Goal: Task Accomplishment & Management: Complete application form

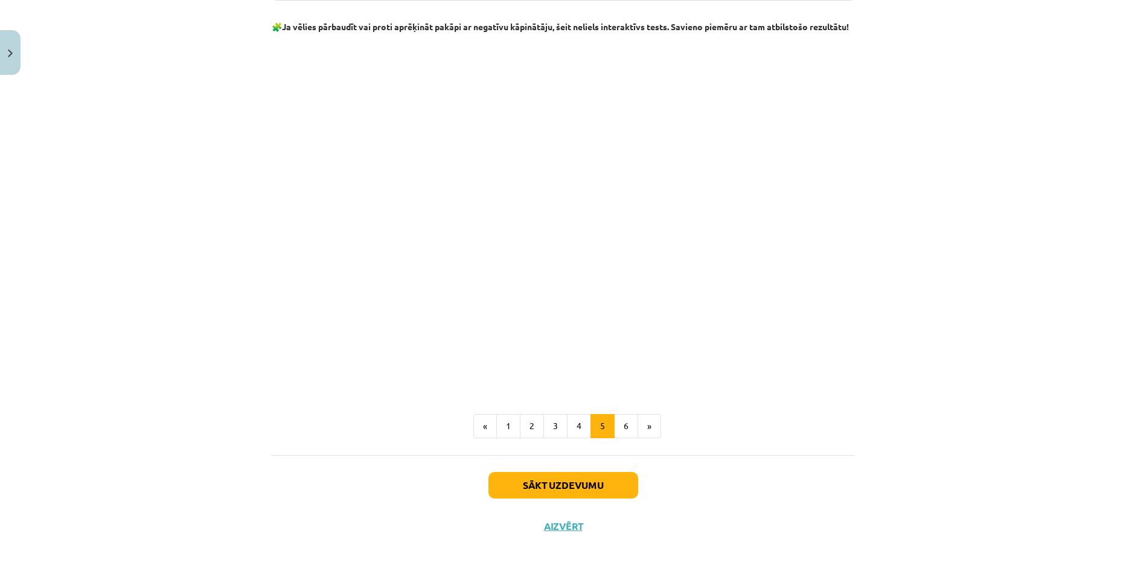
scroll to position [1300, 0]
click at [619, 342] on button "6" at bounding box center [626, 426] width 24 height 24
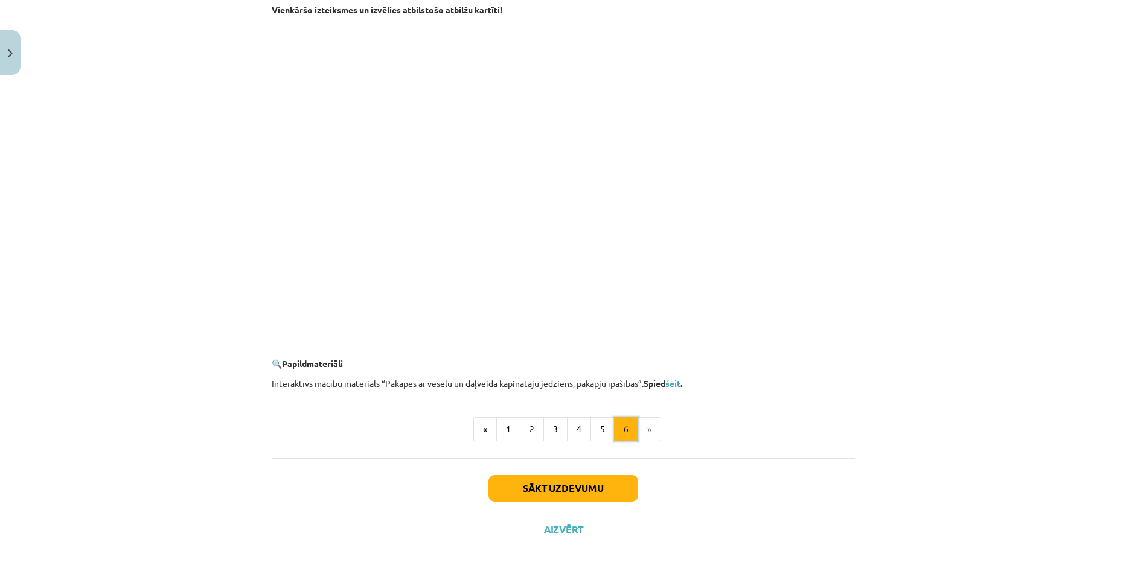
scroll to position [1024, 0]
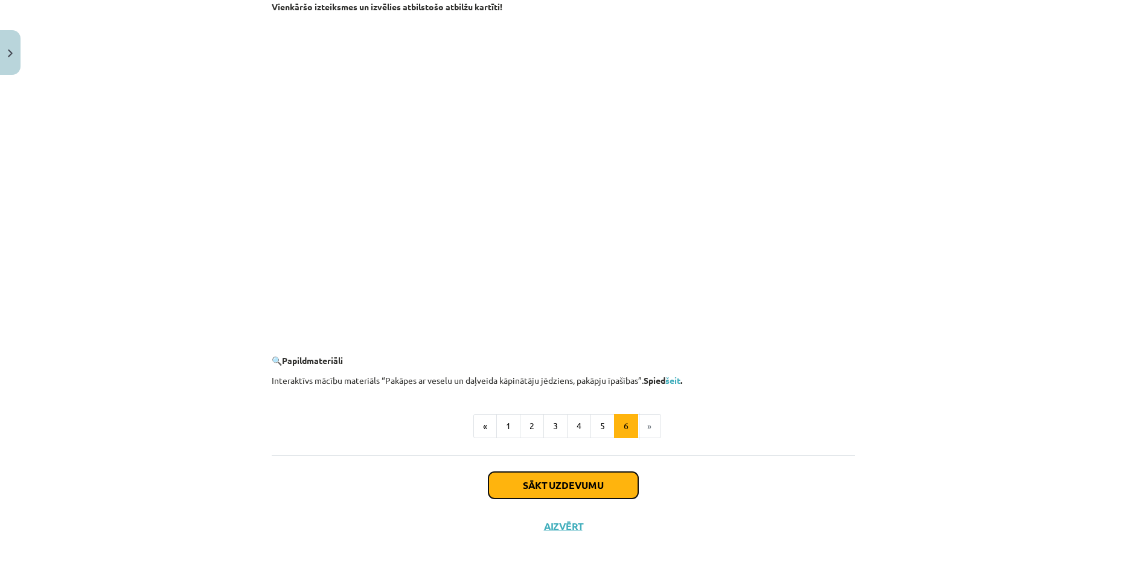
click at [560, 342] on button "Sākt uzdevumu" at bounding box center [563, 485] width 150 height 27
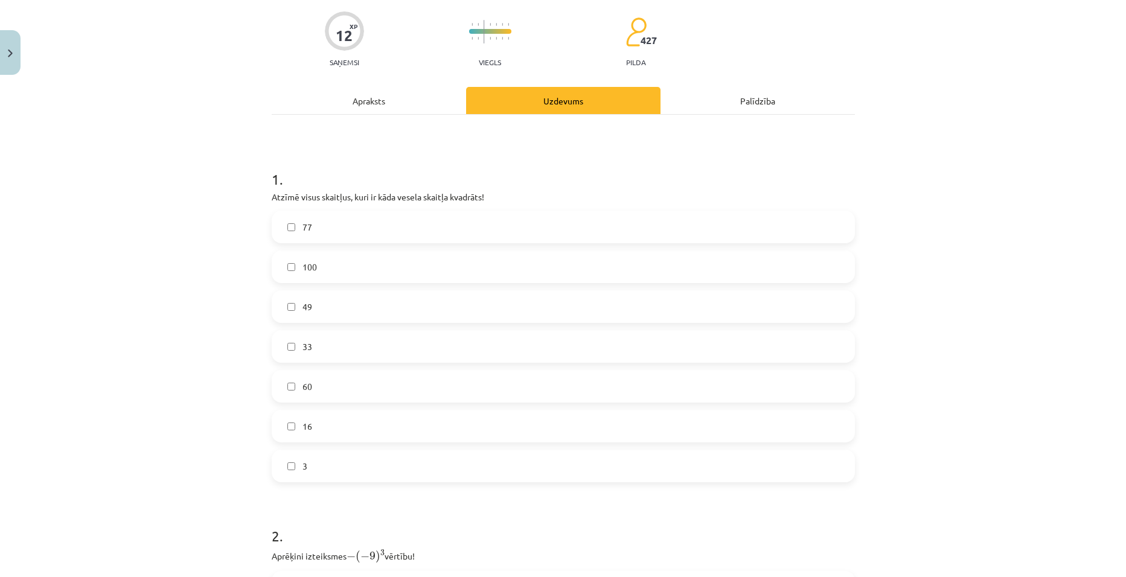
scroll to position [151, 0]
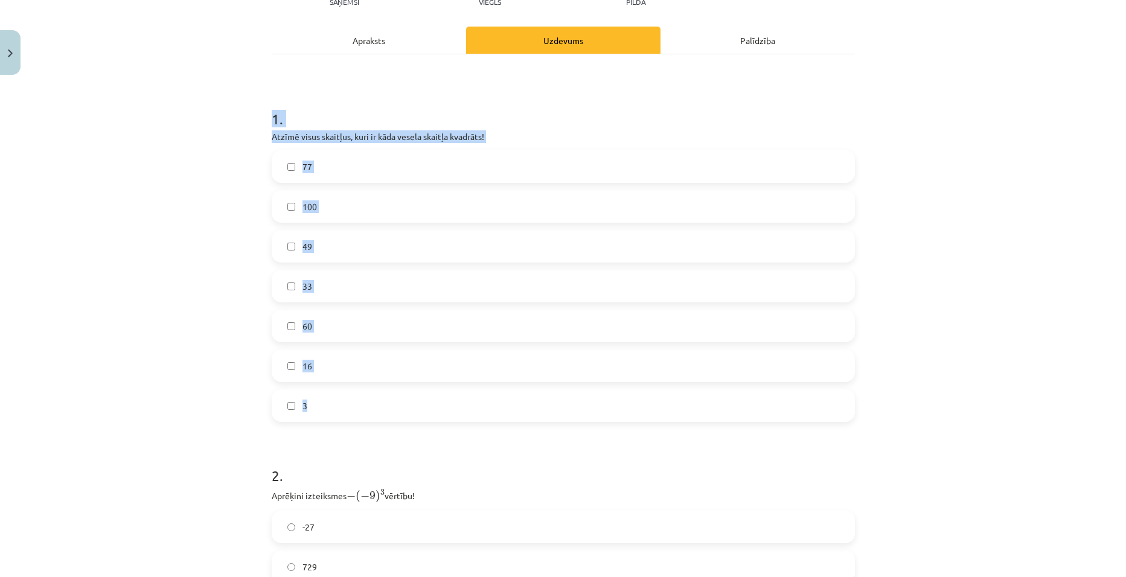
drag, startPoint x: 263, startPoint y: 113, endPoint x: 407, endPoint y: 400, distance: 321.0
click at [407, 342] on div "12 XP Saņemsi Viegls 427 pilda Apraksts Uzdevums Palīdzība 1 . Atzīmē visus ska…" at bounding box center [563, 452] width 598 height 1047
copy div "1 . Atzīmē visus skaitļus, kuri ir kāda vesela skaitļa kvadrāts! 77 100 49 33 6…"
click at [213, 203] on div "Mācību tēma: Matemātikas i - 12. klases 1. ieskaites mācību materiāls (ab) #2 📝…" at bounding box center [563, 288] width 1126 height 577
click at [337, 207] on label "100" at bounding box center [563, 206] width 581 height 30
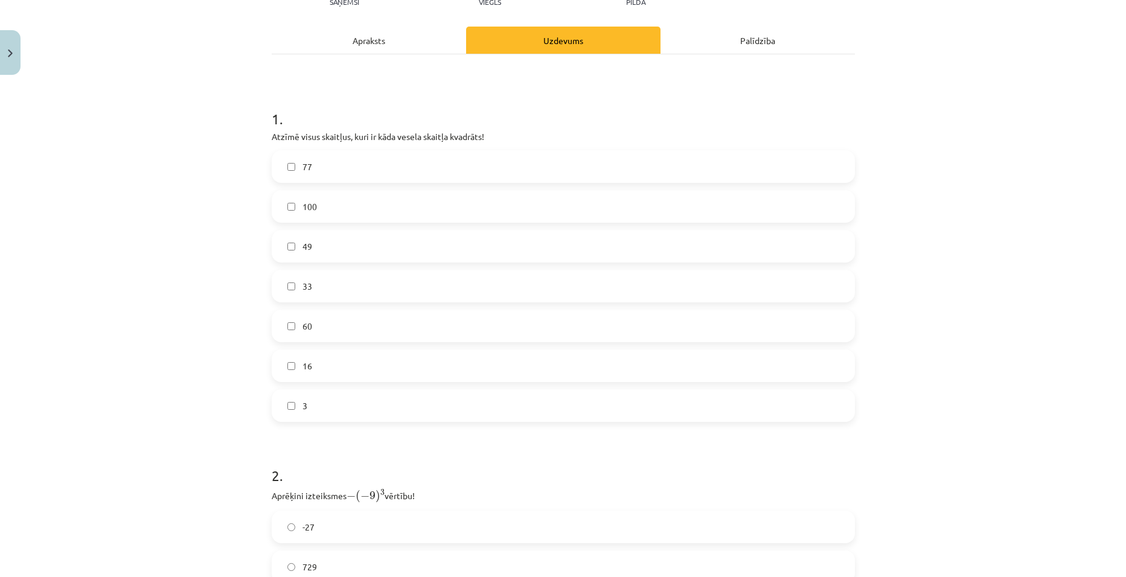
click at [310, 252] on label "49" at bounding box center [563, 246] width 581 height 30
click at [309, 342] on label "16" at bounding box center [563, 366] width 581 height 30
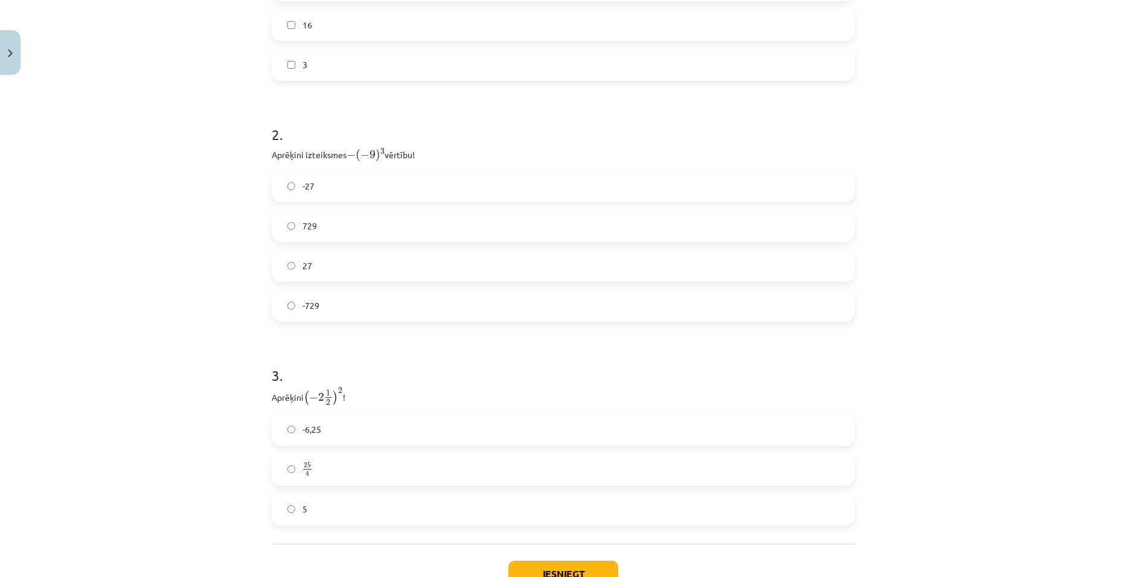
scroll to position [513, 0]
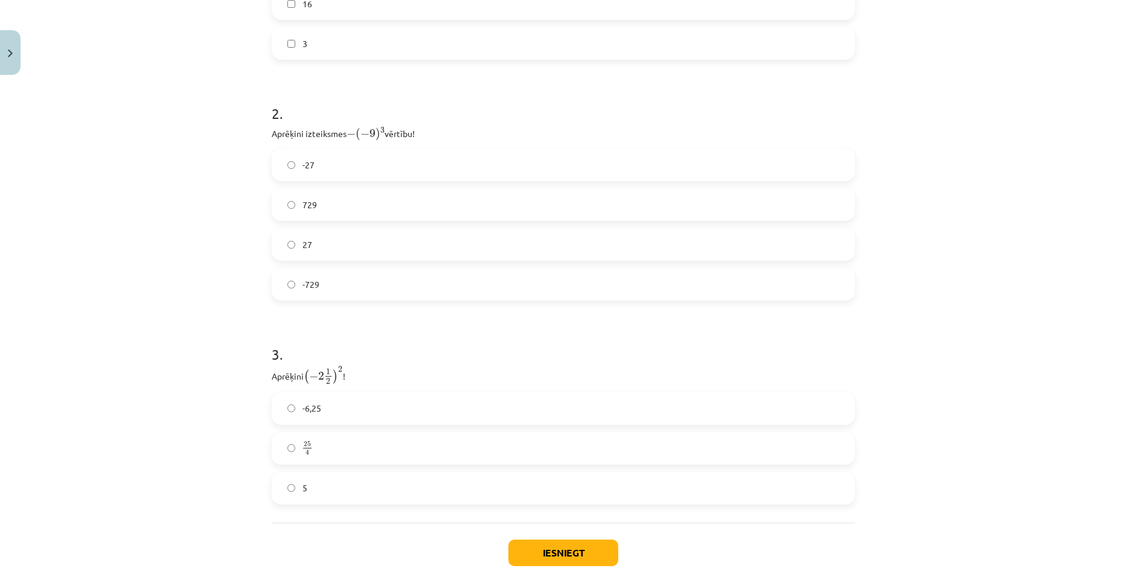
click at [325, 202] on label "729" at bounding box center [563, 205] width 581 height 30
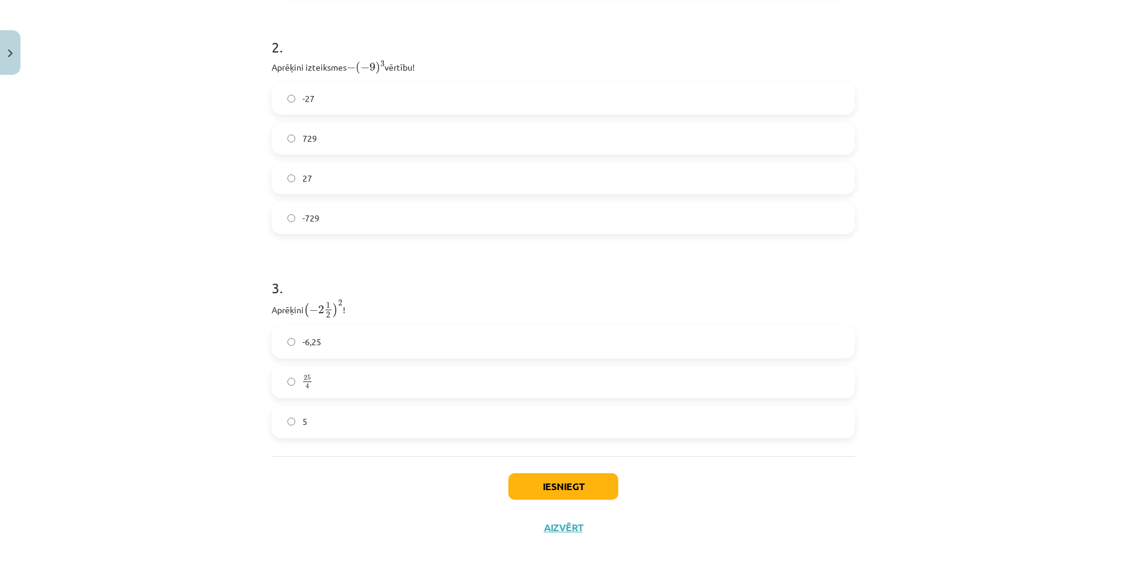
scroll to position [580, 0]
click at [305, 342] on span "25" at bounding box center [307, 376] width 7 height 5
click at [581, 342] on button "Iesniegt" at bounding box center [563, 486] width 110 height 27
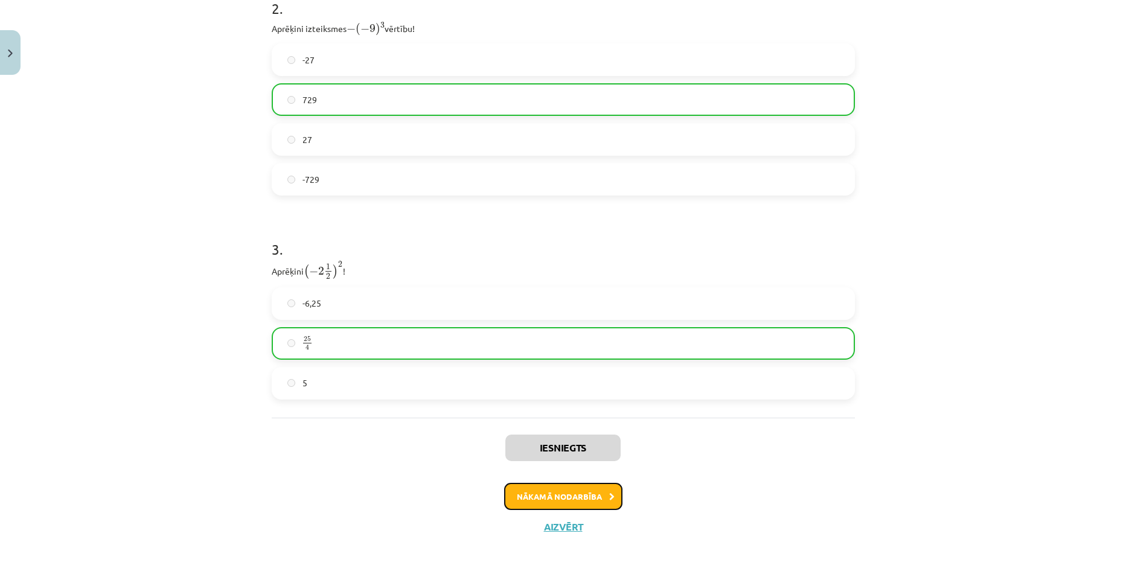
click at [543, 342] on button "Nākamā nodarbība" at bounding box center [563, 497] width 118 height 28
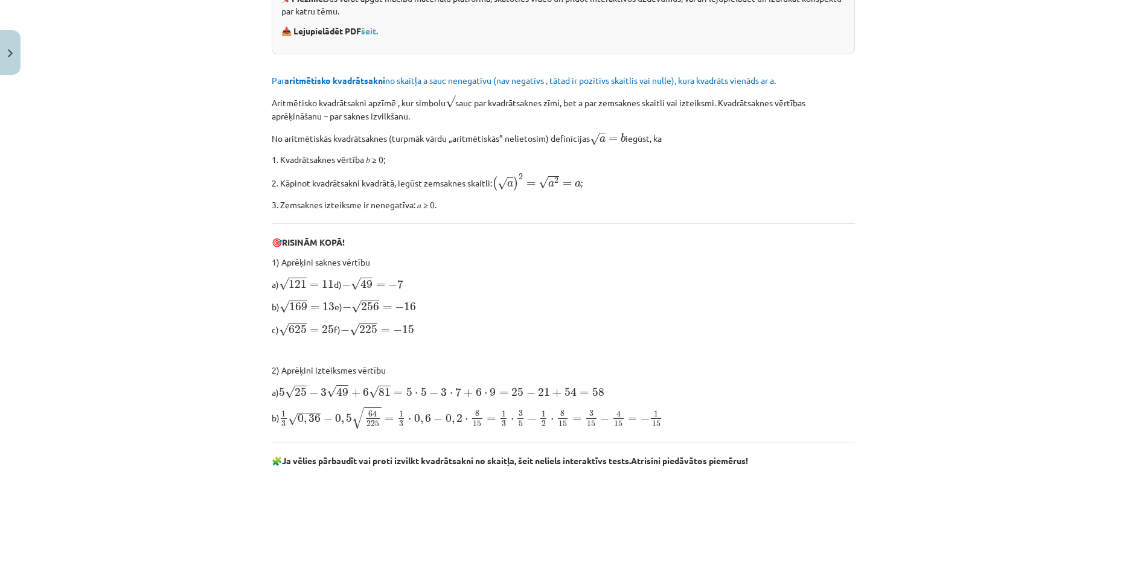
scroll to position [332, 0]
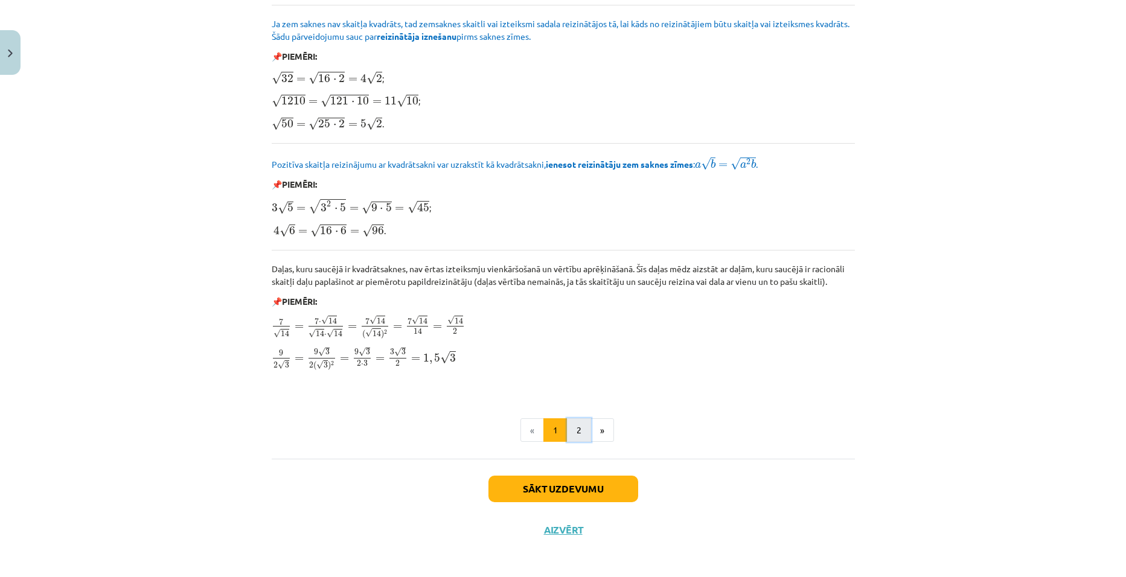
click at [581, 342] on button "2" at bounding box center [579, 430] width 24 height 24
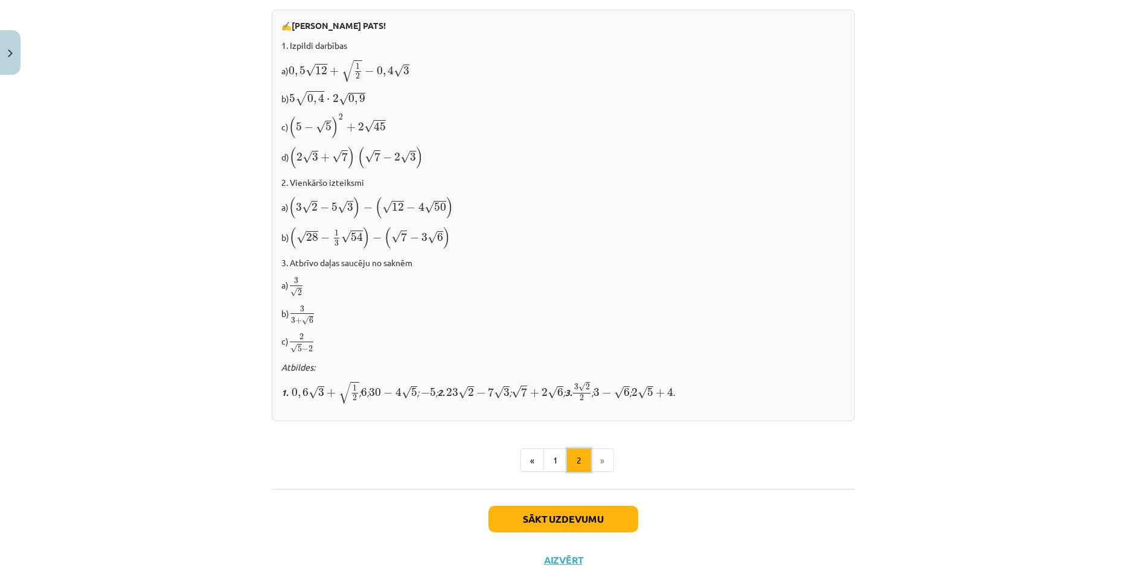
scroll to position [658, 0]
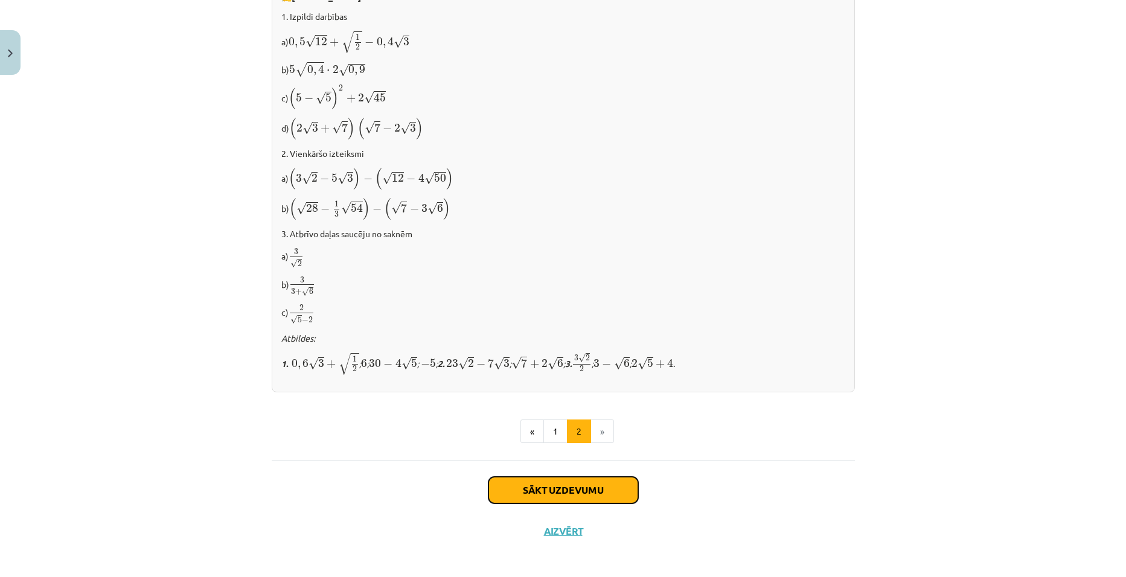
click at [552, 342] on button "Sākt uzdevumu" at bounding box center [563, 490] width 150 height 27
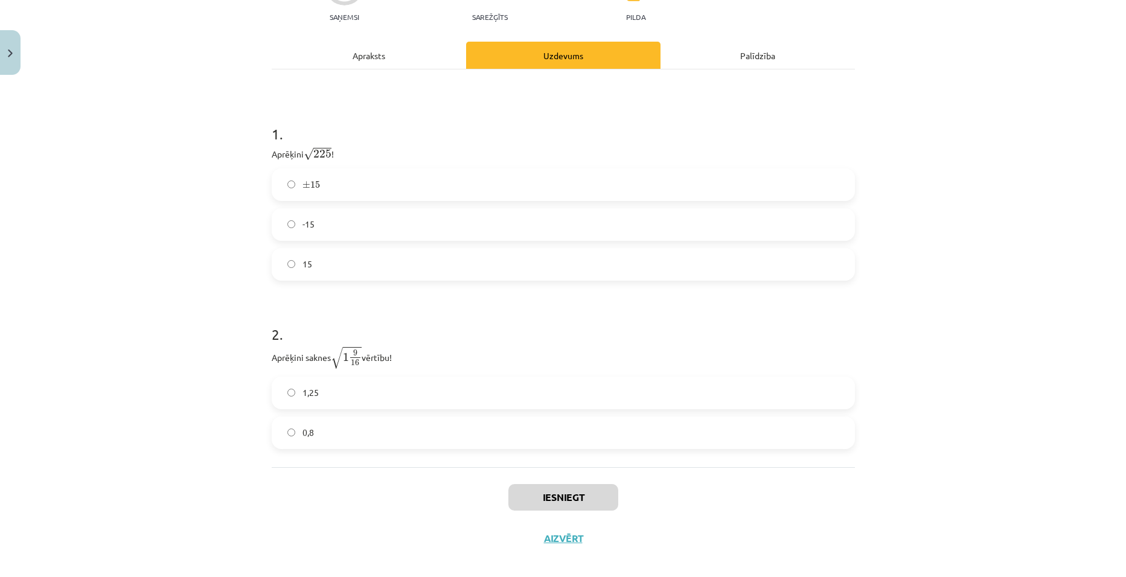
scroll to position [167, 0]
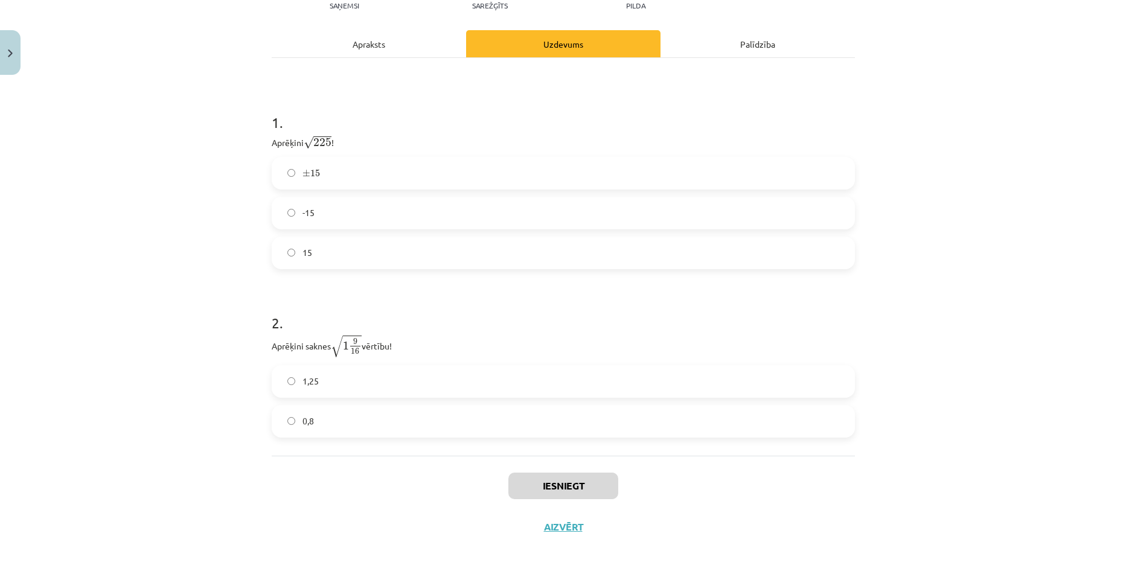
click at [330, 178] on label "± 15 ± 15" at bounding box center [563, 173] width 581 height 30
click at [342, 342] on label "1,25" at bounding box center [563, 381] width 581 height 30
click at [571, 342] on button "Iesniegt" at bounding box center [563, 486] width 110 height 27
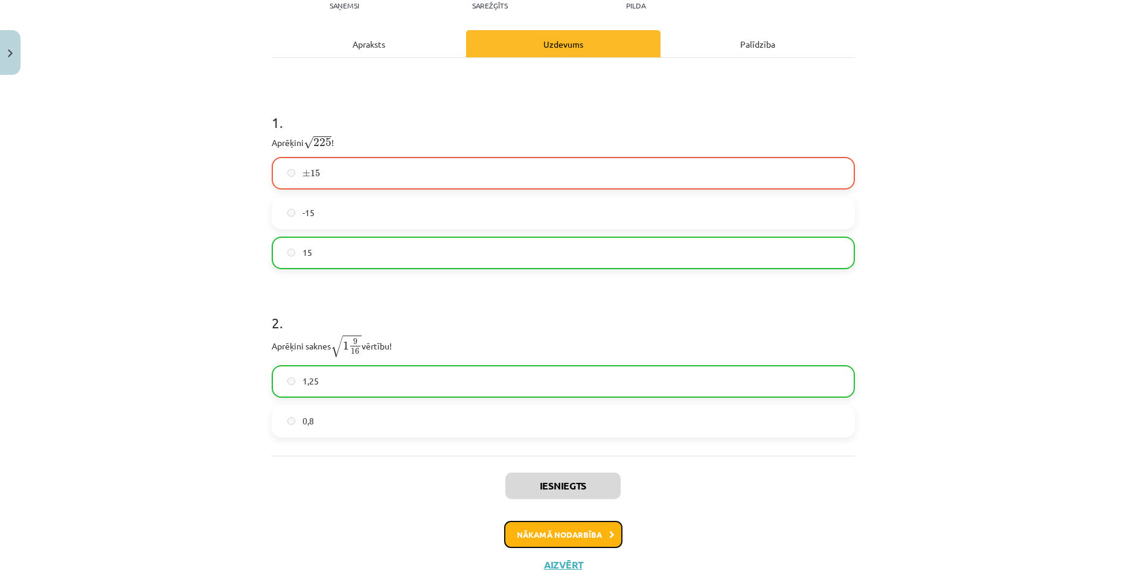
click at [541, 342] on button "Nākamā nodarbība" at bounding box center [563, 535] width 118 height 28
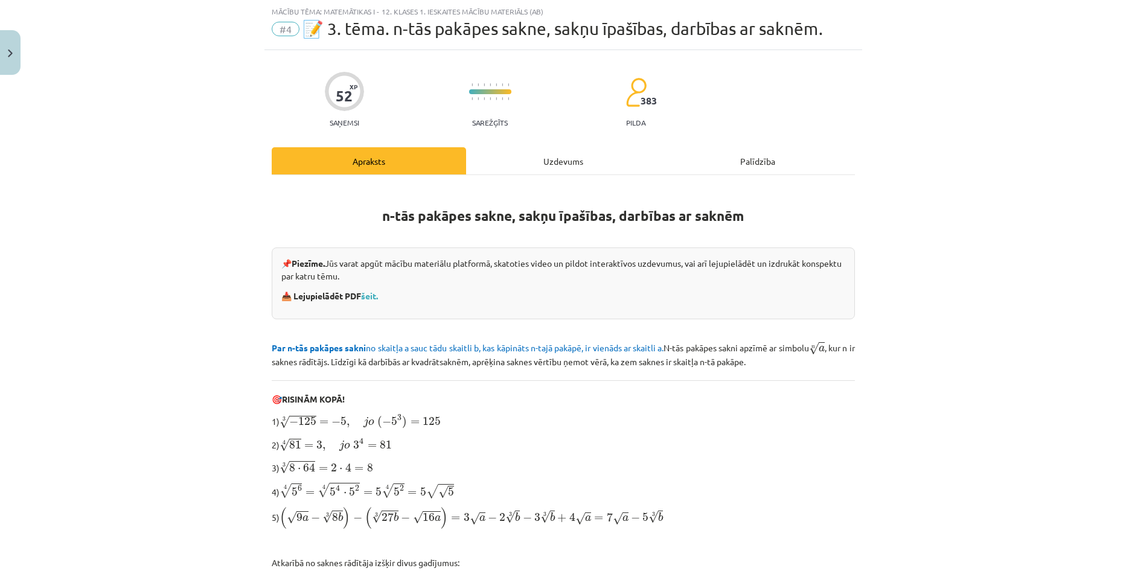
scroll to position [249, 0]
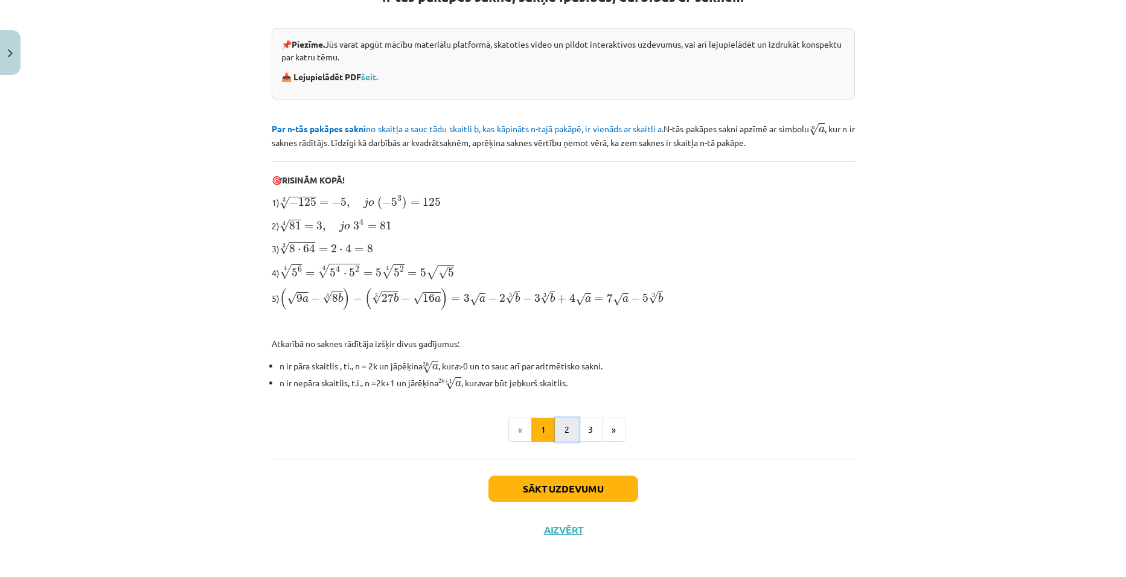
click at [560, 342] on button "2" at bounding box center [567, 430] width 24 height 24
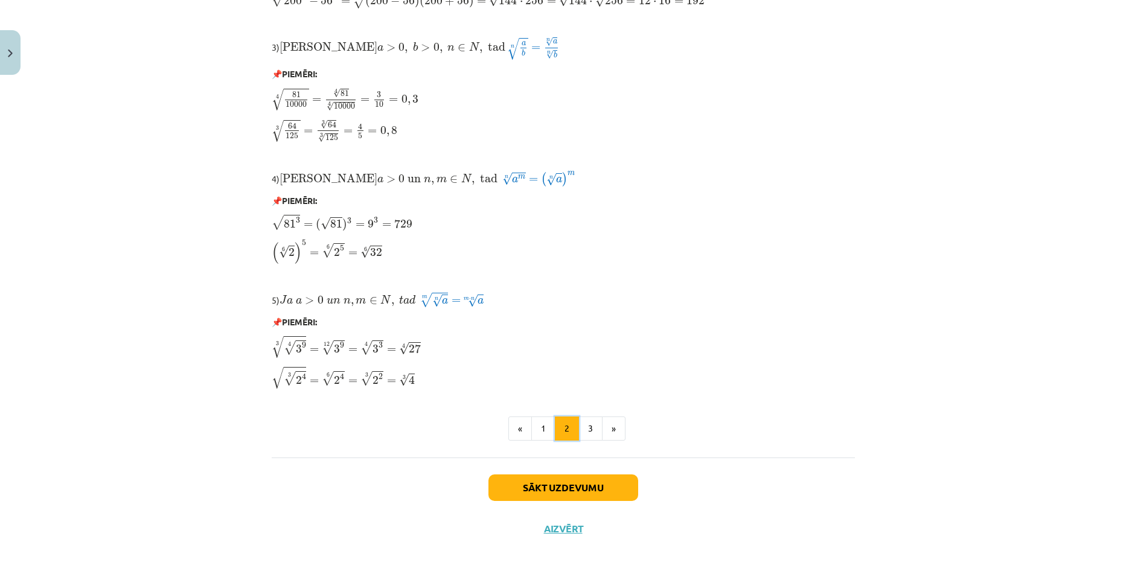
scroll to position [890, 0]
click at [581, 342] on button "3" at bounding box center [590, 427] width 24 height 24
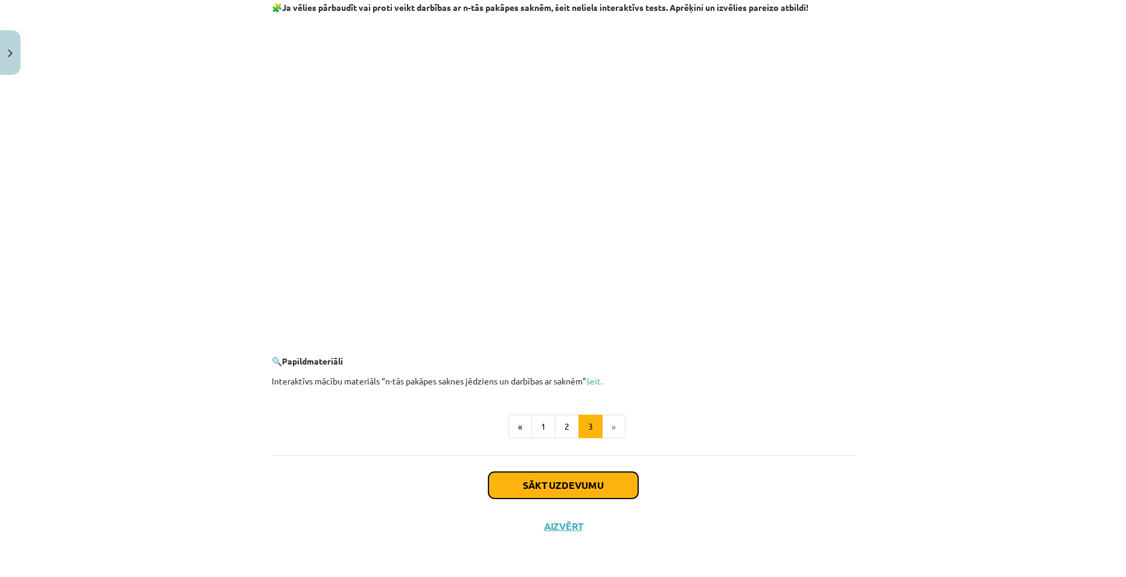
click at [546, 342] on button "Sākt uzdevumu" at bounding box center [563, 485] width 150 height 27
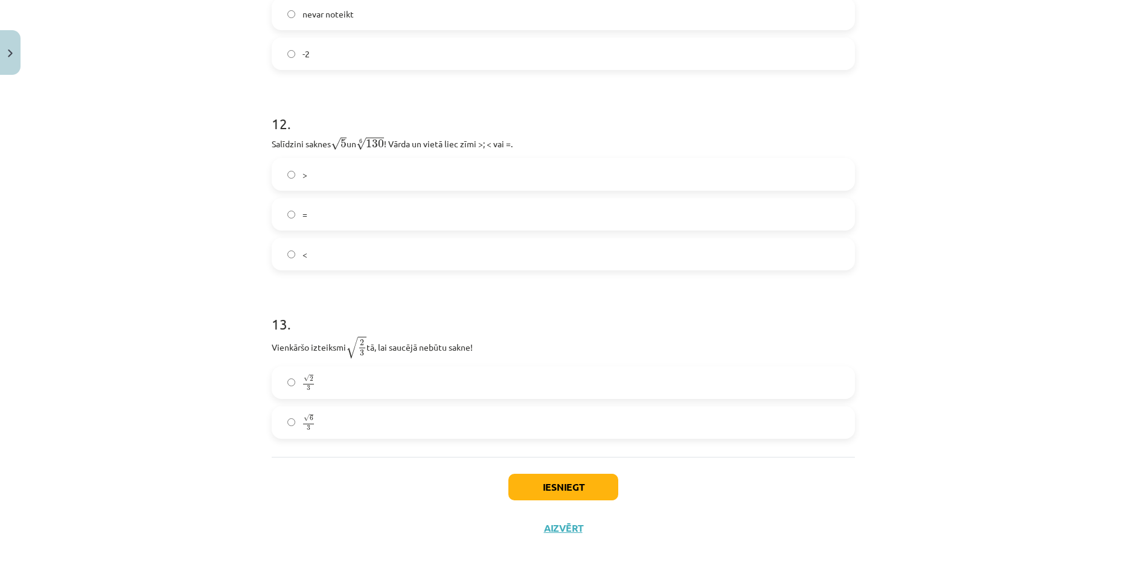
scroll to position [2563, 0]
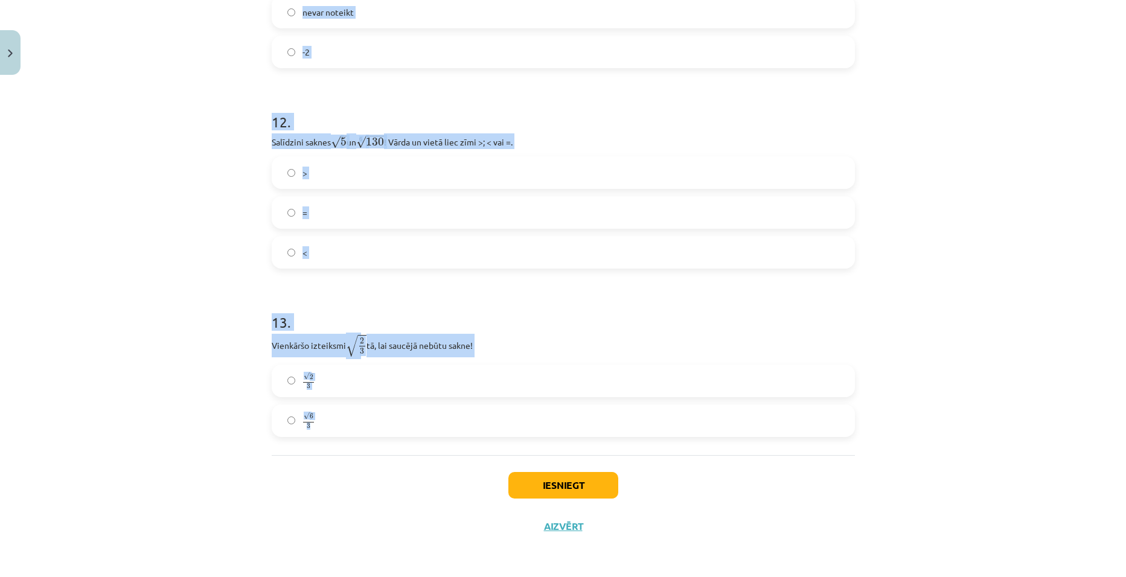
drag, startPoint x: 263, startPoint y: 237, endPoint x: 500, endPoint y: 414, distance: 296.8
copy form "1 . Kura izteiksme jāizvēlas vienādības a m n a m n = ⋯ labajā pusē, lai būtu p…"
click at [210, 196] on div "Mācību tēma: Matemātikas i - 12. klases 1. ieskaites mācību materiāls (ab) #4 📝…" at bounding box center [563, 288] width 1126 height 577
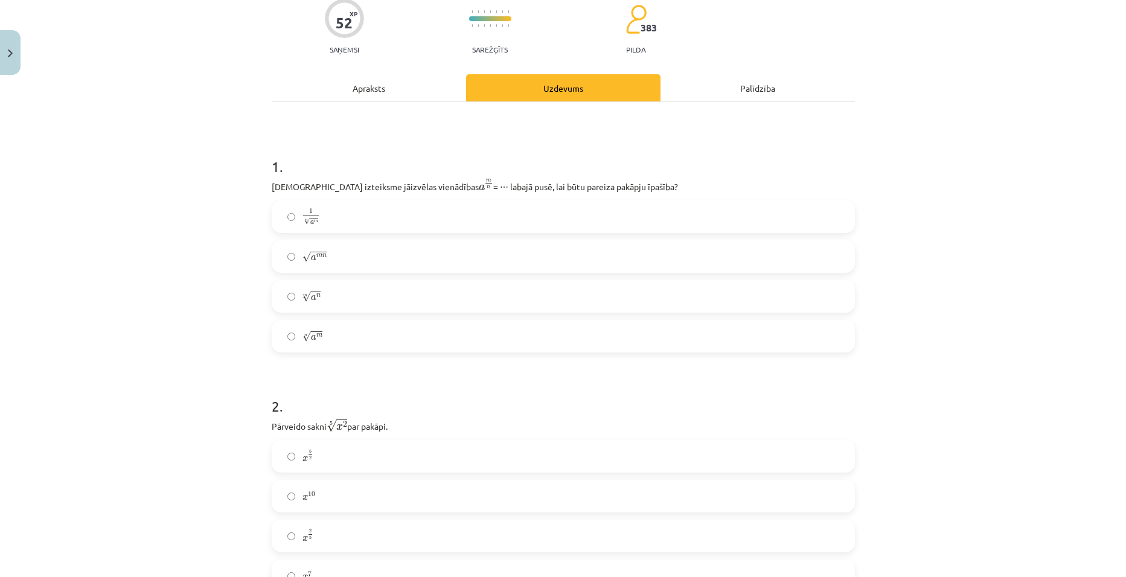
scroll to position [88, 0]
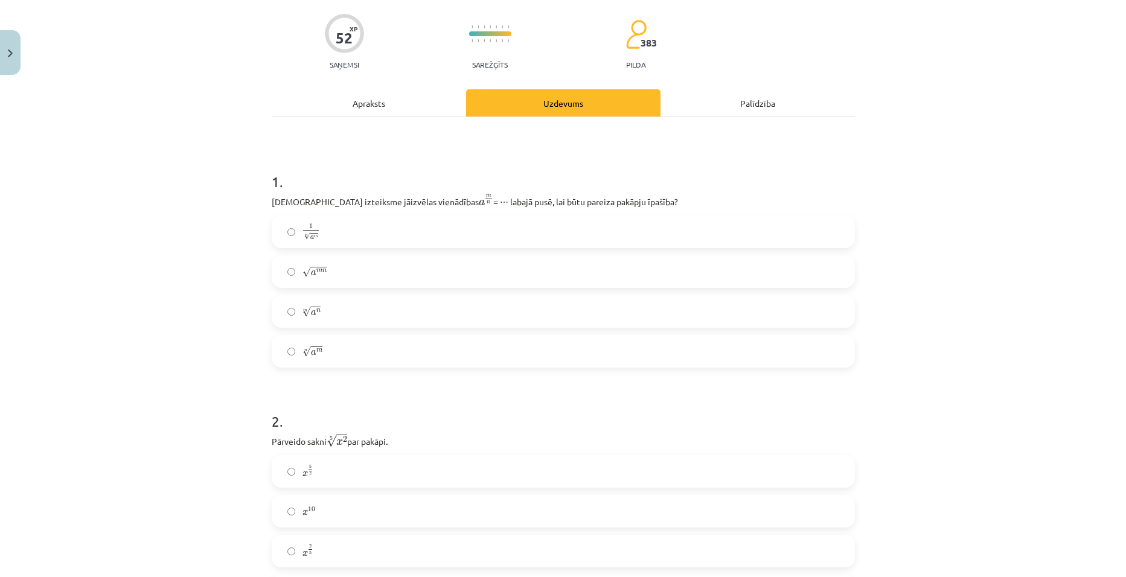
click at [321, 342] on label "n √ a m a m n" at bounding box center [563, 351] width 581 height 30
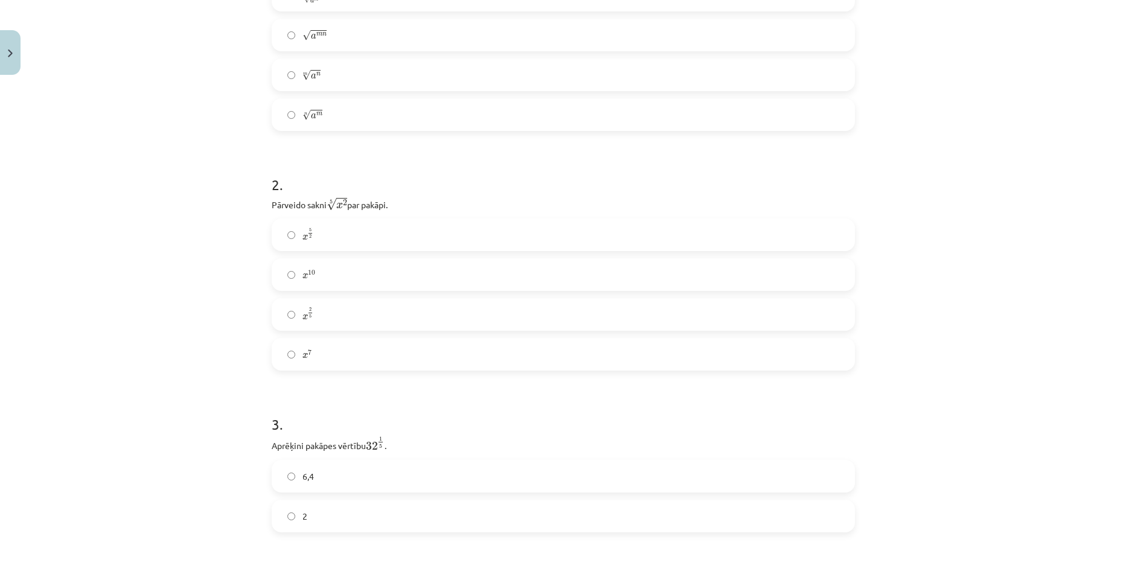
scroll to position [330, 0]
click at [332, 311] on label "x 2 5 x 2 5" at bounding box center [563, 310] width 581 height 30
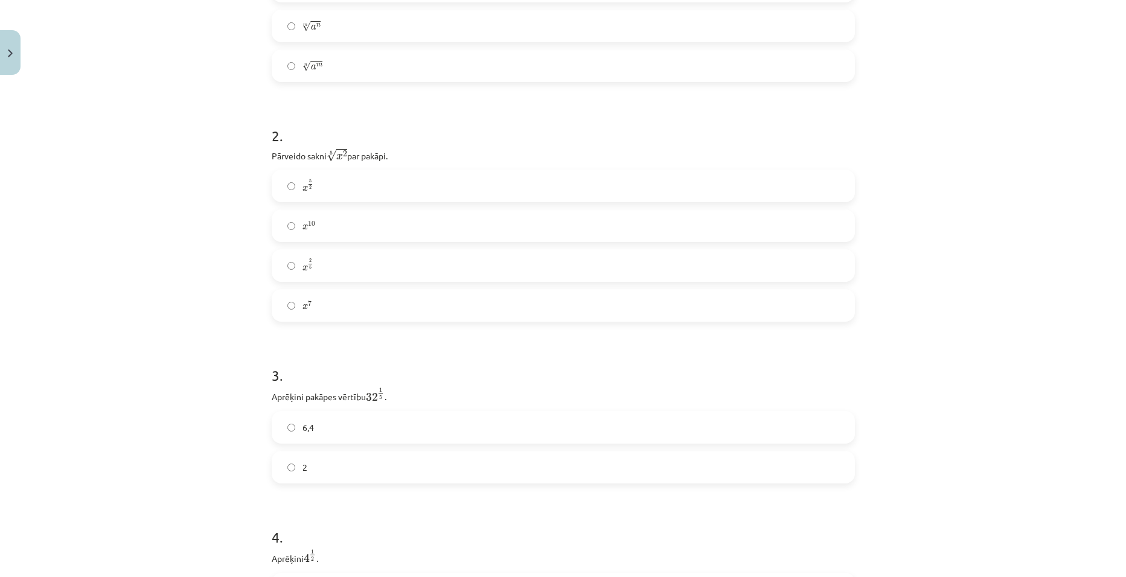
scroll to position [511, 0]
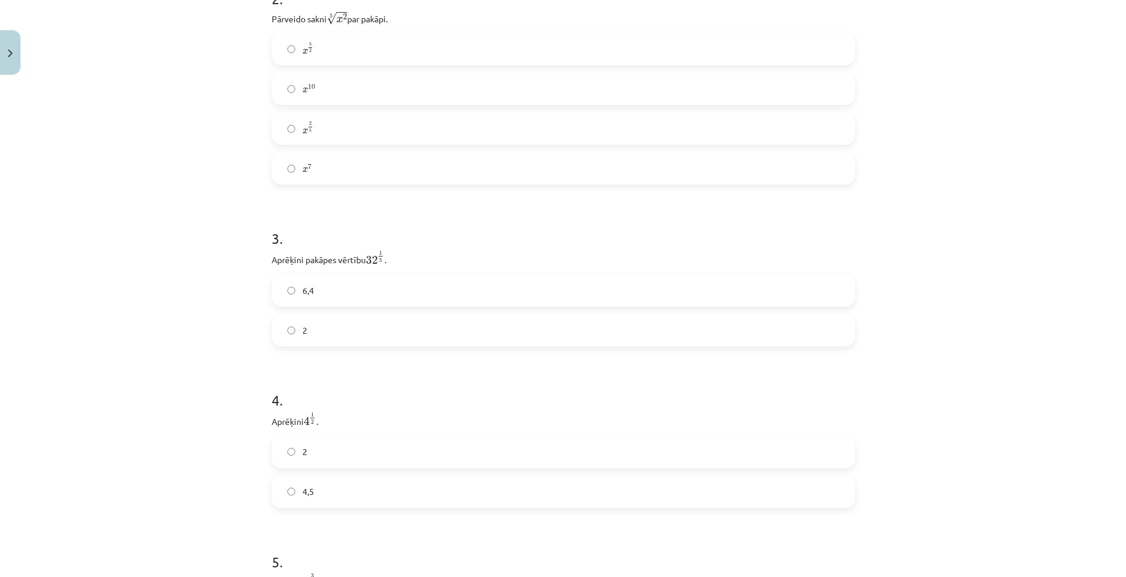
click at [321, 322] on label "2" at bounding box center [563, 330] width 581 height 30
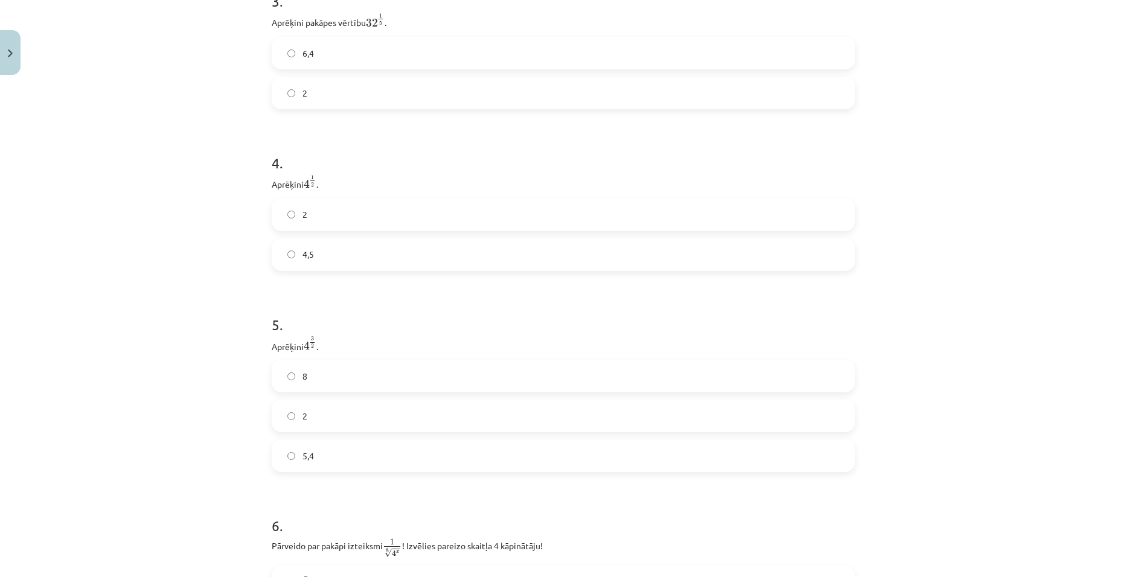
scroll to position [752, 0]
click at [340, 215] on label "2" at bounding box center [563, 211] width 581 height 30
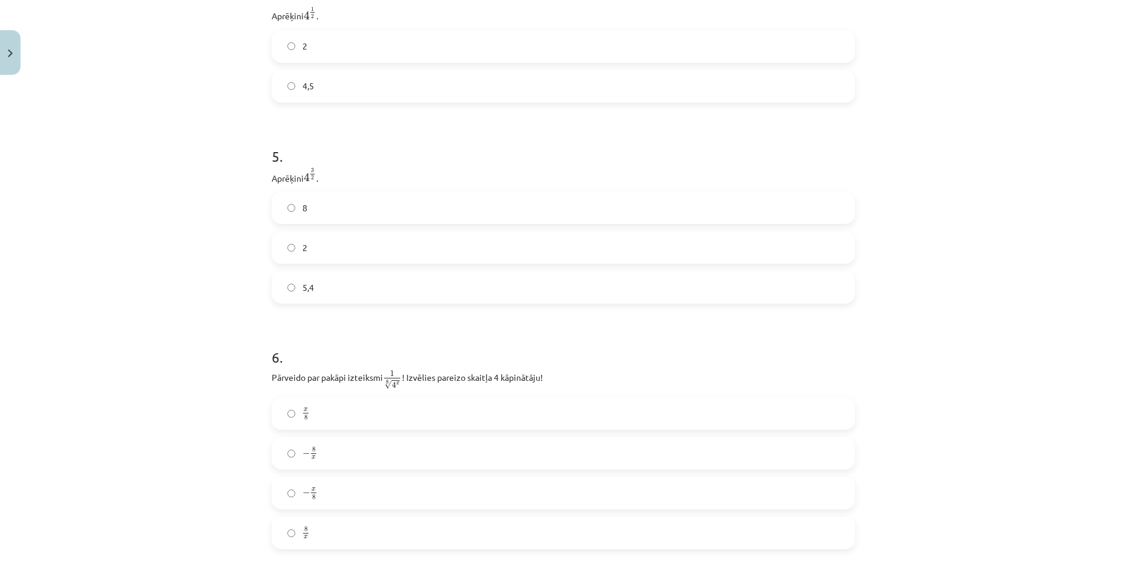
scroll to position [933, 0]
click at [334, 196] on label "8" at bounding box center [563, 191] width 581 height 30
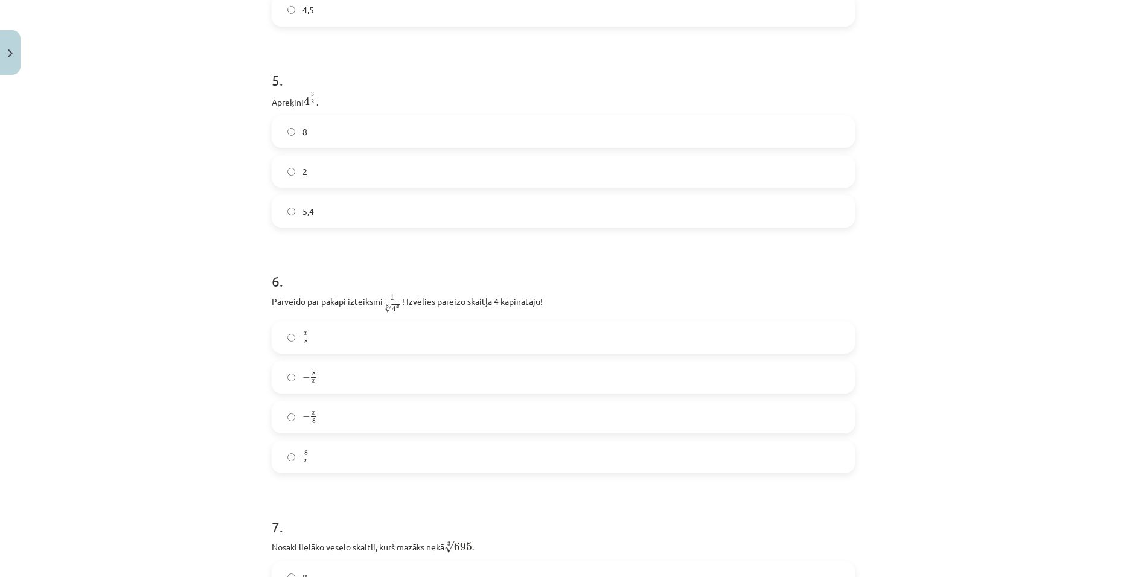
scroll to position [1114, 0]
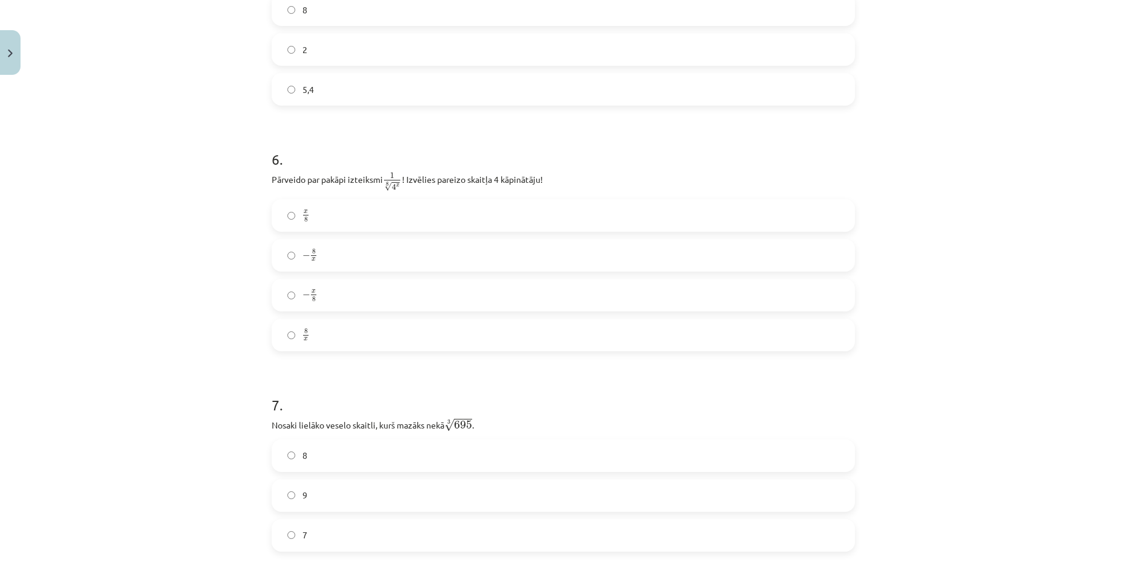
click at [340, 217] on label "x 8 x 8" at bounding box center [563, 215] width 581 height 30
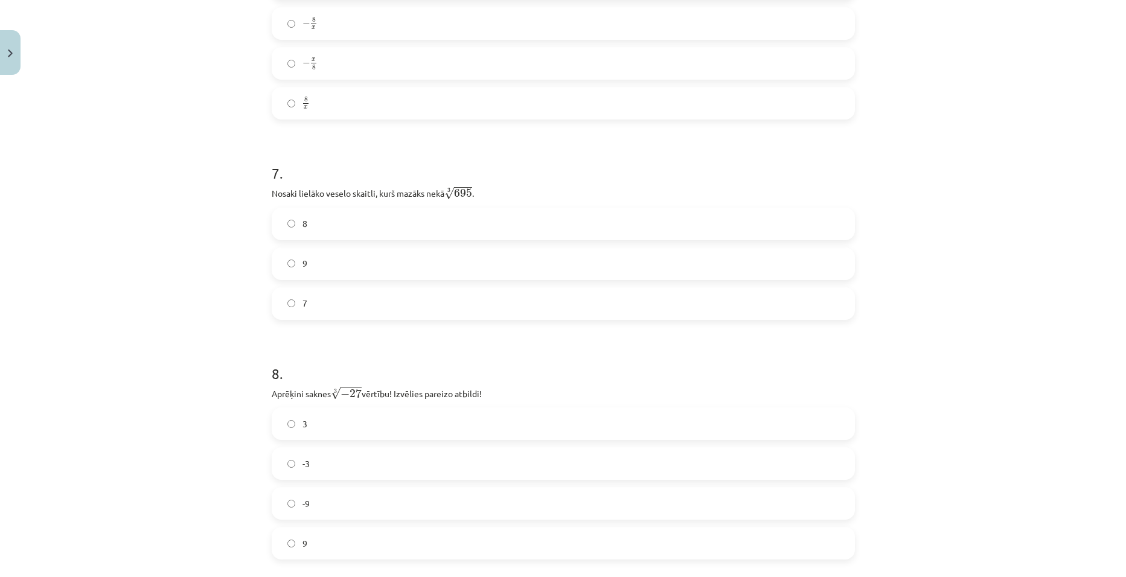
scroll to position [1356, 0]
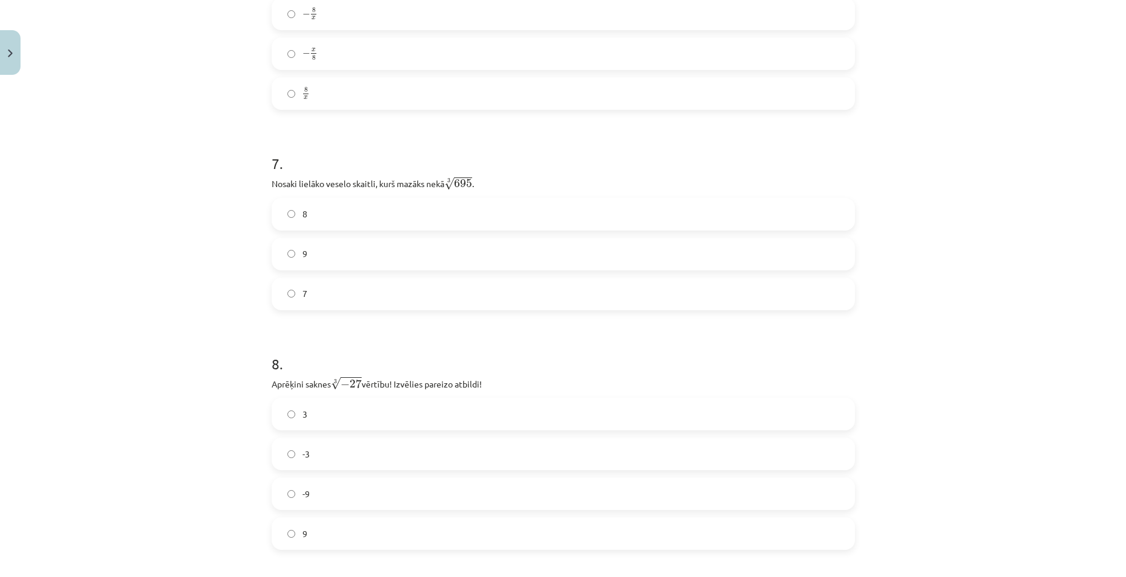
click at [331, 216] on label "8" at bounding box center [563, 214] width 581 height 30
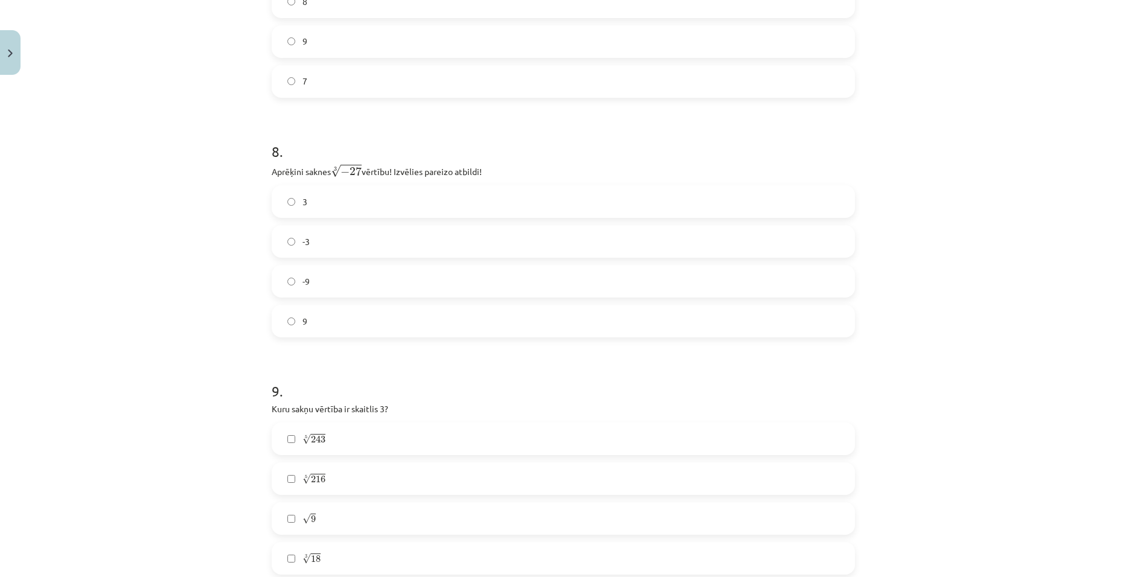
scroll to position [1597, 0]
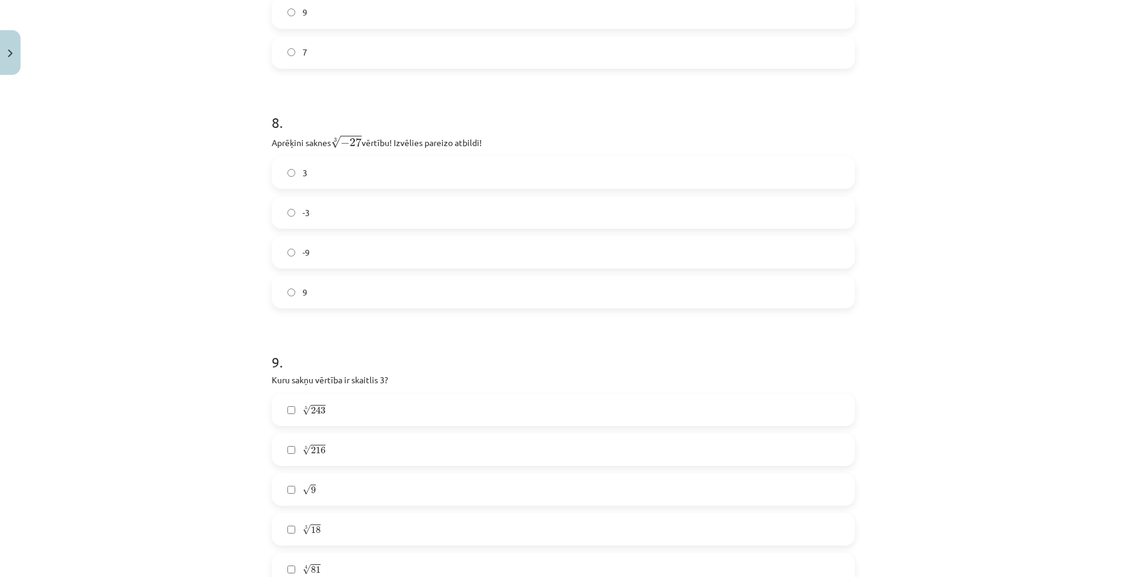
click at [331, 217] on label "-3" at bounding box center [563, 212] width 581 height 30
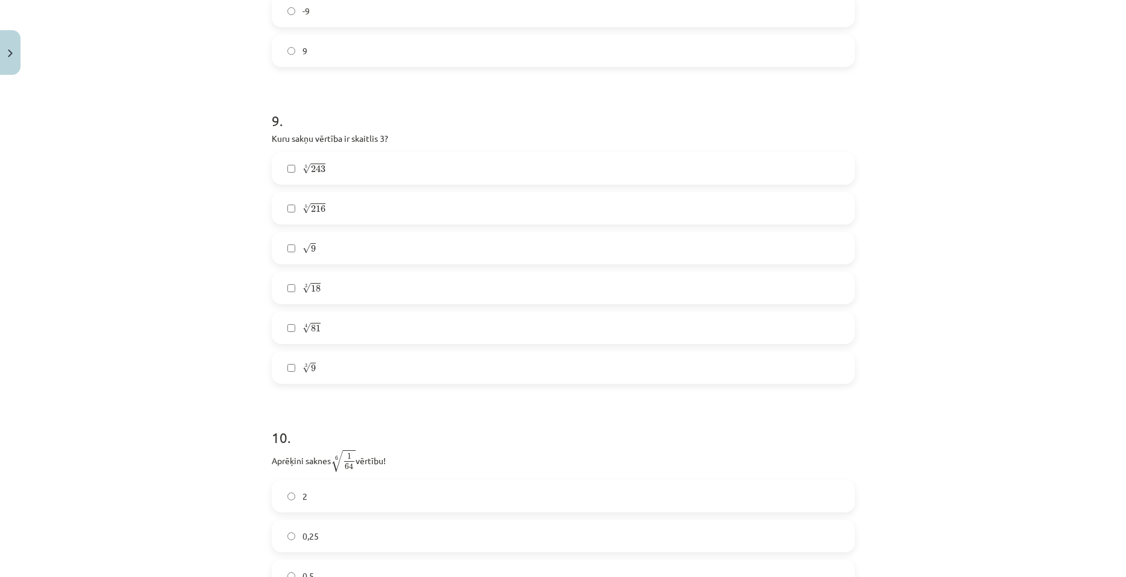
click at [337, 176] on label "5 √ 243 243 5" at bounding box center [563, 168] width 581 height 30
click at [328, 251] on label "√ 9 9" at bounding box center [563, 248] width 581 height 30
click at [323, 330] on label "4 √ 81 81 4" at bounding box center [563, 328] width 581 height 30
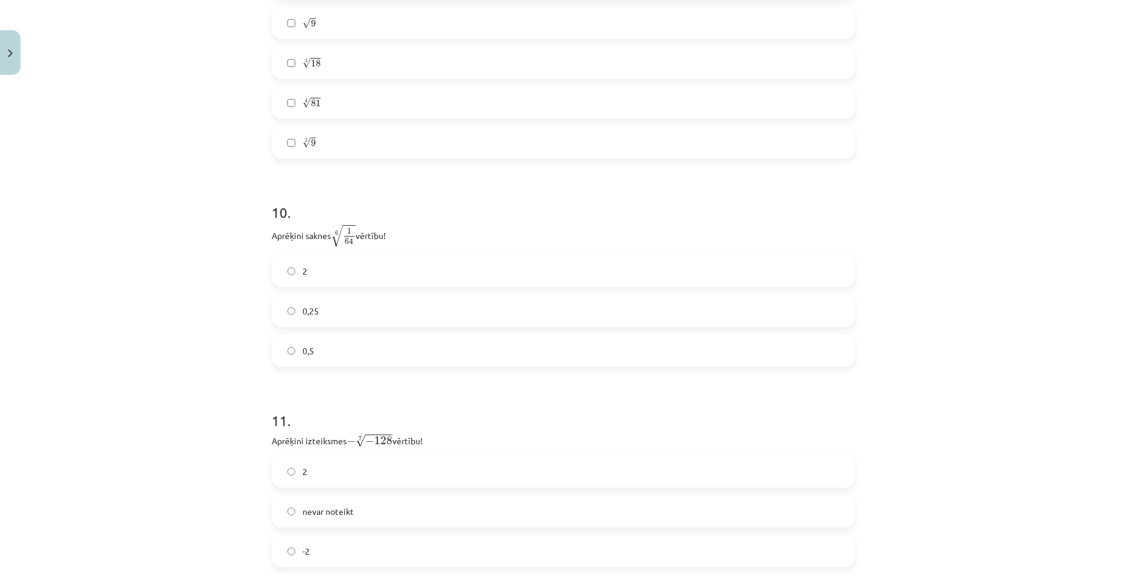
scroll to position [2201, 0]
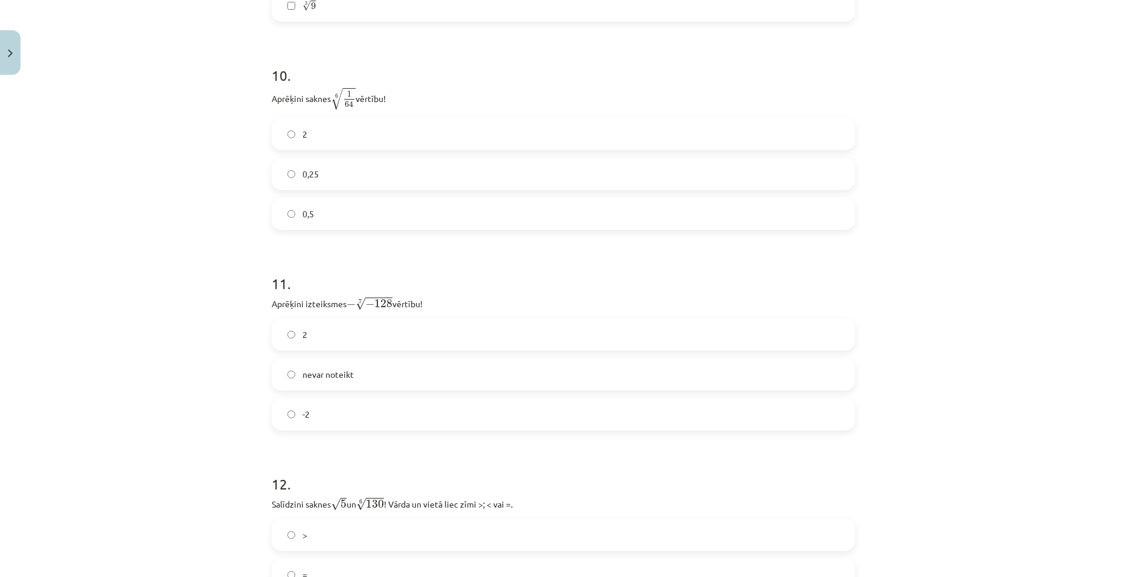
click at [305, 222] on label "0,5" at bounding box center [563, 214] width 581 height 30
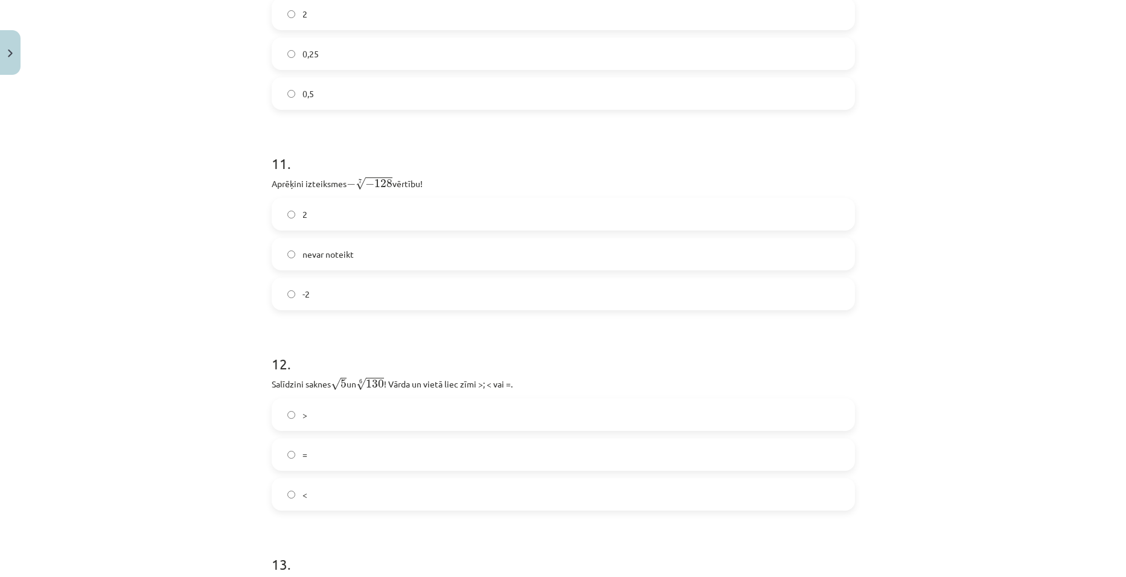
scroll to position [2322, 0]
click at [302, 292] on span "-2" at bounding box center [305, 293] width 7 height 13
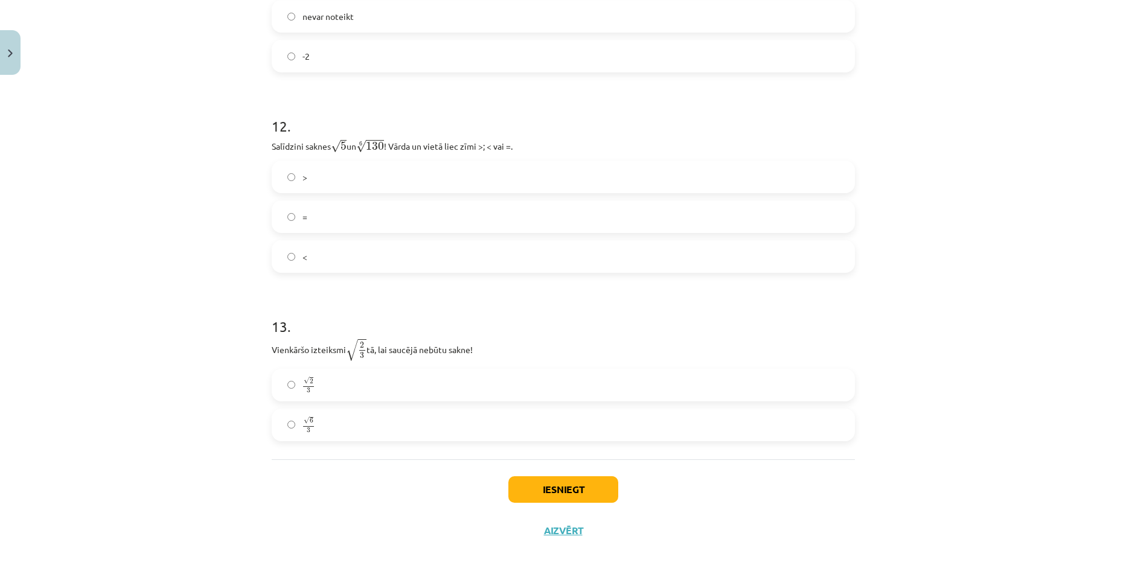
scroll to position [2563, 0]
click at [302, 252] on span "<" at bounding box center [304, 252] width 5 height 13
click at [320, 342] on label "√ 6 3 6 3" at bounding box center [563, 421] width 581 height 30
click at [543, 342] on button "Iesniegt" at bounding box center [563, 485] width 110 height 27
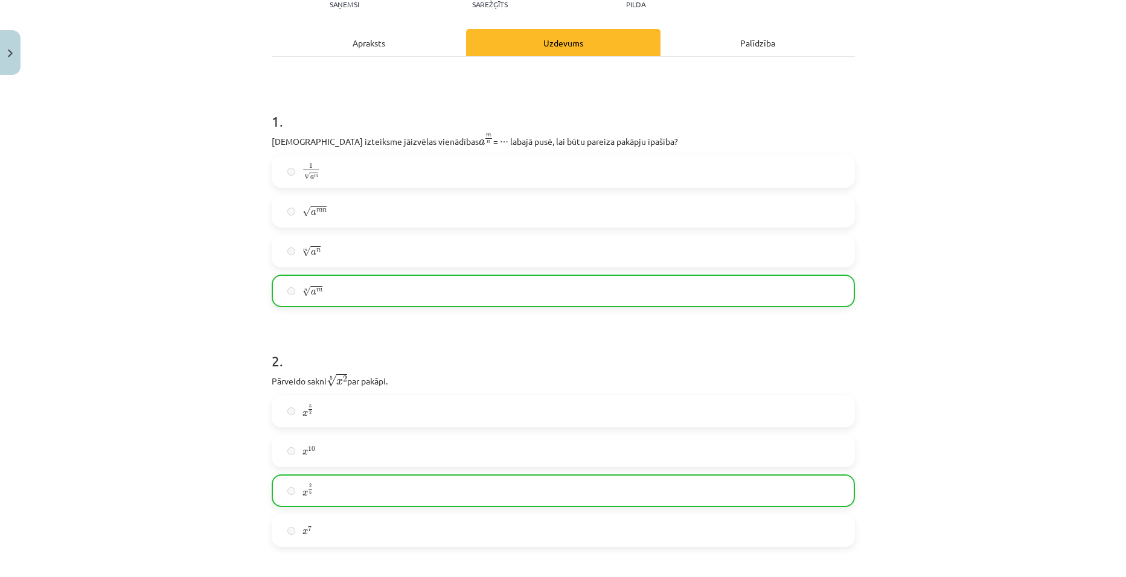
scroll to position [0, 0]
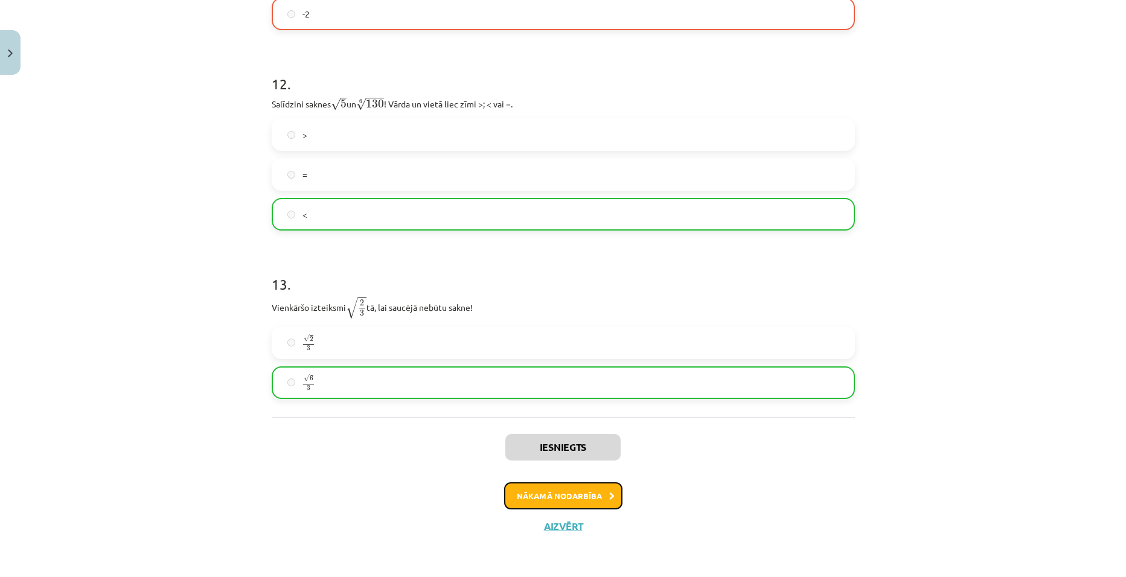
click at [546, 342] on button "Nākamā nodarbība" at bounding box center [563, 496] width 118 height 28
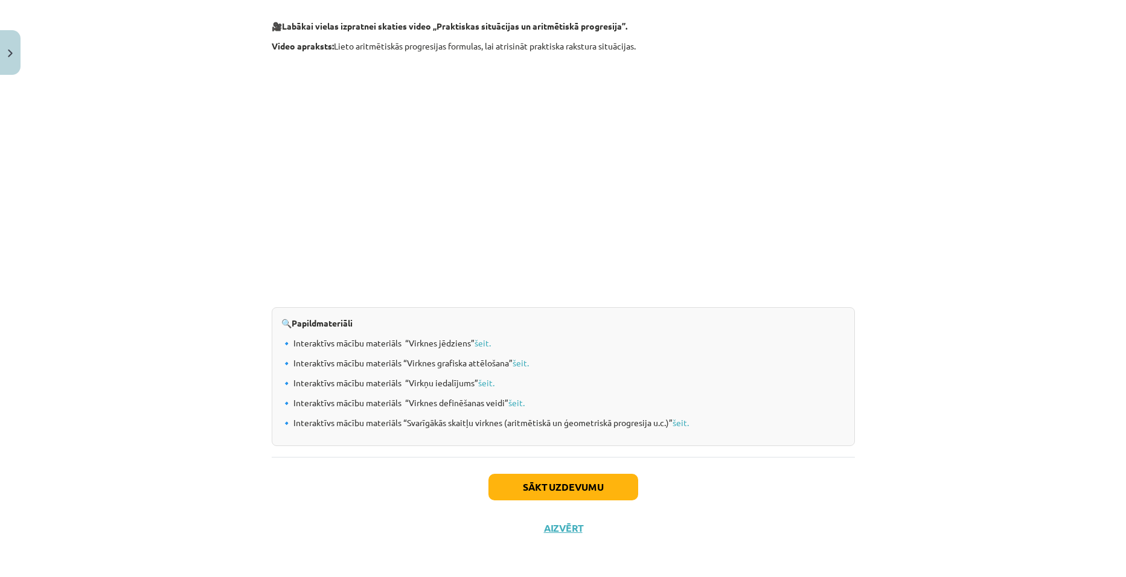
scroll to position [1115, 0]
click at [513, 342] on button "Sākt uzdevumu" at bounding box center [563, 486] width 150 height 27
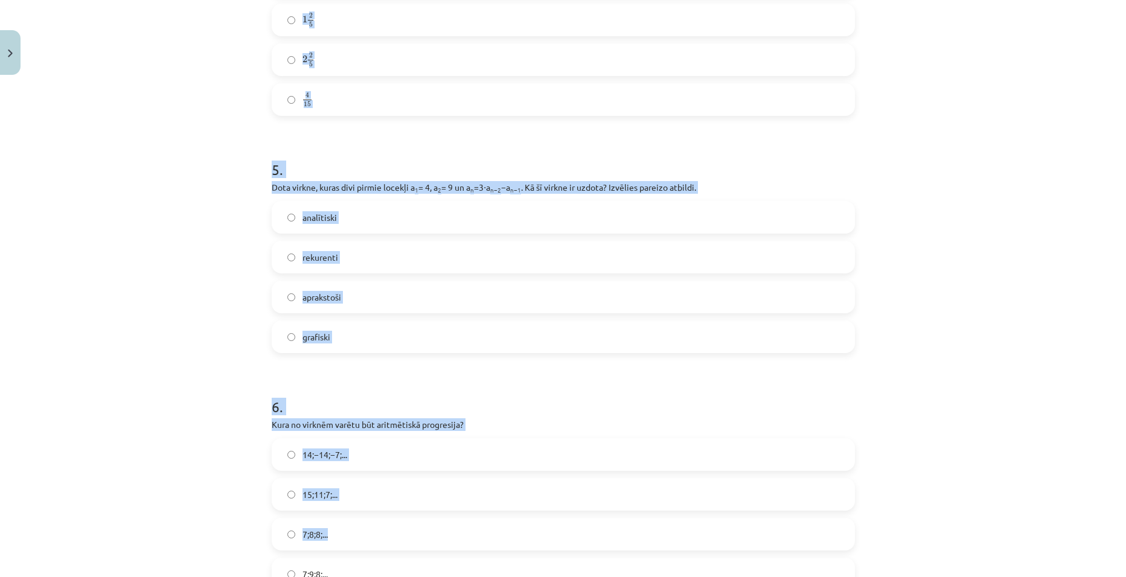
scroll to position [1207, 0]
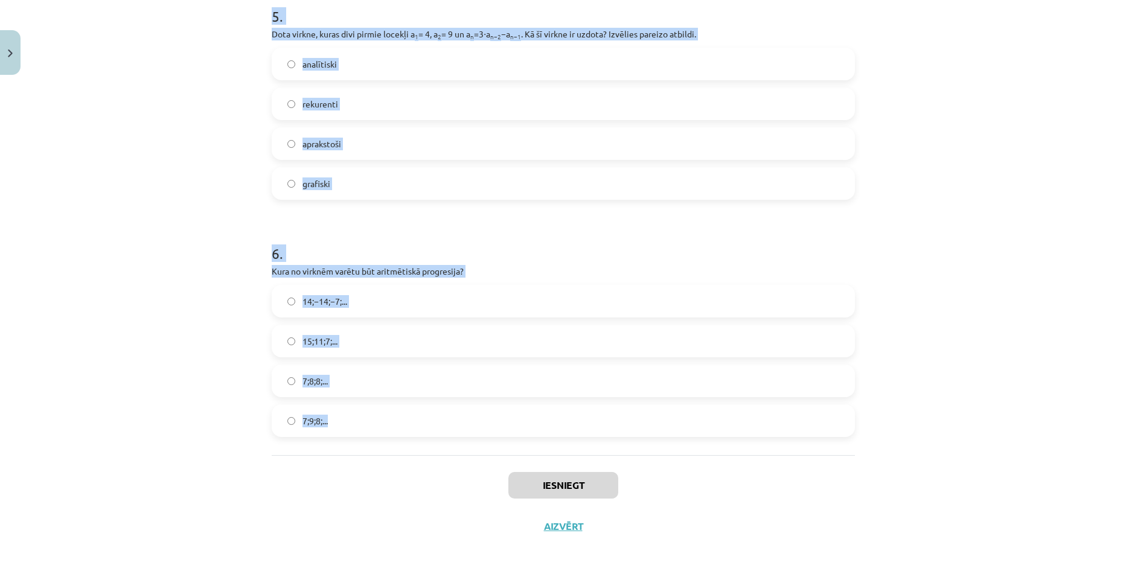
drag, startPoint x: 248, startPoint y: 237, endPoint x: 478, endPoint y: 411, distance: 289.2
click at [478, 342] on div "Mācību tēma: Matemātikas i - 12. klases 1. ieskaites mācību materiāls (ab) #5 📝…" at bounding box center [563, 288] width 1126 height 577
copy form "1 . Skaitļu virkne -7; -4; -1; 2; 5; ... ir Ne augoša, ne dilstoša Dilstoša Kon…"
click at [124, 248] on div "Mācību tēma: Matemātikas i - 12. klases 1. ieskaites mācību materiāls (ab) #5 📝…" at bounding box center [563, 288] width 1126 height 577
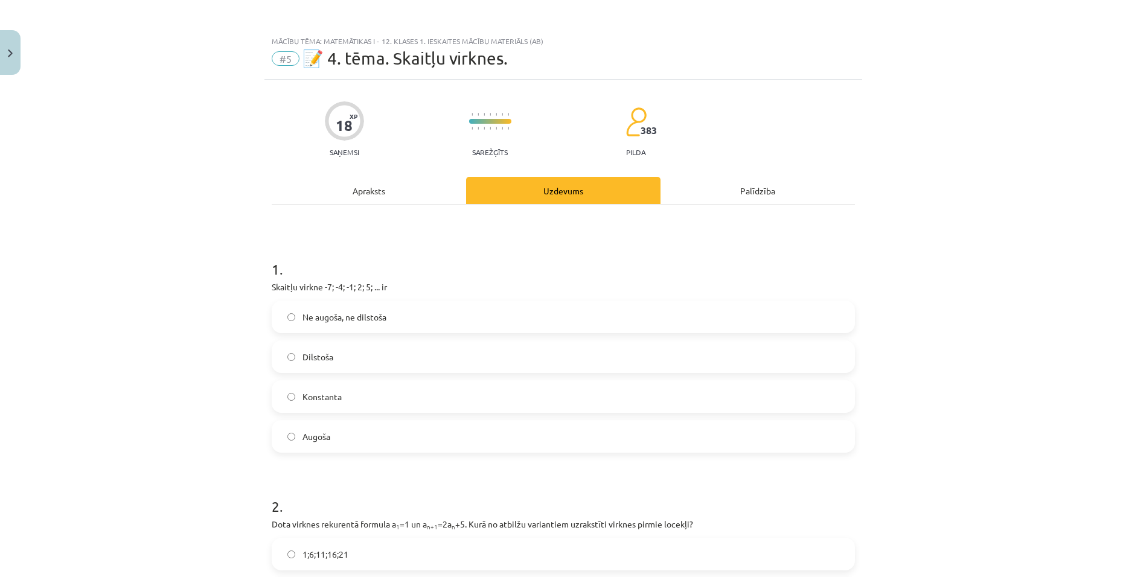
scroll to position [181, 0]
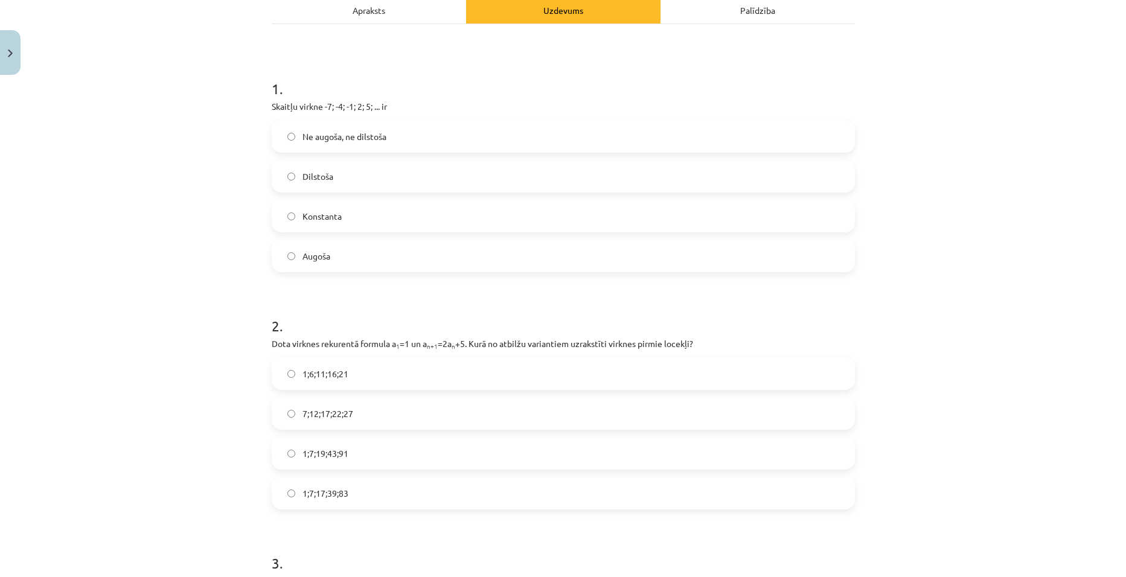
click at [326, 254] on span "Augoša" at bounding box center [316, 256] width 28 height 13
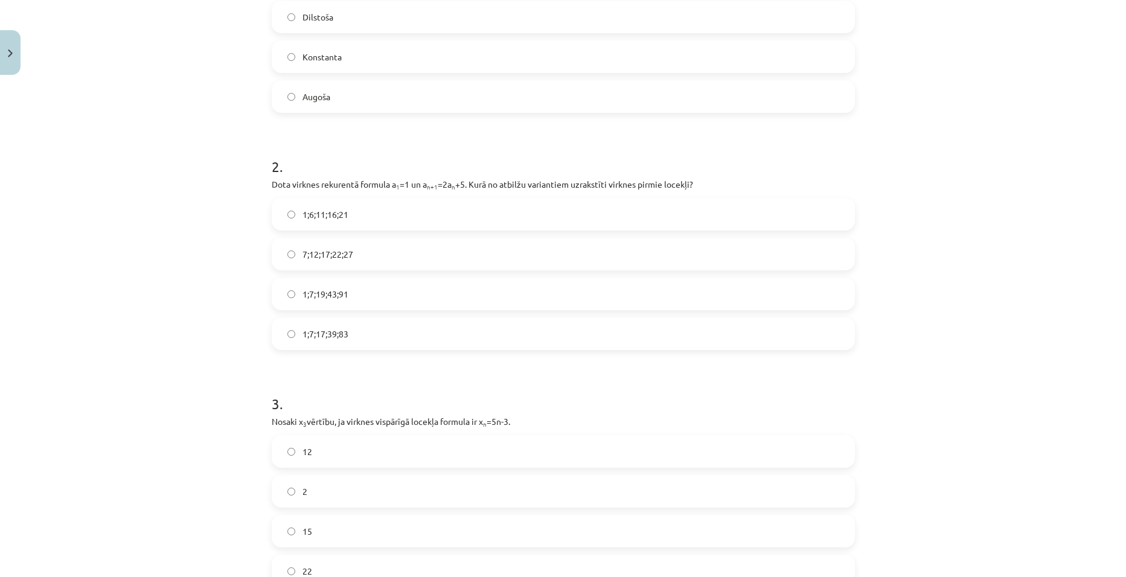
scroll to position [362, 0]
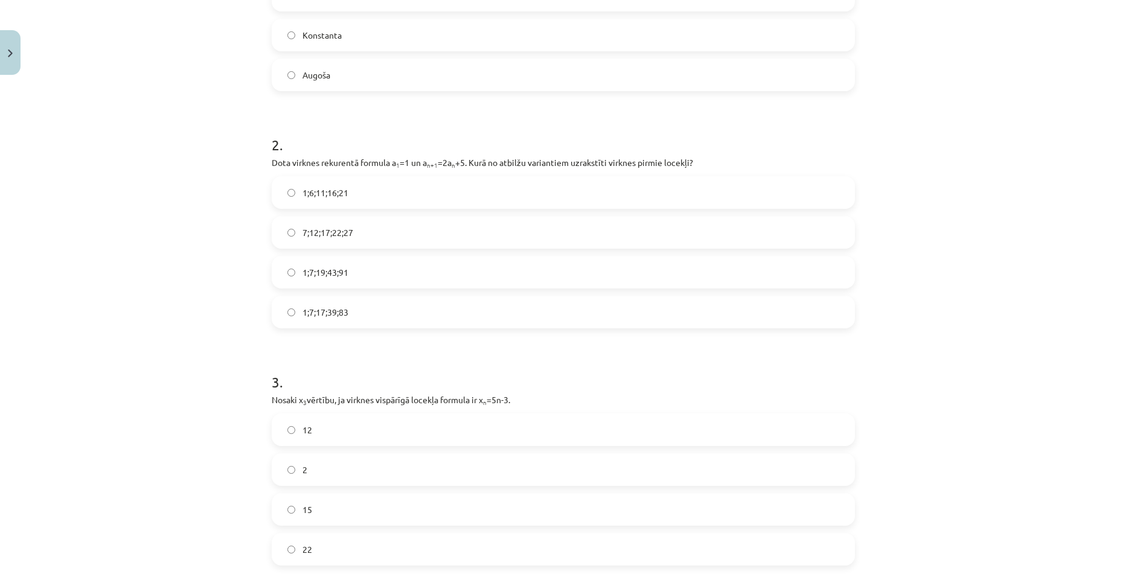
click at [338, 280] on label "1;7;19;43;91" at bounding box center [563, 272] width 581 height 30
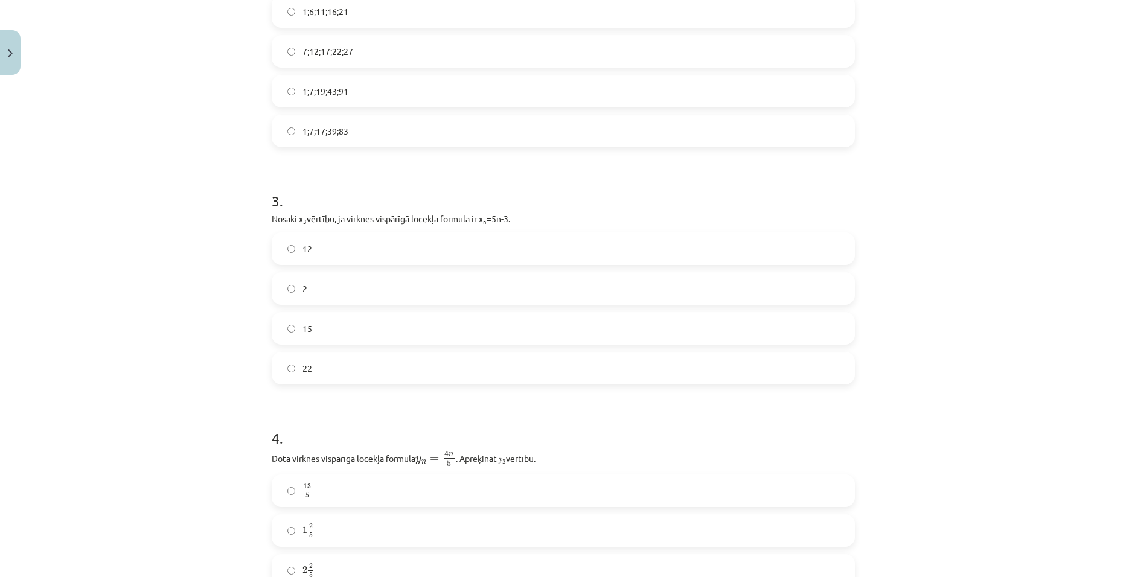
click at [327, 255] on label "12" at bounding box center [563, 249] width 581 height 30
click at [331, 318] on label "2 2 5 2 2 5" at bounding box center [563, 329] width 581 height 30
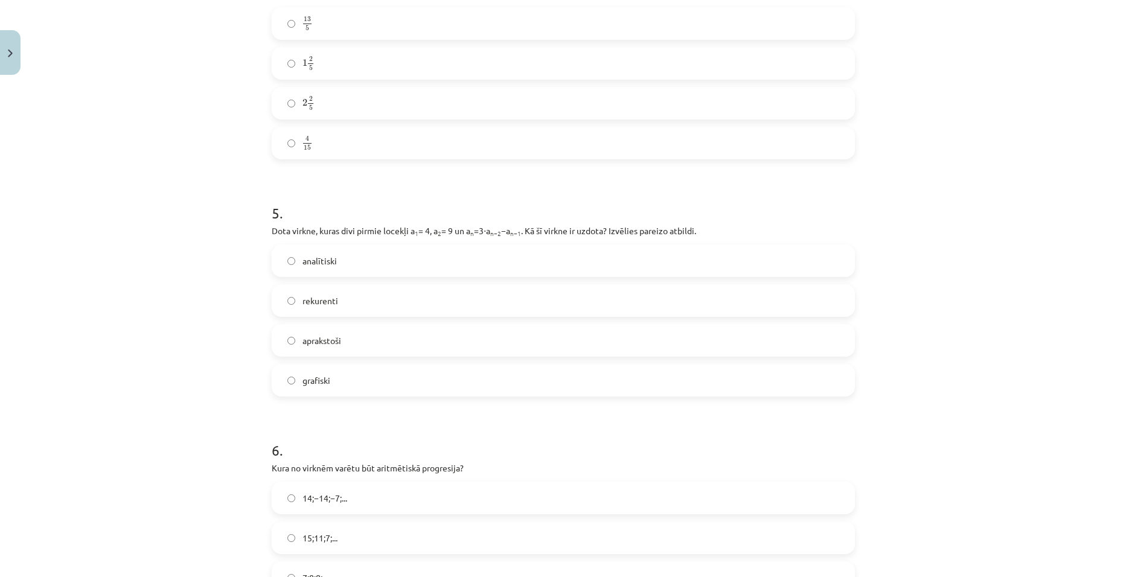
scroll to position [1026, 0]
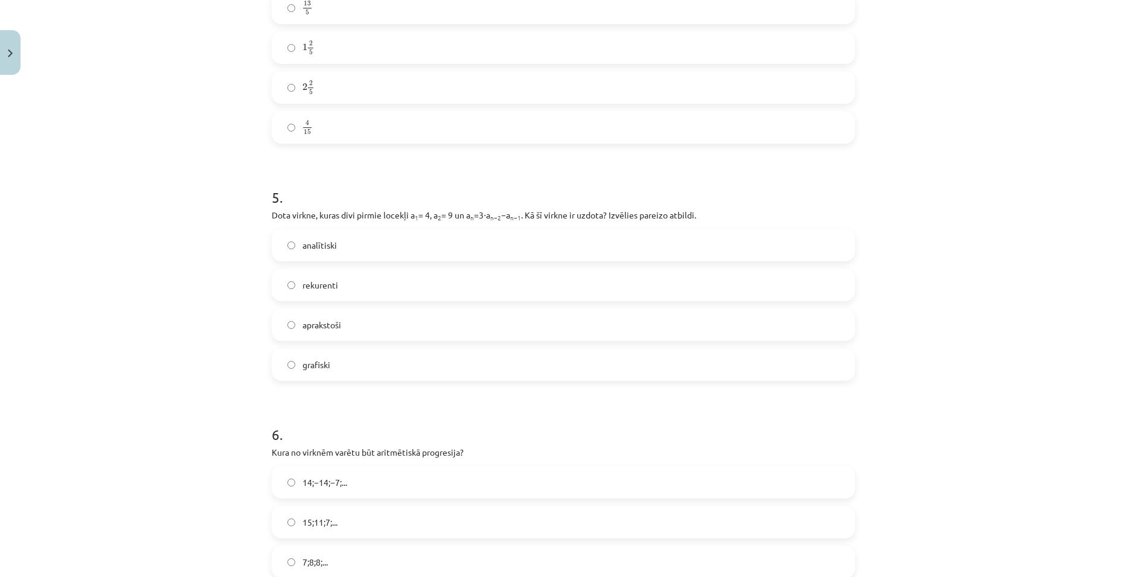
click at [328, 279] on span "rekurenti" at bounding box center [320, 285] width 36 height 13
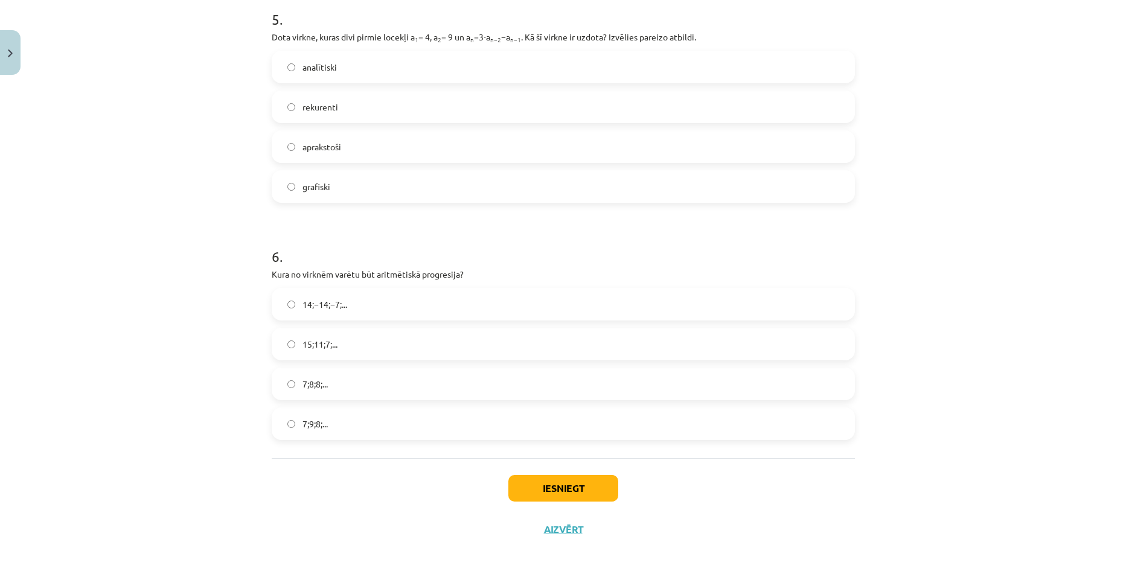
scroll to position [1207, 0]
click at [342, 342] on label "15;11;7;..." at bounding box center [563, 341] width 581 height 30
click at [537, 342] on button "Iesniegt" at bounding box center [563, 485] width 110 height 27
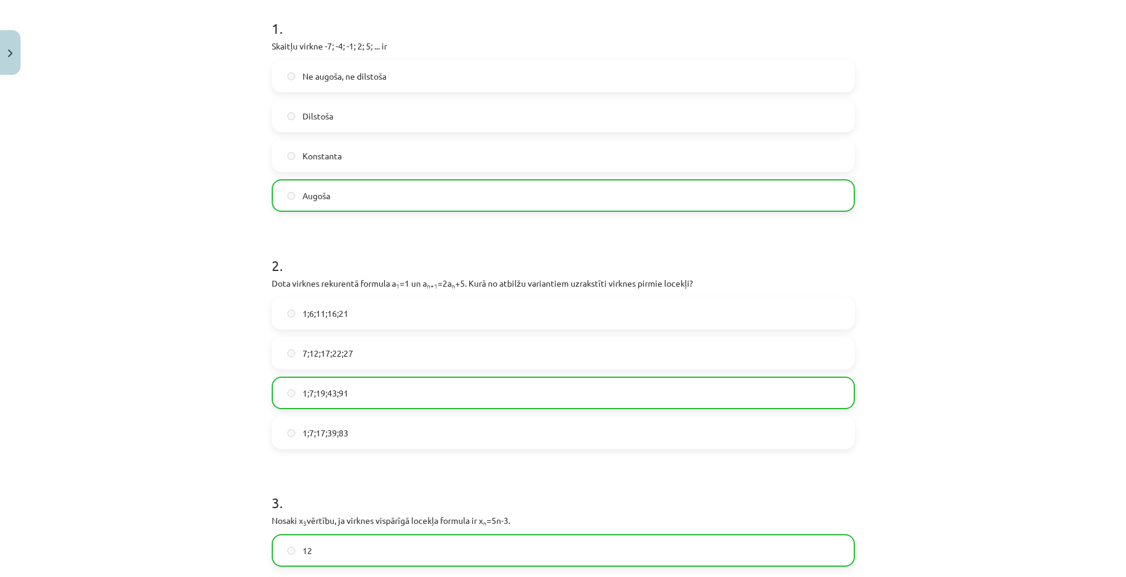
scroll to position [0, 0]
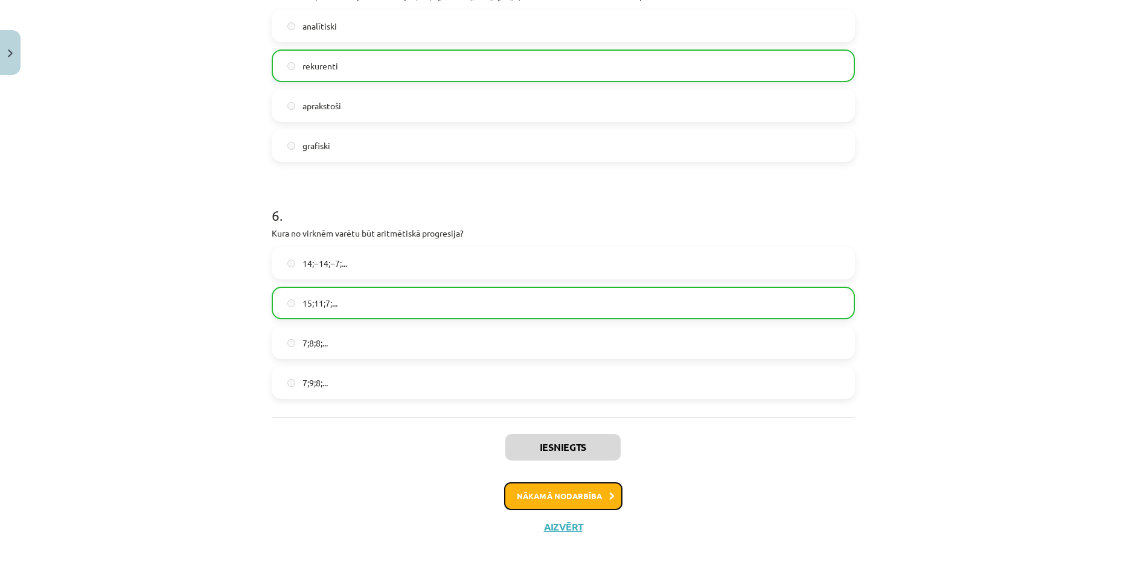
click at [511, 342] on button "Nākamā nodarbība" at bounding box center [563, 496] width 118 height 28
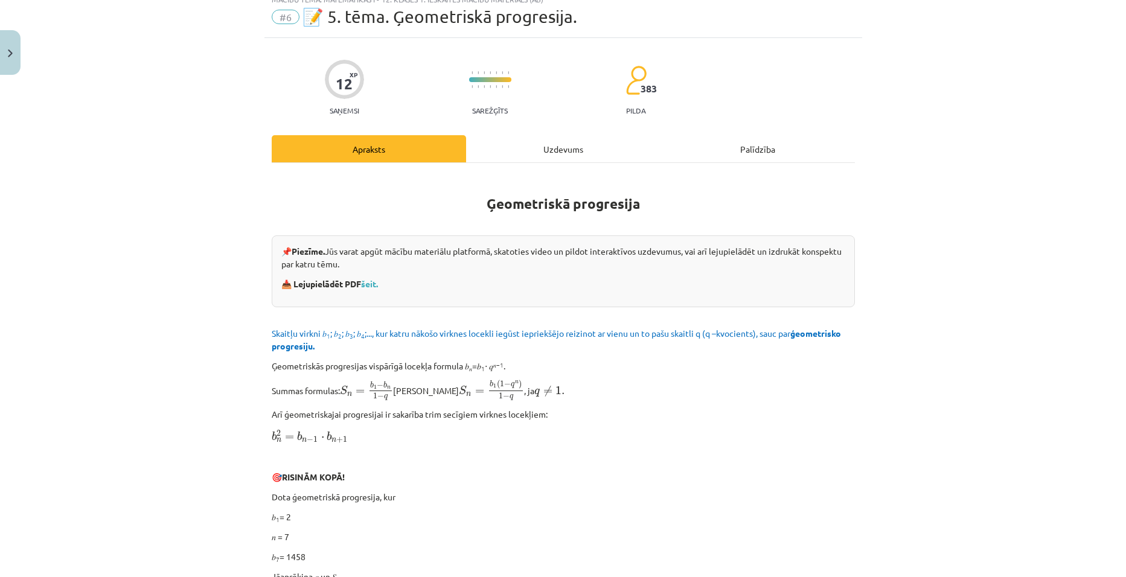
scroll to position [30, 0]
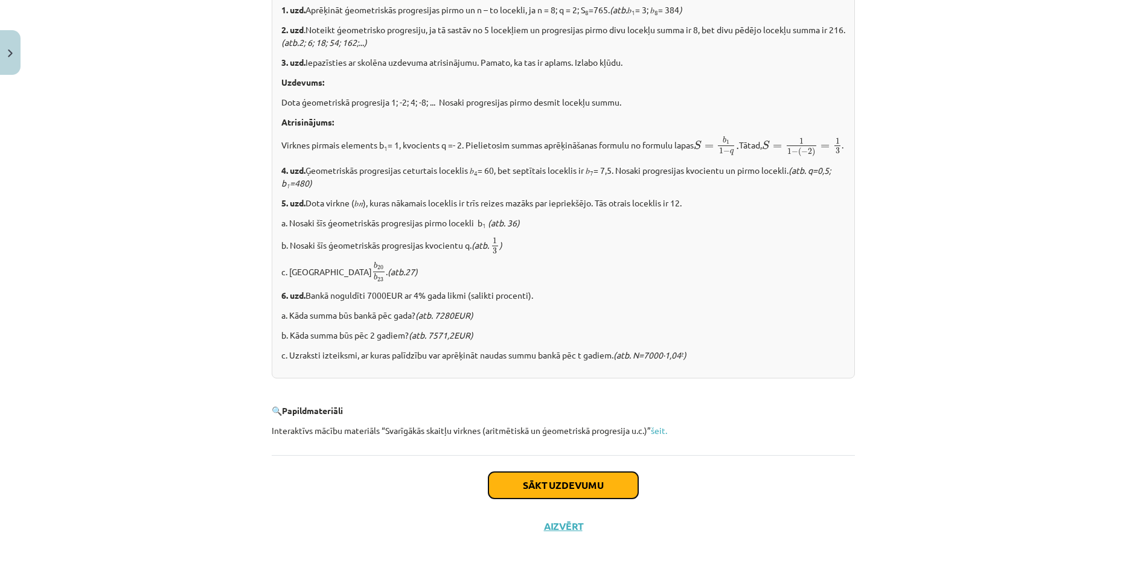
click at [503, 342] on button "Sākt uzdevumu" at bounding box center [563, 485] width 150 height 27
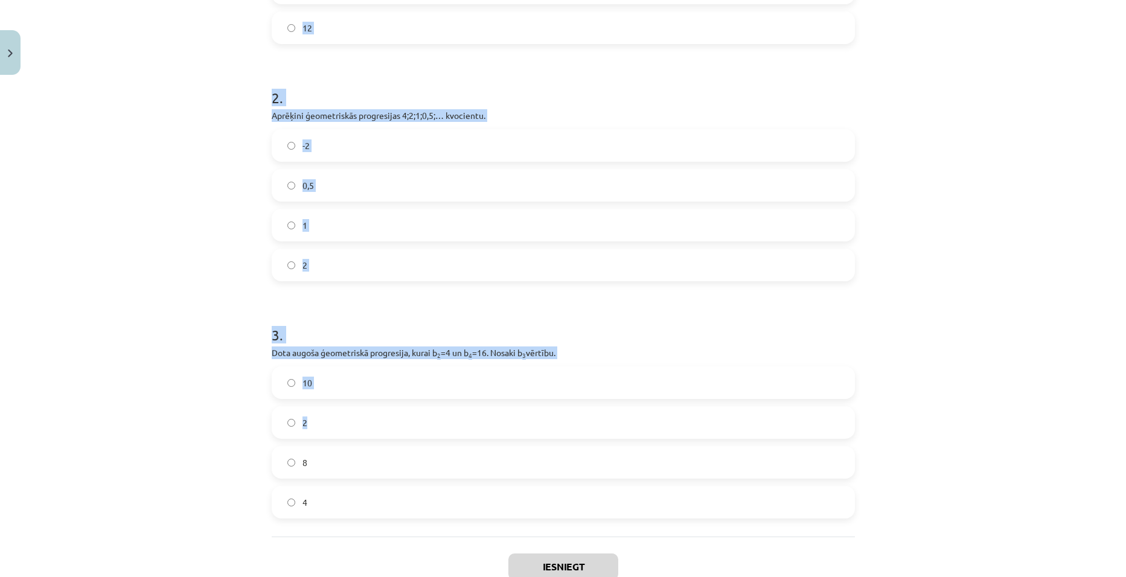
scroll to position [411, 0]
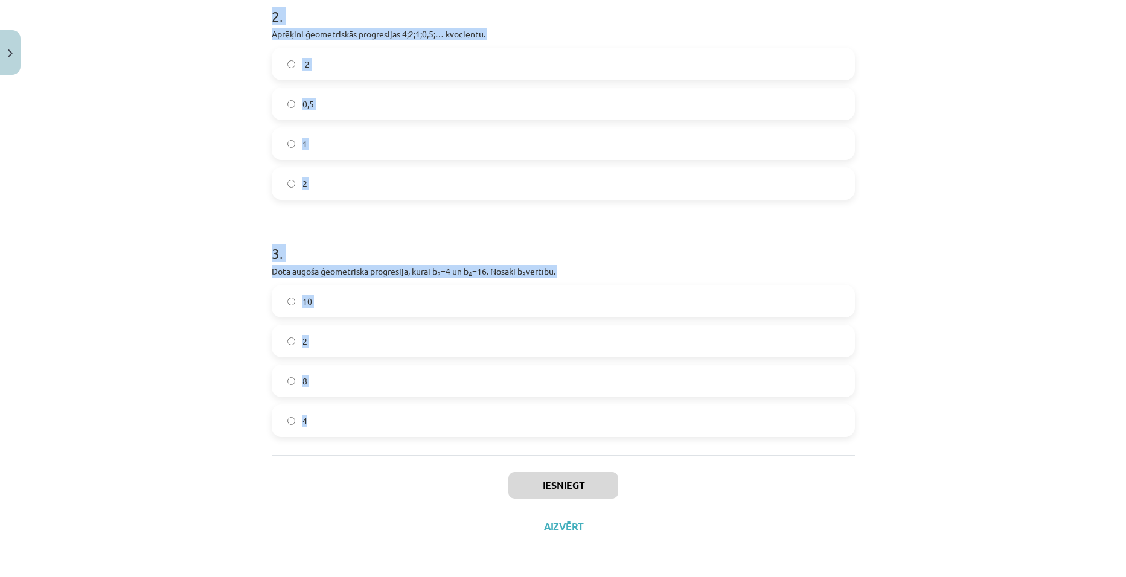
drag, startPoint x: 252, startPoint y: 235, endPoint x: 449, endPoint y: 429, distance: 276.6
click at [449, 342] on div "Mācību tēma: Matemātikas i - 12. klases 1. ieskaites mācību materiāls (ab) #6 📝…" at bounding box center [563, 288] width 1126 height 577
copy form "1 . Aprēķini ģeometriskās progresijas nākamo locekli, ja b 1 = 7 un q=5. 35 12 …"
click at [236, 208] on div "Mācību tēma: Matemātikas i - 12. klases 1. ieskaites mācību materiāls (ab) #6 📝…" at bounding box center [563, 288] width 1126 height 577
drag, startPoint x: 235, startPoint y: 208, endPoint x: 255, endPoint y: 169, distance: 43.2
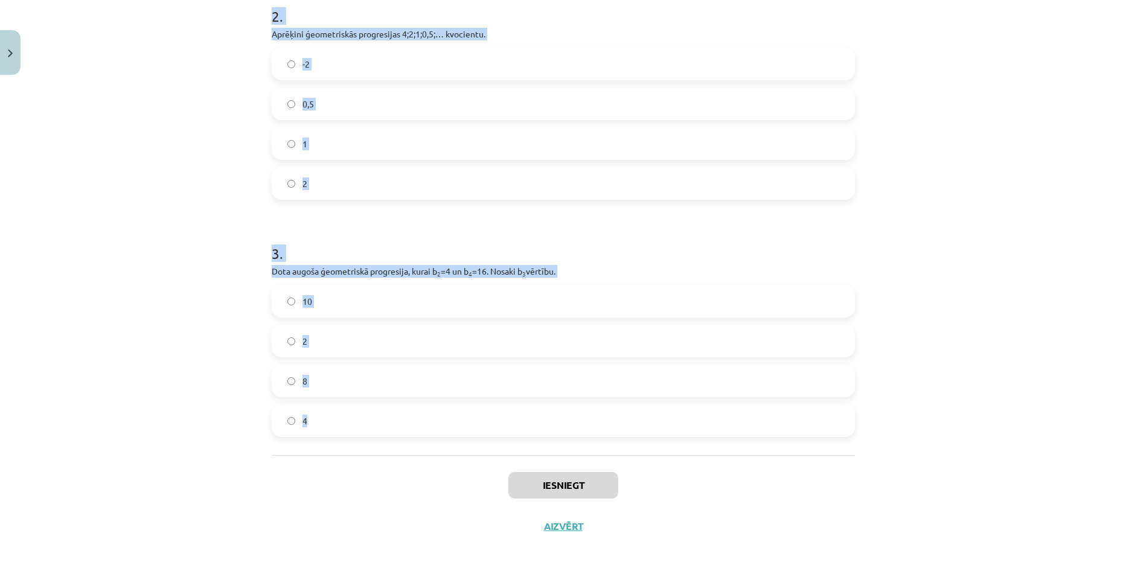
click at [236, 207] on div "Mācību tēma: Matemātikas i - 12. klases 1. ieskaites mācību materiāls (ab) #6 📝…" at bounding box center [563, 288] width 1126 height 577
click at [272, 141] on div "1" at bounding box center [563, 143] width 583 height 33
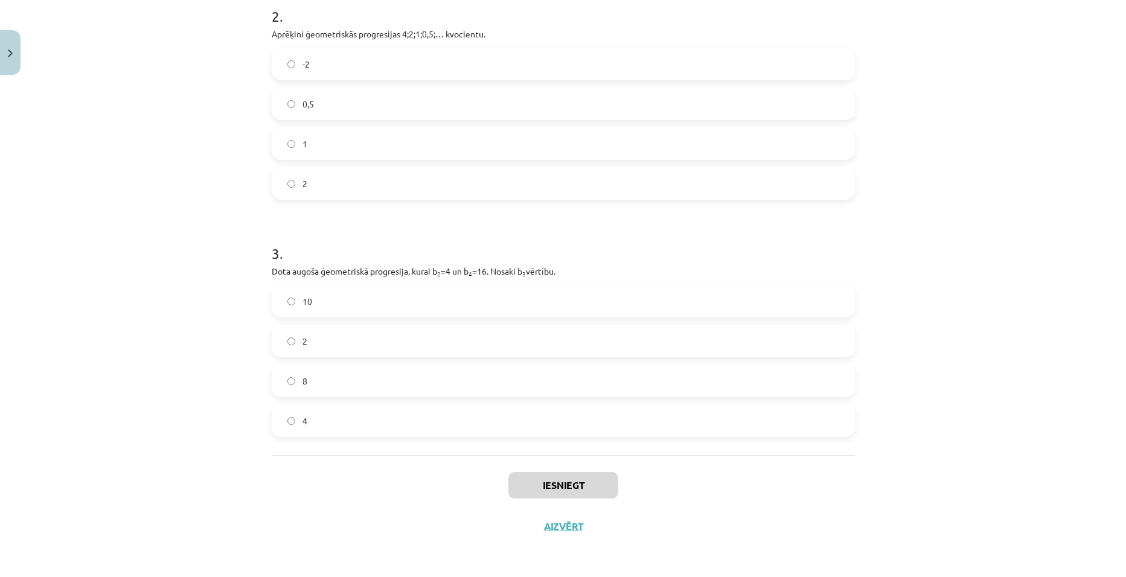
click at [334, 101] on label "0,5" at bounding box center [563, 104] width 581 height 30
click at [322, 342] on label "8" at bounding box center [563, 381] width 581 height 30
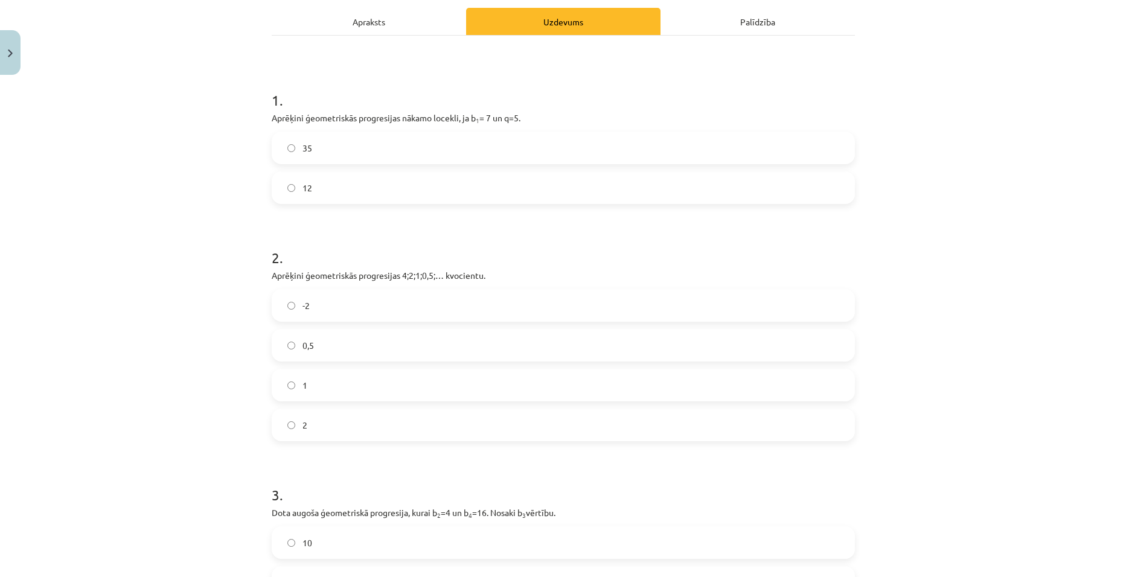
click at [337, 153] on label "35" at bounding box center [563, 148] width 581 height 30
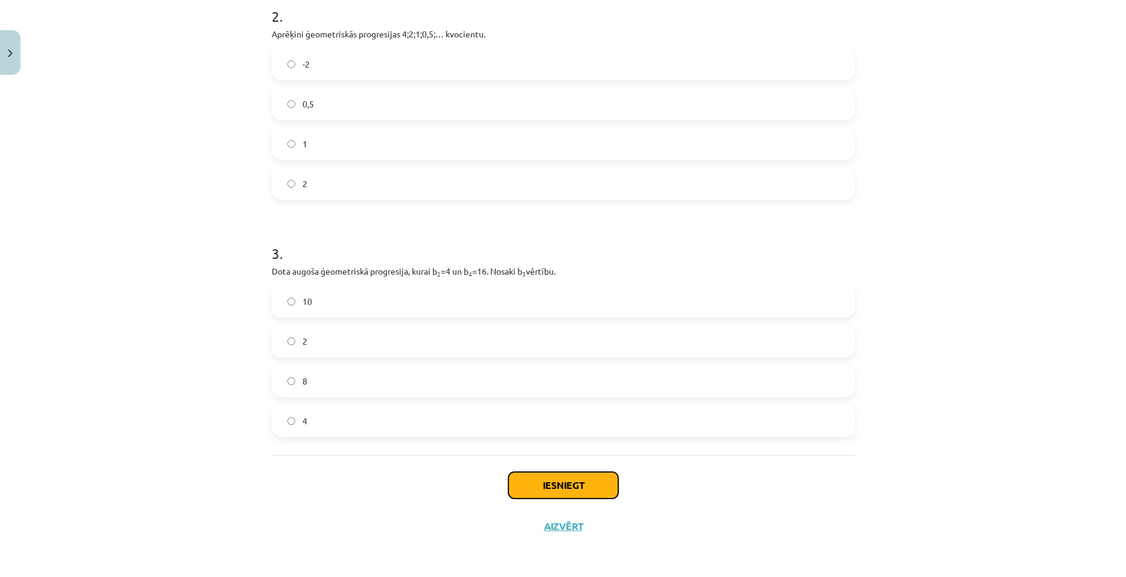
click at [522, 342] on button "Iesniegt" at bounding box center [563, 485] width 110 height 27
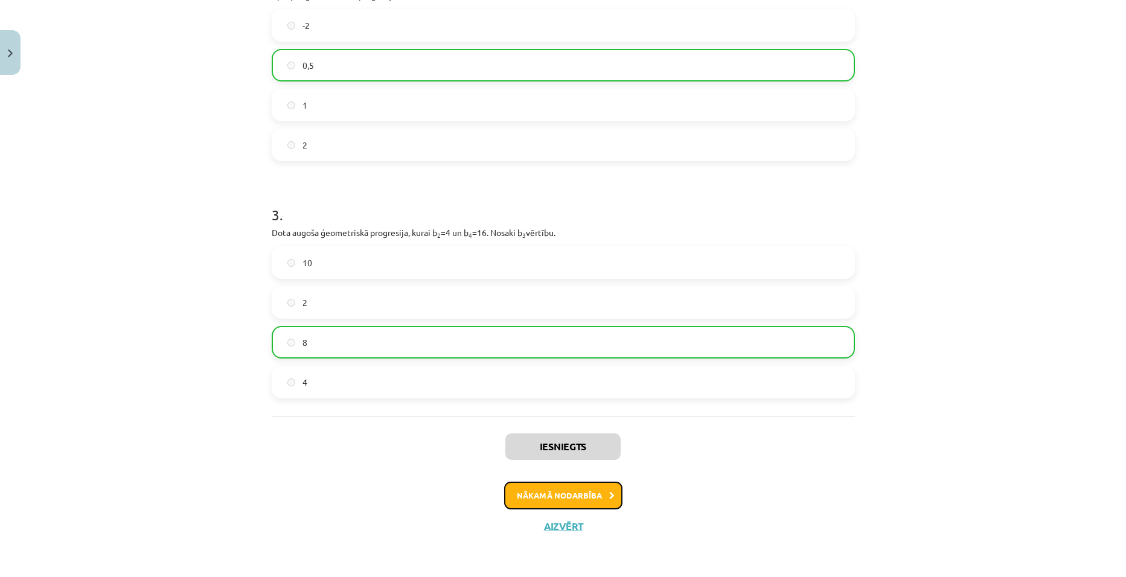
click at [527, 342] on button "Nākamā nodarbība" at bounding box center [563, 496] width 118 height 28
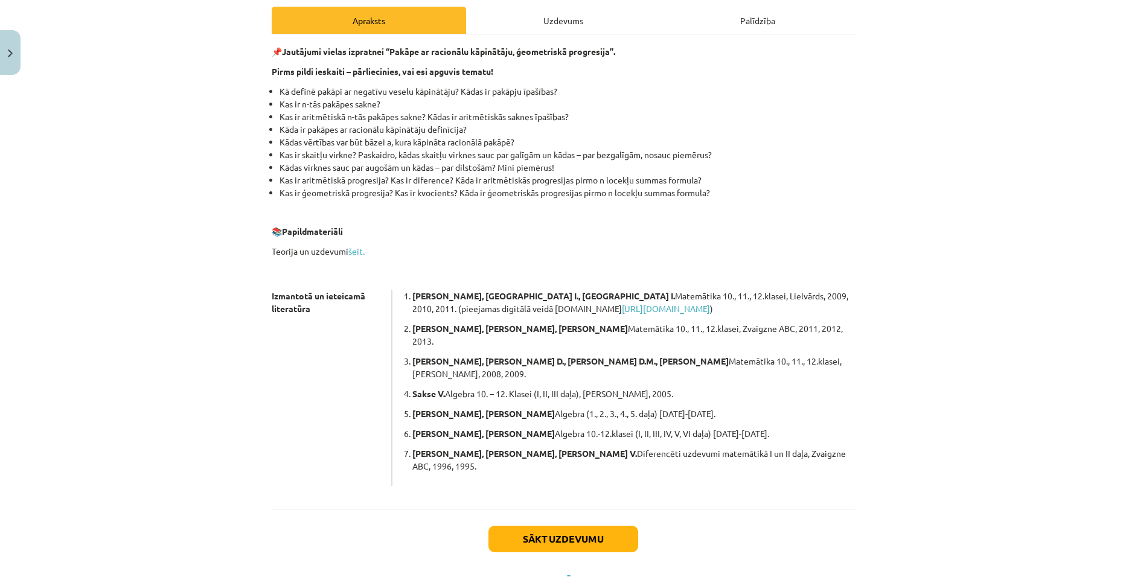
scroll to position [187, 0]
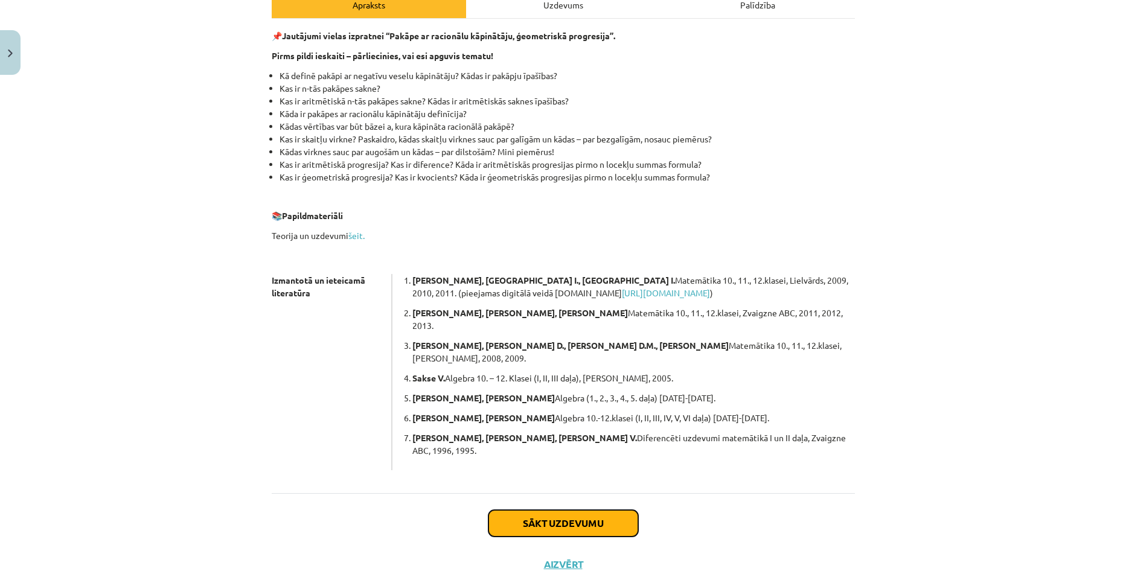
click at [521, 342] on button "Sākt uzdevumu" at bounding box center [563, 523] width 150 height 27
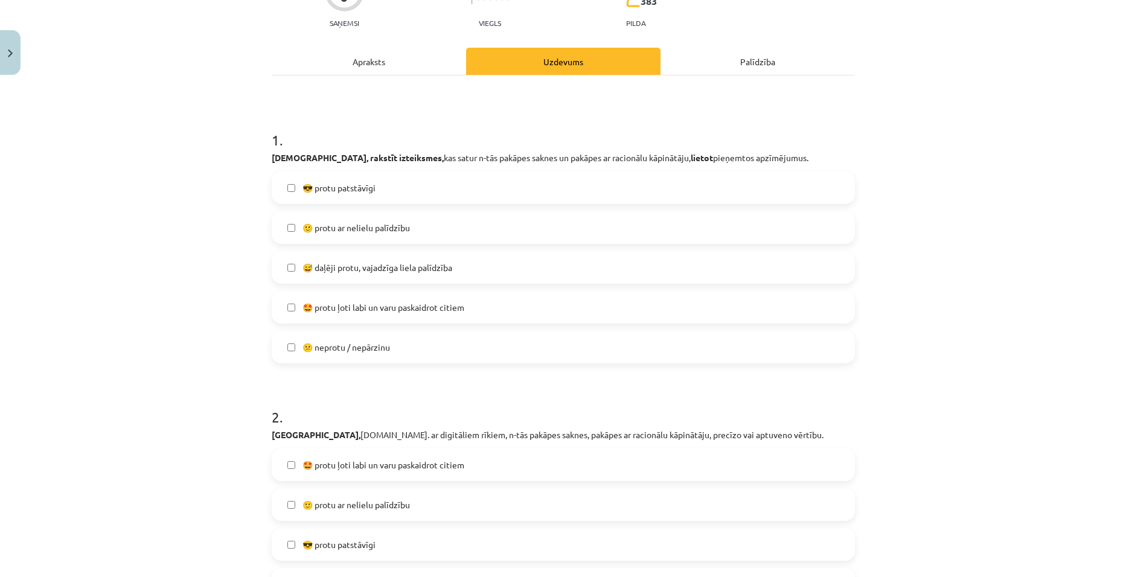
scroll to position [151, 0]
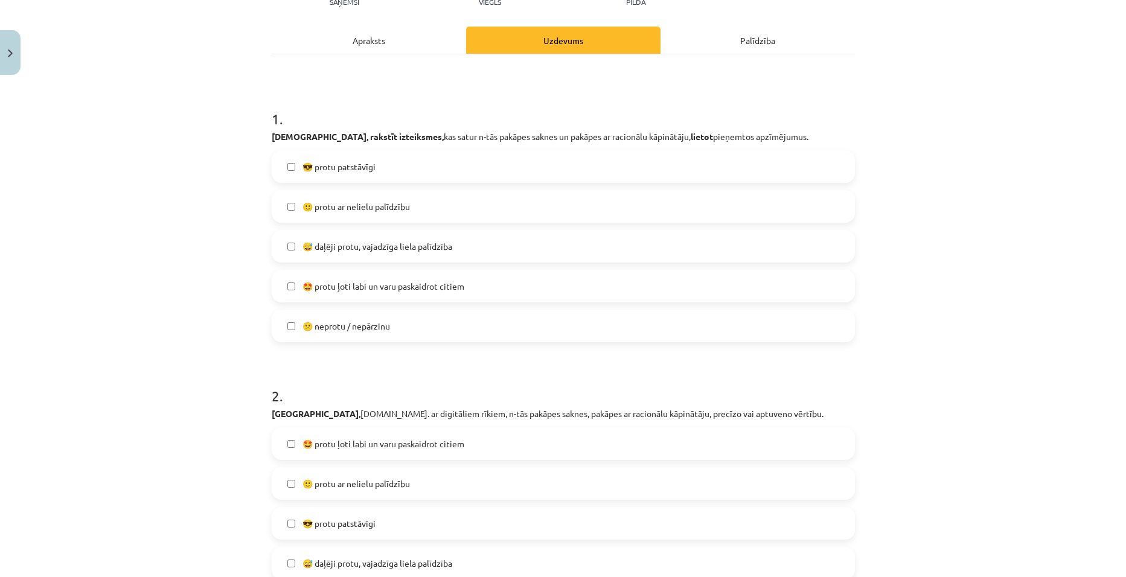
click at [404, 211] on span "🙂 protu ar nelielu palīdzību" at bounding box center [355, 206] width 107 height 13
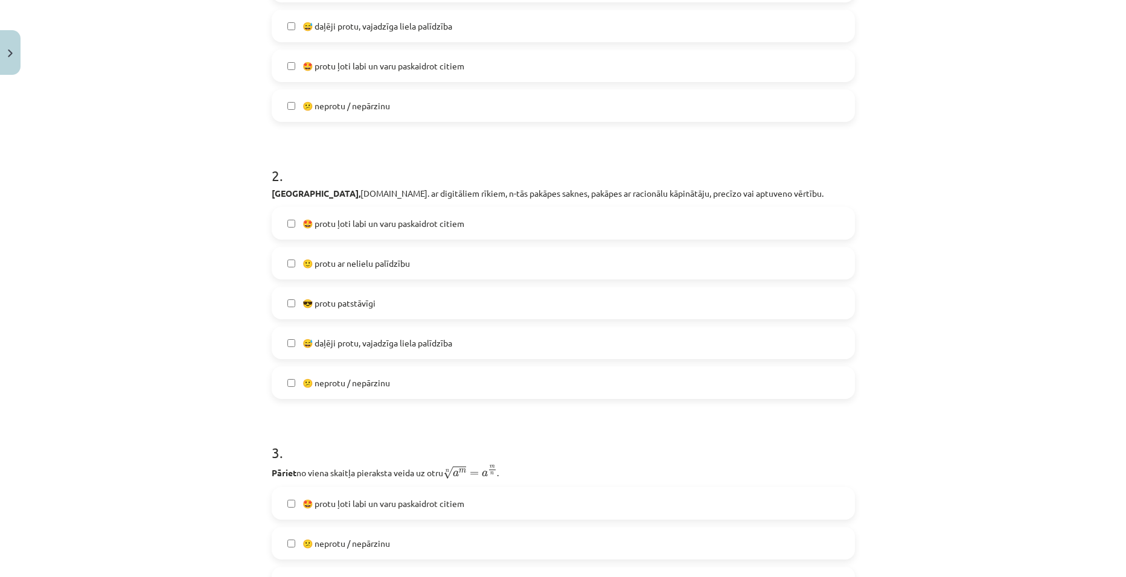
scroll to position [392, 0]
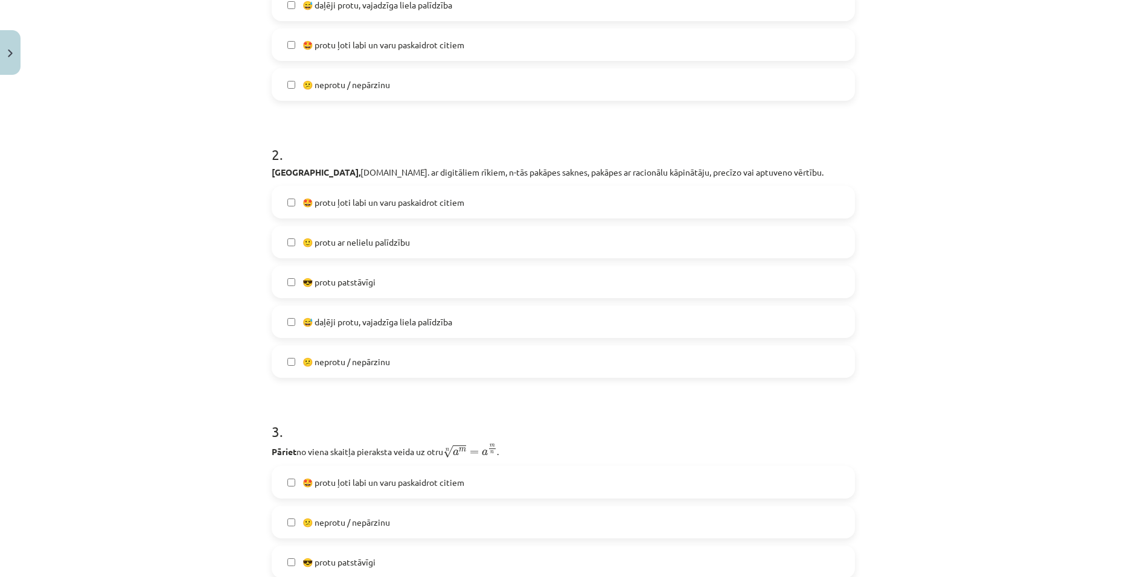
click at [433, 205] on span "🤩 protu ļoti labi un varu paskaidrot citiem" at bounding box center [383, 202] width 162 height 13
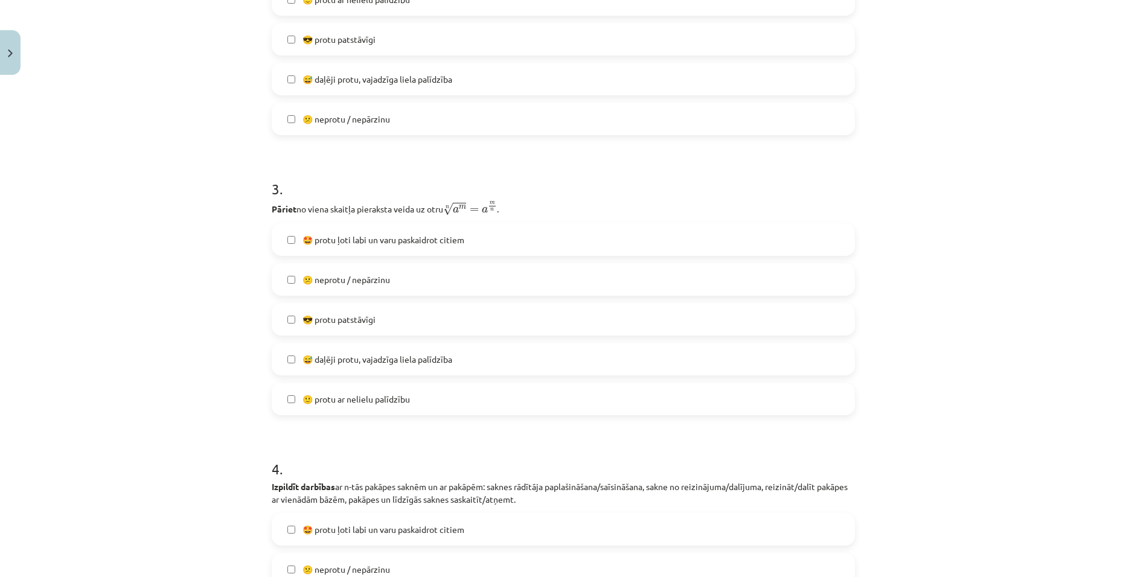
scroll to position [694, 0]
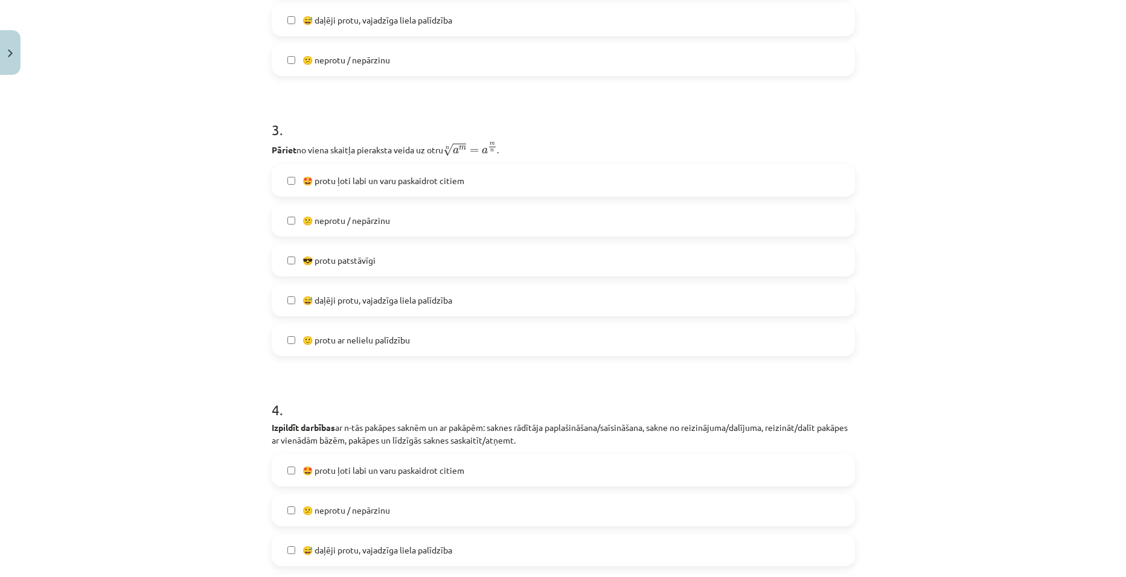
click at [407, 335] on span "🙂 protu ar nelielu palīdzību" at bounding box center [355, 340] width 107 height 13
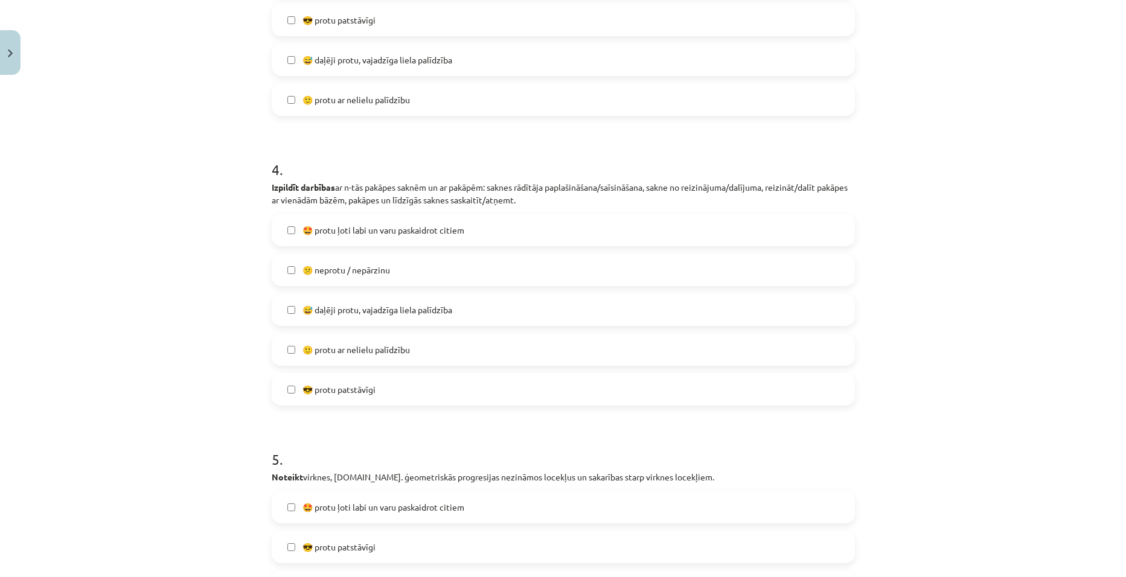
scroll to position [936, 0]
click at [380, 342] on span "🙂 protu ar nelielu palīdzību" at bounding box center [355, 348] width 107 height 13
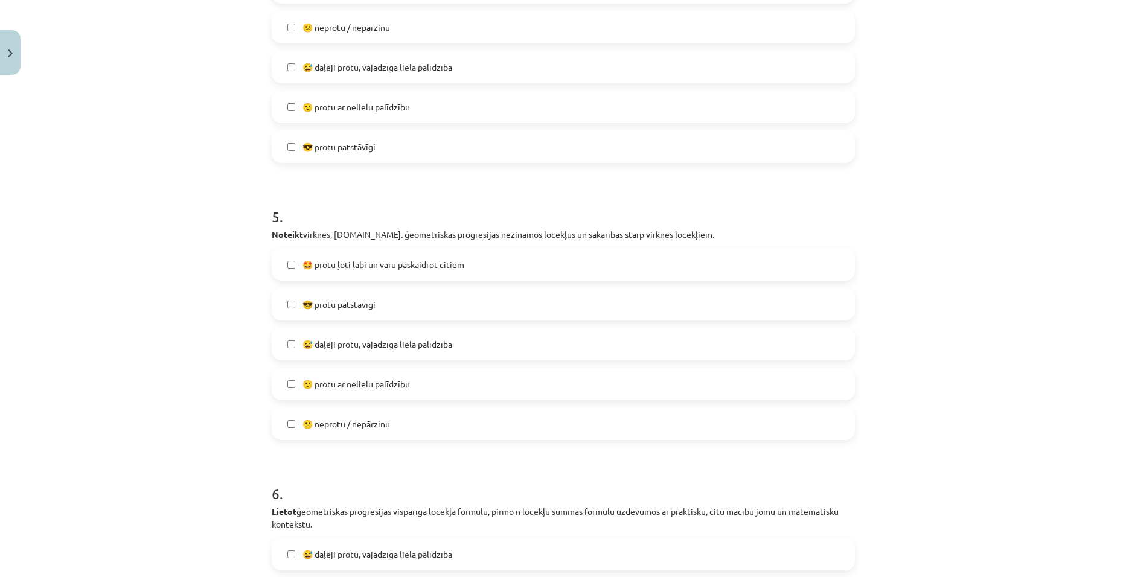
scroll to position [1238, 0]
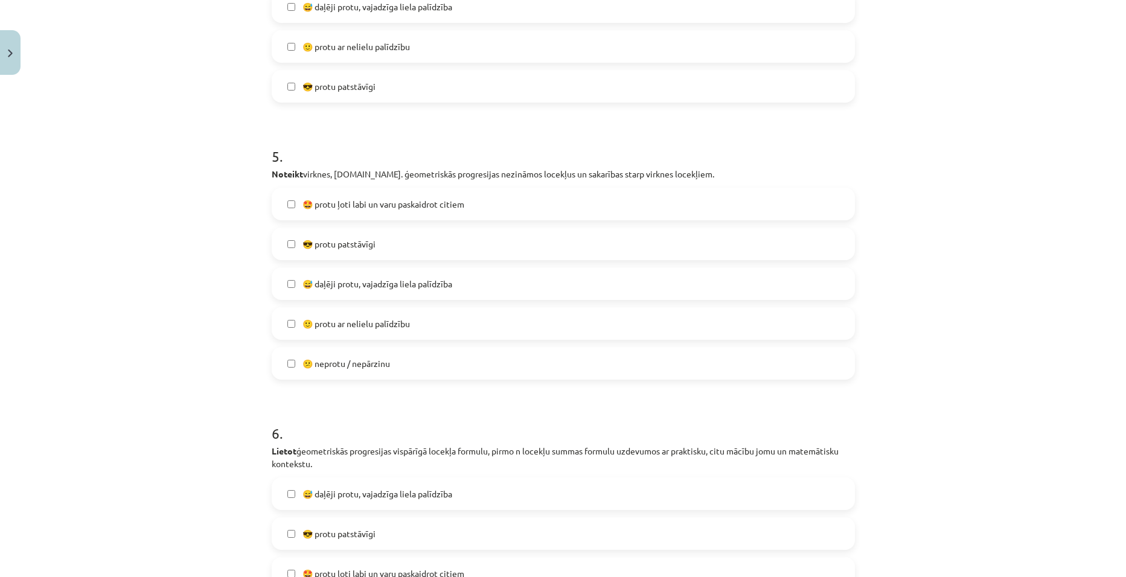
click at [389, 325] on span "🙂 protu ar nelielu palīdzību" at bounding box center [355, 324] width 107 height 13
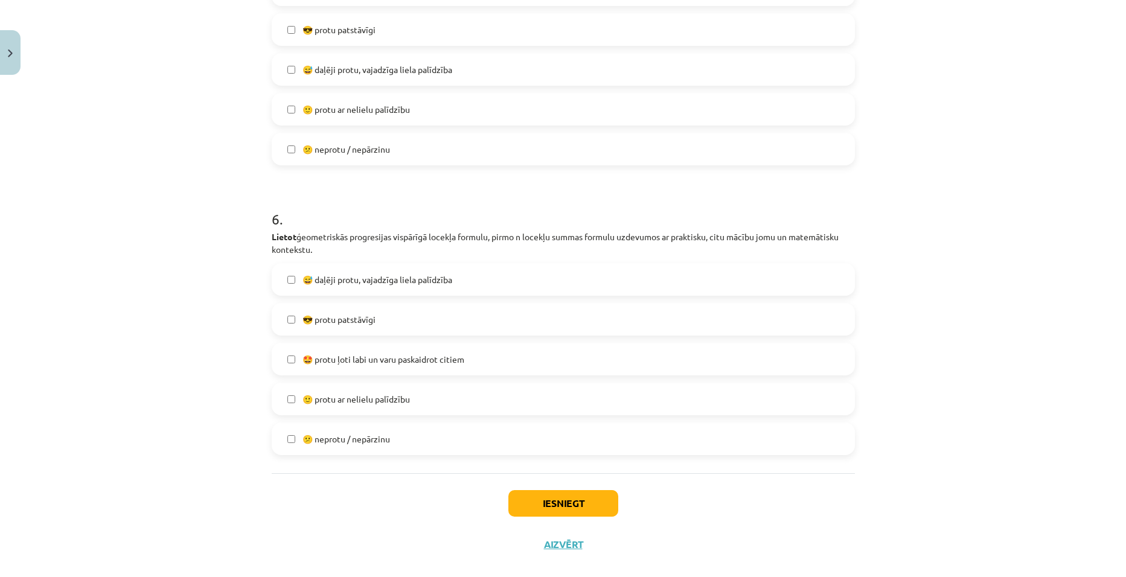
scroll to position [1470, 0]
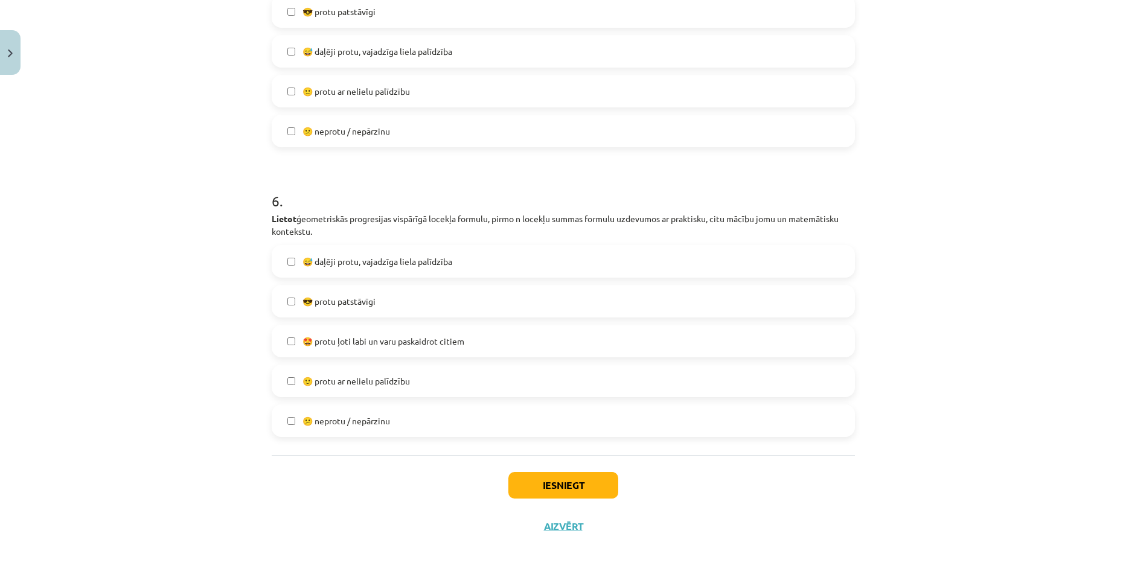
click at [371, 342] on span "🙂 protu ar nelielu palīdzību" at bounding box center [355, 381] width 107 height 13
click at [540, 342] on button "Iesniegt" at bounding box center [563, 485] width 110 height 27
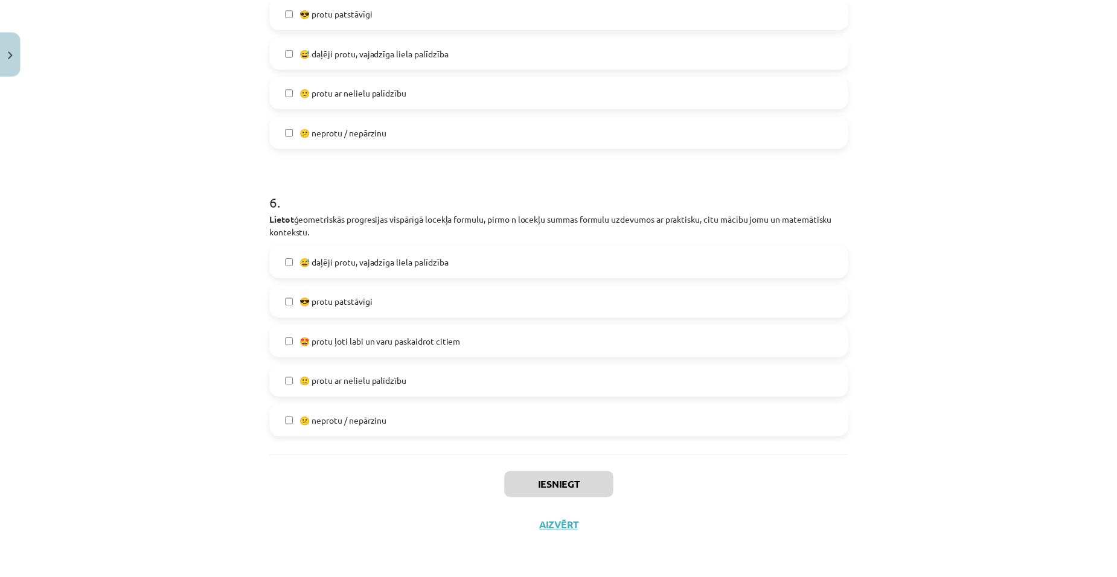
scroll to position [383, 0]
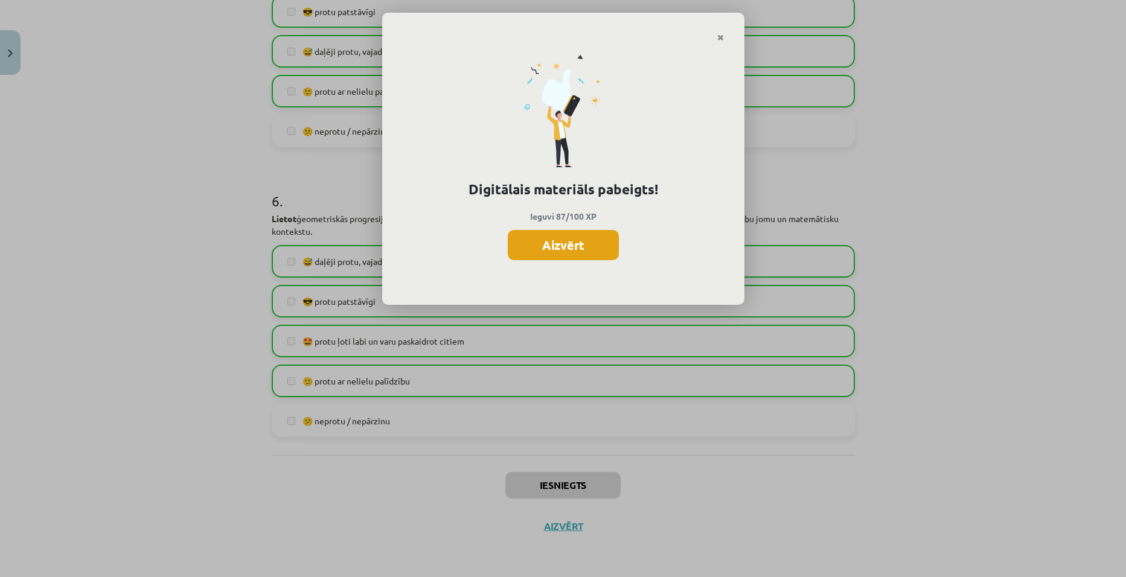
click at [560, 247] on button "Aizvērt" at bounding box center [563, 245] width 111 height 30
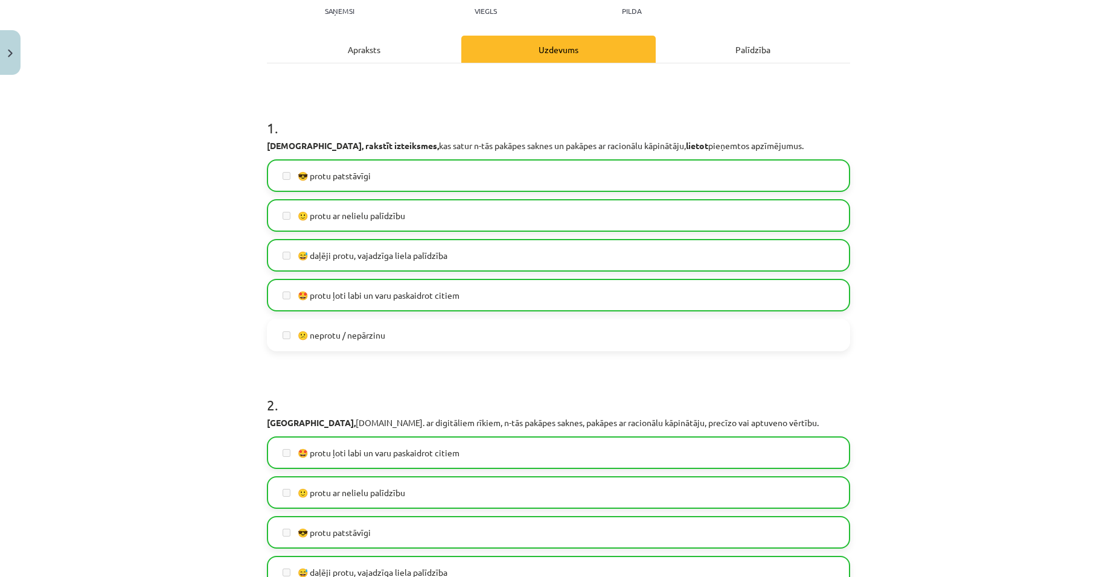
scroll to position [0, 0]
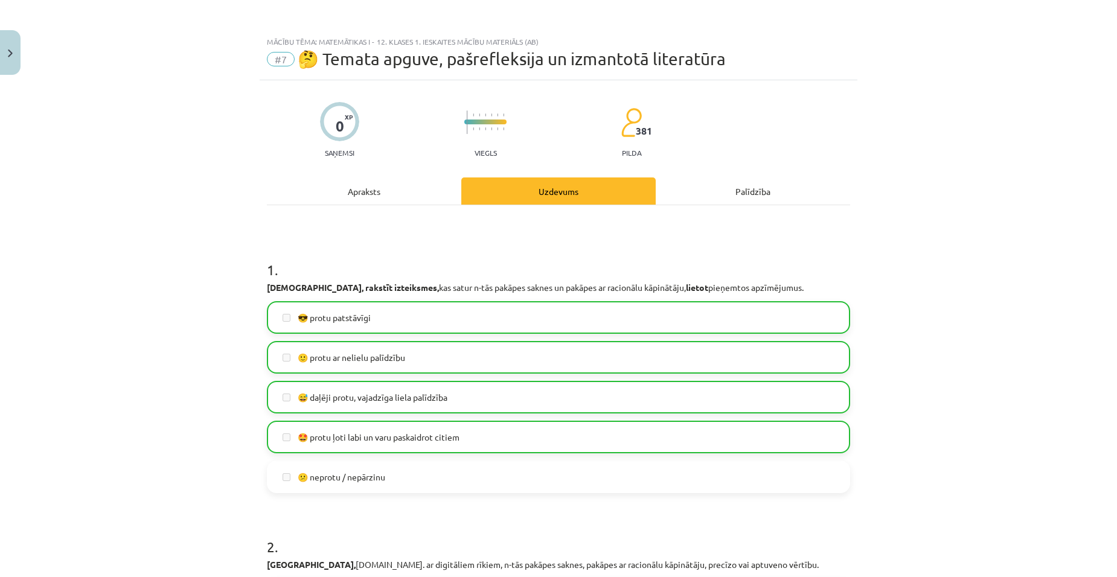
click at [24, 51] on div "Mācību tēma: Matemātikas i - 12. klases 1. ieskaites mācību materiāls (ab) #7 🤔…" at bounding box center [558, 288] width 1117 height 577
click at [21, 54] on div "Mācību tēma: Matemātikas i - 12. klases 1. ieskaites mācību materiāls (ab) #7 🤔…" at bounding box center [558, 288] width 1117 height 577
click at [18, 60] on button "Close" at bounding box center [10, 52] width 21 height 45
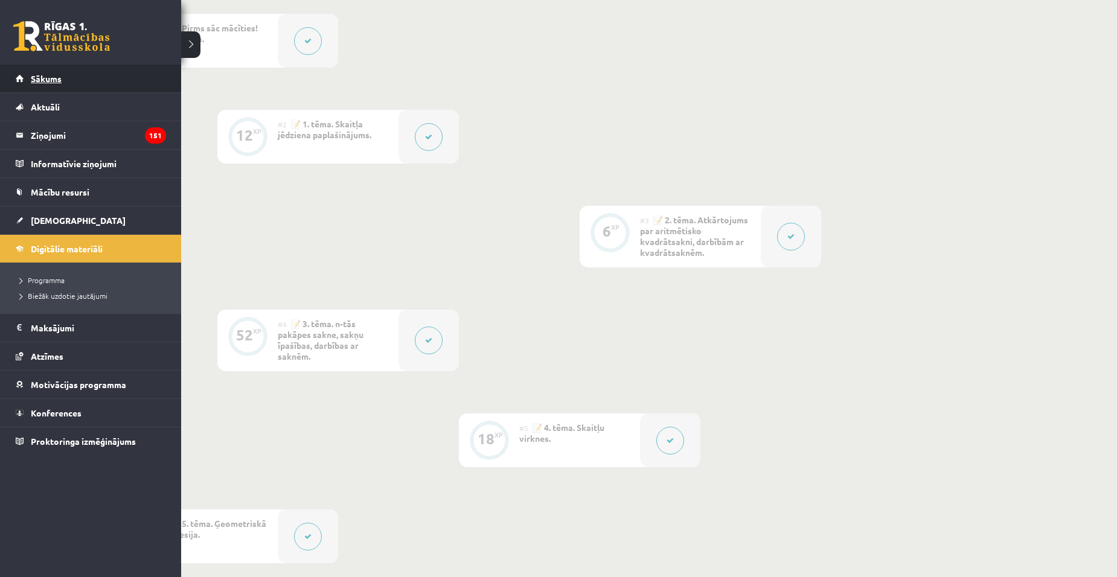
click at [53, 73] on link "Sākums" at bounding box center [91, 79] width 150 height 28
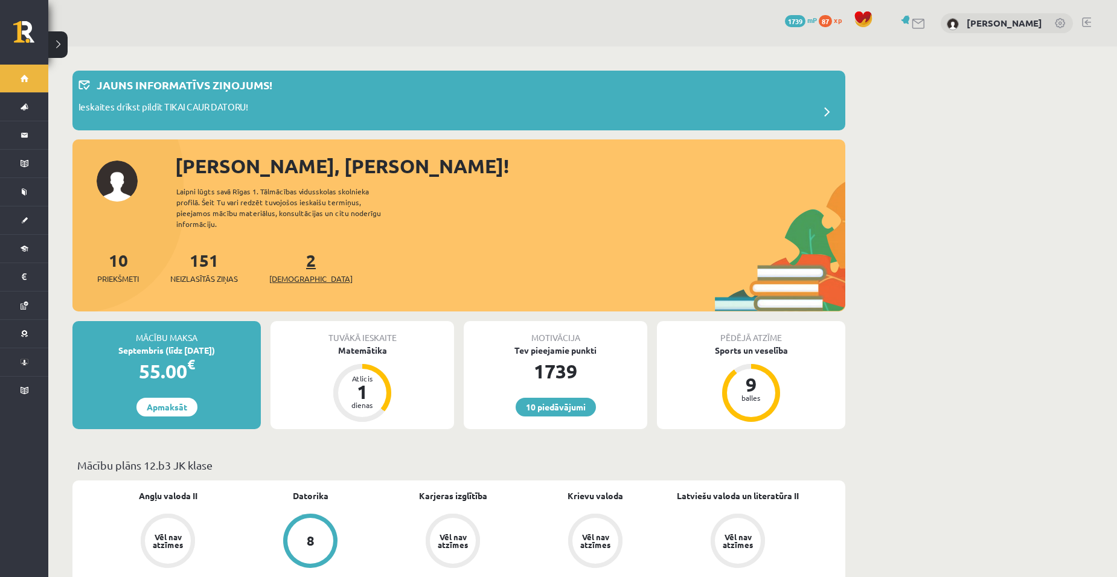
click at [292, 249] on link "2 Ieskaites" at bounding box center [310, 267] width 83 height 36
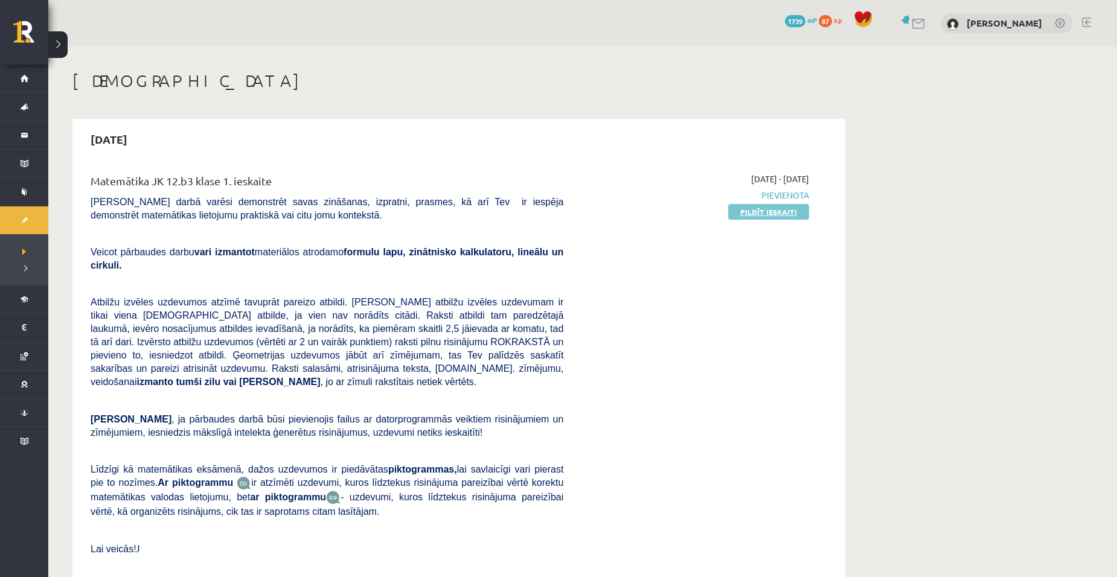
click at [759, 212] on link "Pildīt ieskaiti" at bounding box center [768, 212] width 81 height 16
click at [337, 152] on div "2025-09-15" at bounding box center [458, 139] width 761 height 28
click at [326, 162] on div "Matemātika JK 12.b3 klase 1. ieskaite Pārbaudes darbā varēsi demonstrēt savas z…" at bounding box center [458, 377] width 761 height 432
click at [307, 182] on div "Matemātika JK 12.b3 klase 1. ieskaite" at bounding box center [327, 184] width 473 height 22
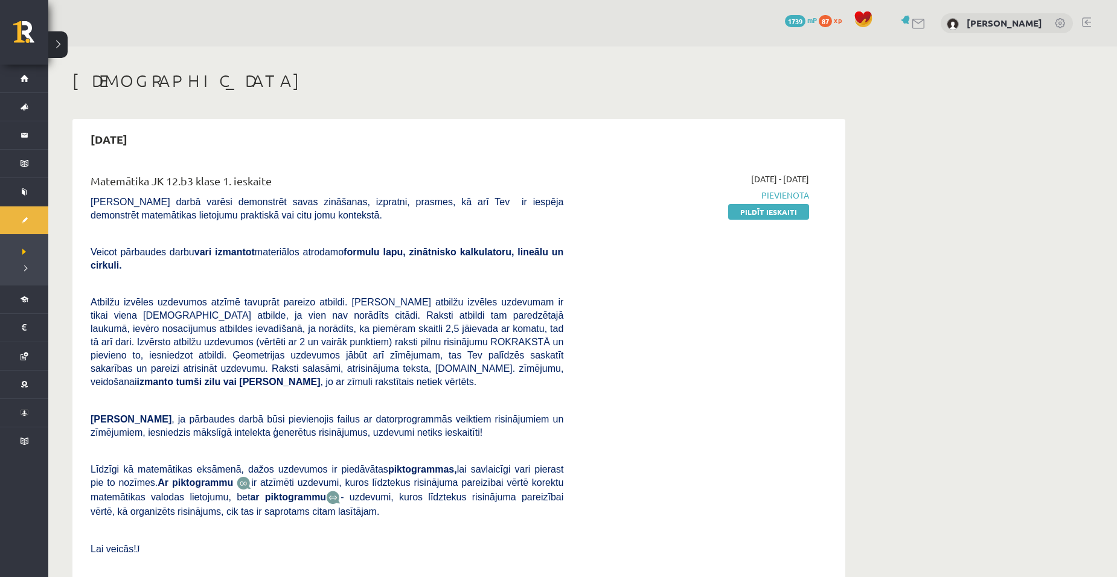
click at [304, 203] on span "Pārbaudes darbā varēsi demonstrēt savas zināšanas, izpratni, prasmes, kā arī Te…" at bounding box center [327, 209] width 473 height 24
click at [305, 223] on div "Matemātika JK 12.b3 klase 1. ieskaite Pārbaudes darbā varēsi demonstrēt savas z…" at bounding box center [327, 377] width 491 height 408
click at [301, 251] on span "Veicot pārbaudes darbu vari izmantot materiālos atrodamo formulu lapu, zinātnis…" at bounding box center [327, 259] width 473 height 24
click at [298, 297] on span "Atbilžu izvēles uzdevumos atzīmē tavuprāt pareizo atbildi. Katram atbilžu izvēl…" at bounding box center [327, 342] width 473 height 90
click at [296, 335] on p "Atbilžu izvēles uzdevumos atzīmē tavuprāt pareizo atbildi. Katram atbilžu izvēl…" at bounding box center [327, 341] width 473 height 93
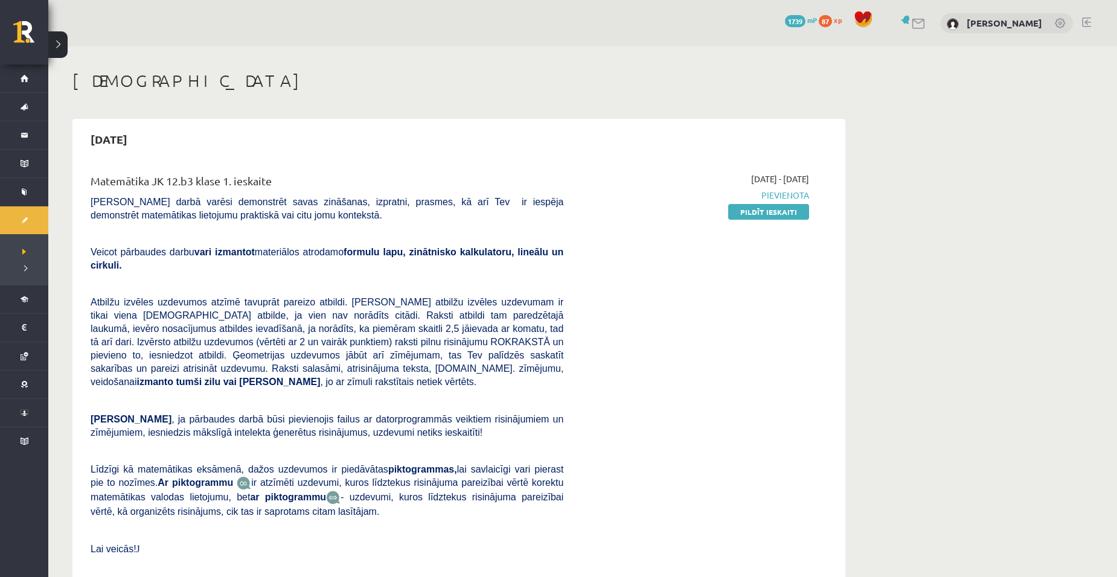
click at [286, 395] on p at bounding box center [327, 400] width 473 height 11
click at [294, 431] on div "Matemātika JK 12.b3 klase 1. ieskaite Pārbaudes darbā varēsi demonstrēt savas z…" at bounding box center [327, 377] width 491 height 408
click at [292, 414] on span ", ja pārbaudes darbā būsi pievienojis failus ar datorprogrammās veiktiem risinā…" at bounding box center [327, 426] width 473 height 24
click at [310, 363] on div "Matemātika JK 12.b3 klase 1. ieskaite Pārbaudes darbā varēsi demonstrēt savas z…" at bounding box center [327, 377] width 491 height 408
click at [315, 325] on span "Atbilžu izvēles uzdevumos atzīmē tavuprāt pareizo atbildi. Katram atbilžu izvēl…" at bounding box center [327, 342] width 473 height 90
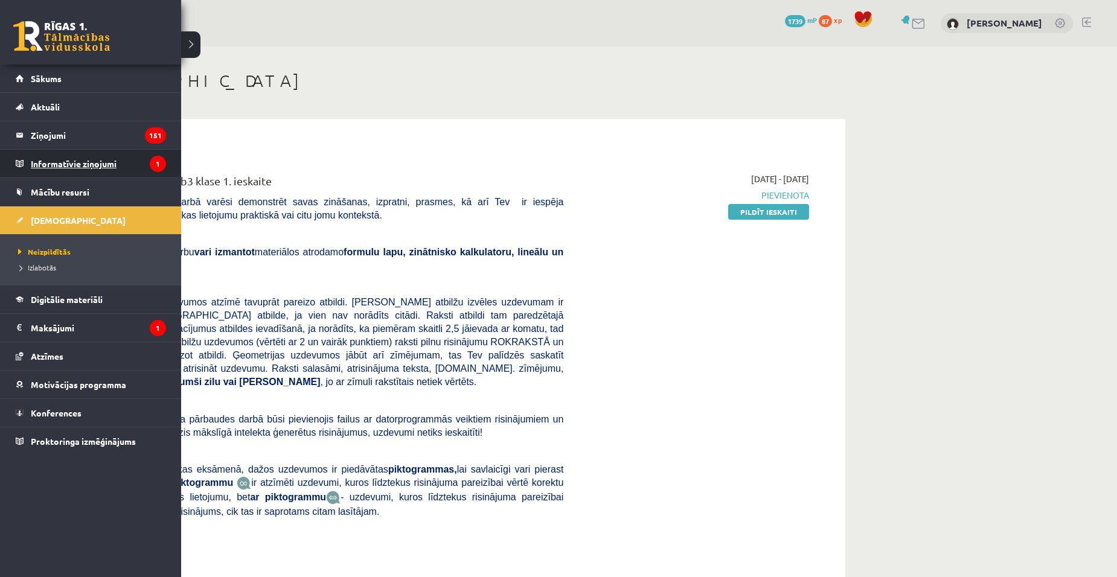
click at [53, 158] on legend "Informatīvie ziņojumi 1" at bounding box center [98, 164] width 135 height 28
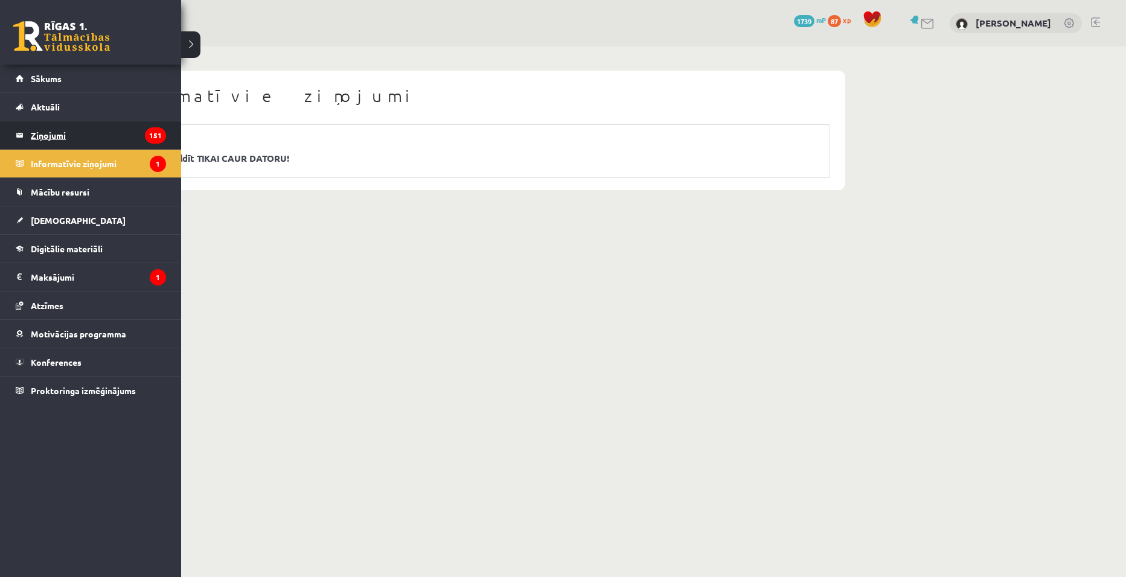
click at [41, 141] on legend "Ziņojumi 151" at bounding box center [98, 135] width 135 height 28
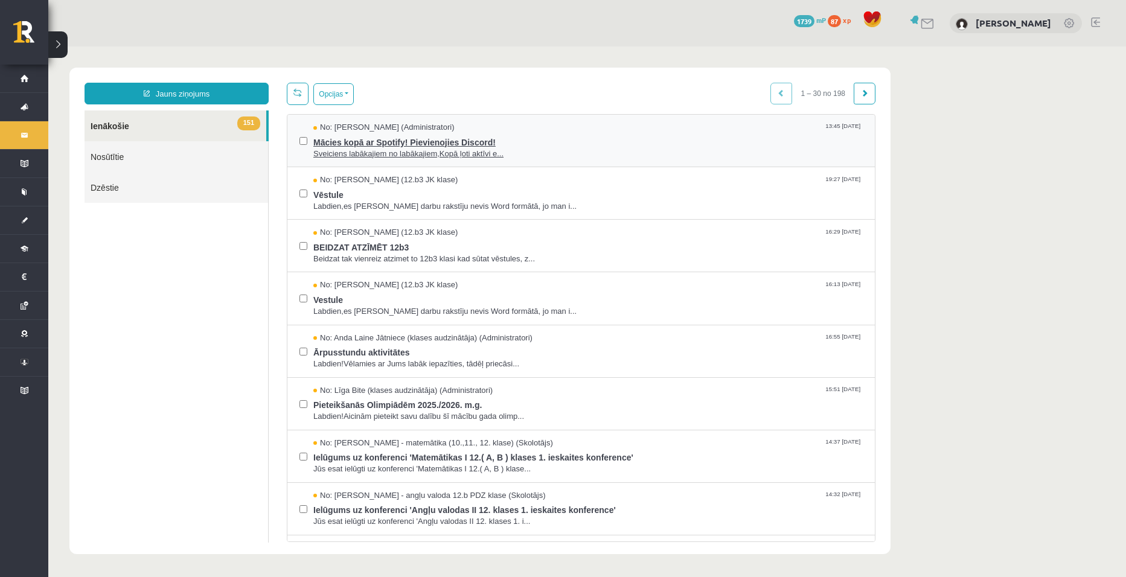
click at [415, 149] on span "Sveiciens labākajiem no labākajiem,Kopā ļoti aktīvi e..." at bounding box center [587, 154] width 549 height 11
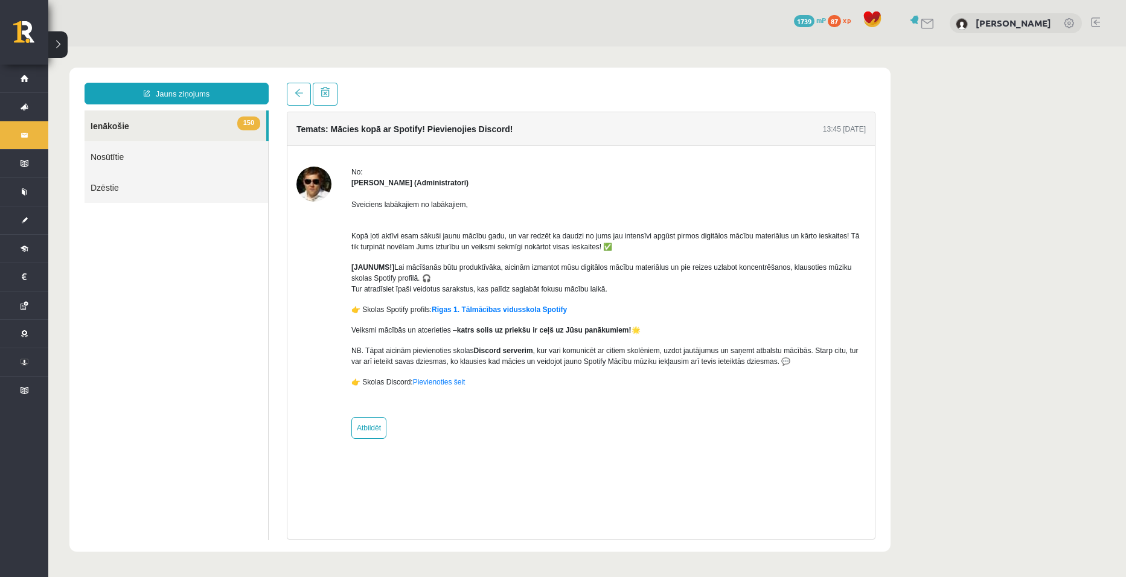
click at [147, 120] on link "150 Ienākošie" at bounding box center [176, 125] width 182 height 31
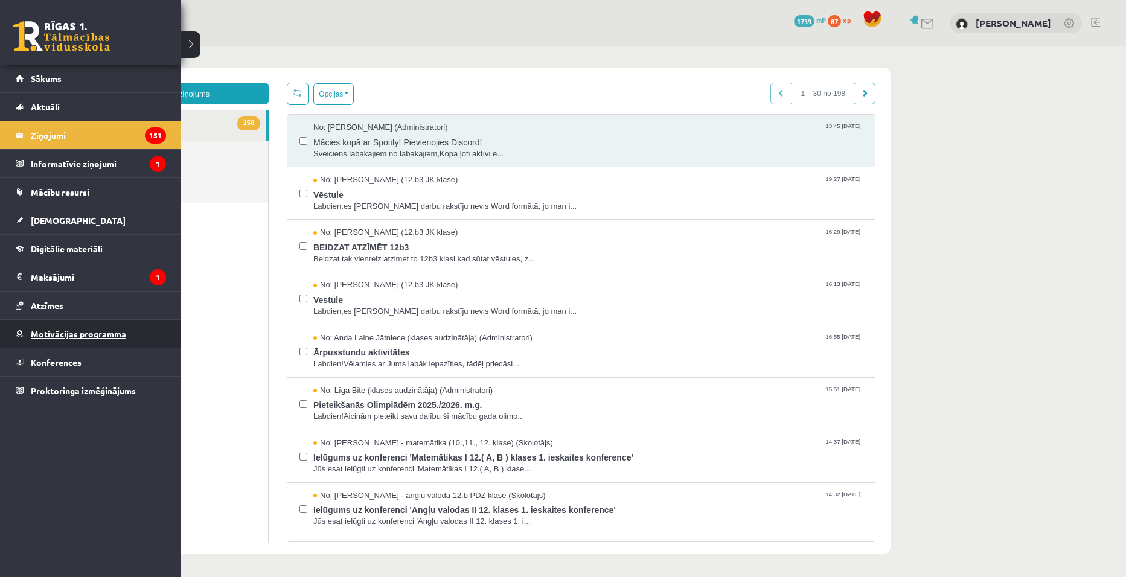
click at [66, 327] on link "Motivācijas programma" at bounding box center [91, 334] width 150 height 28
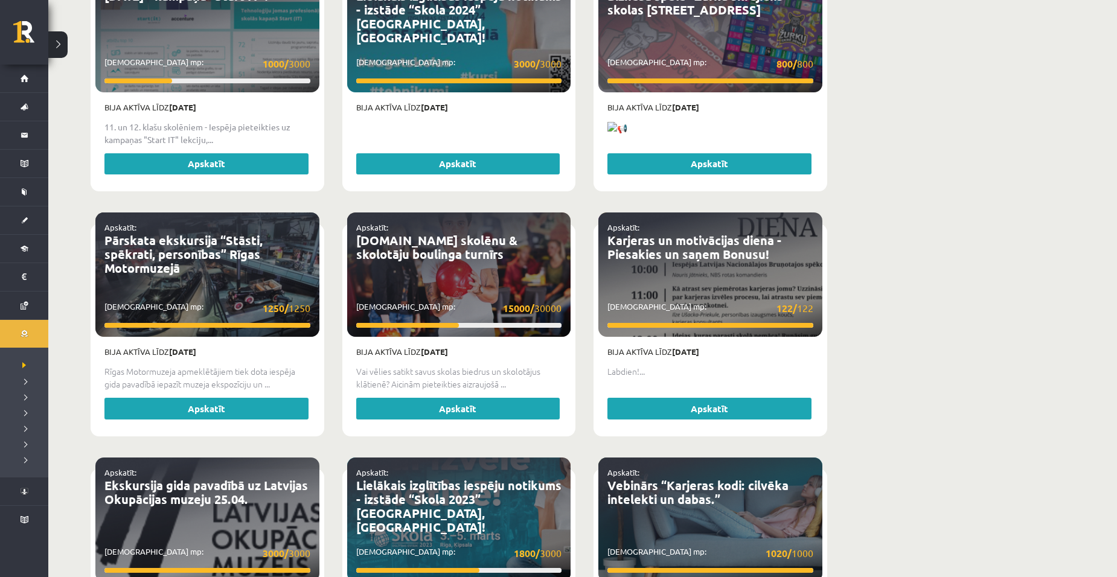
scroll to position [2180, 0]
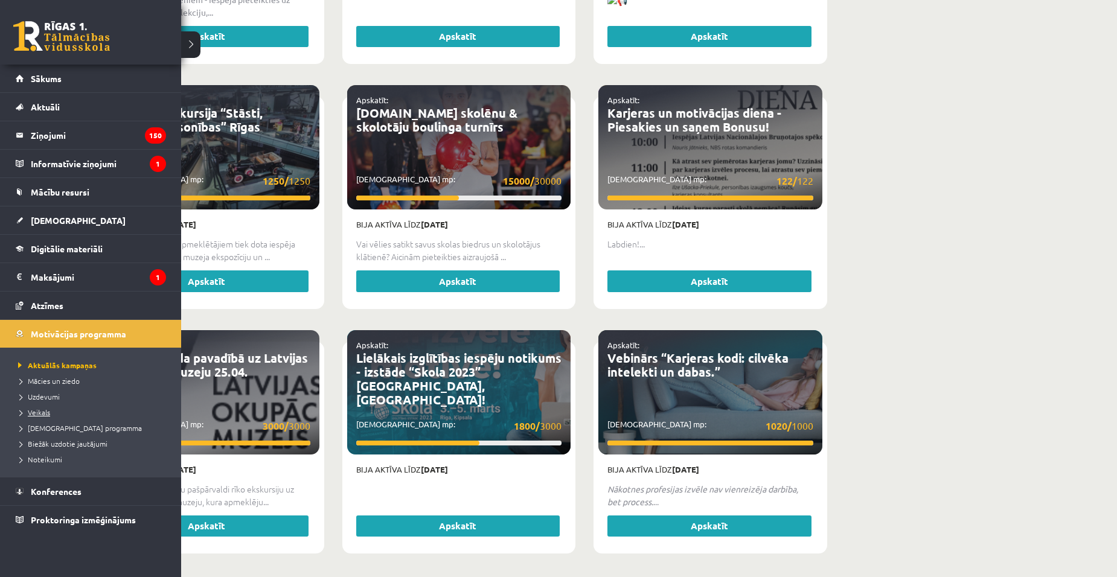
click at [53, 411] on link "Veikals" at bounding box center [92, 412] width 154 height 11
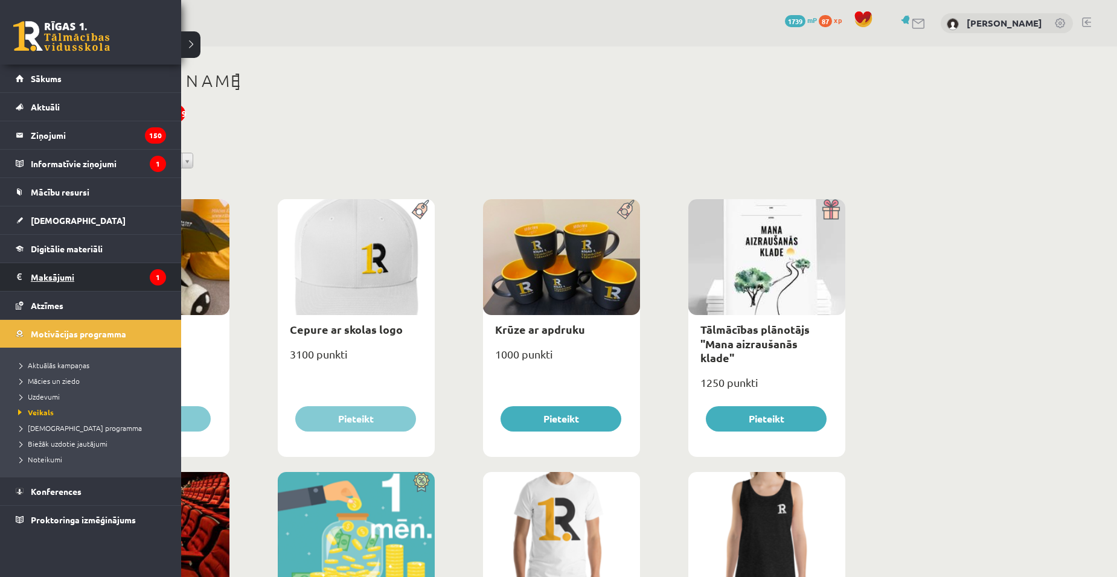
click at [65, 272] on legend "Maksājumi 1" at bounding box center [98, 277] width 135 height 28
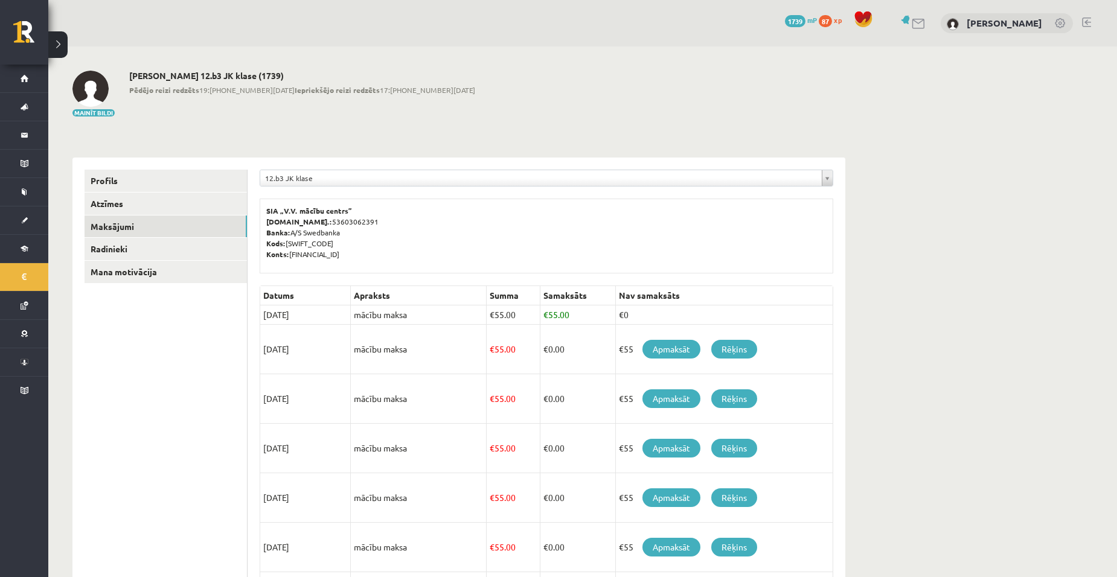
click at [179, 380] on ul "Profils Atzīmes Maksājumi Radinieki Mana motivācija" at bounding box center [166, 495] width 163 height 650
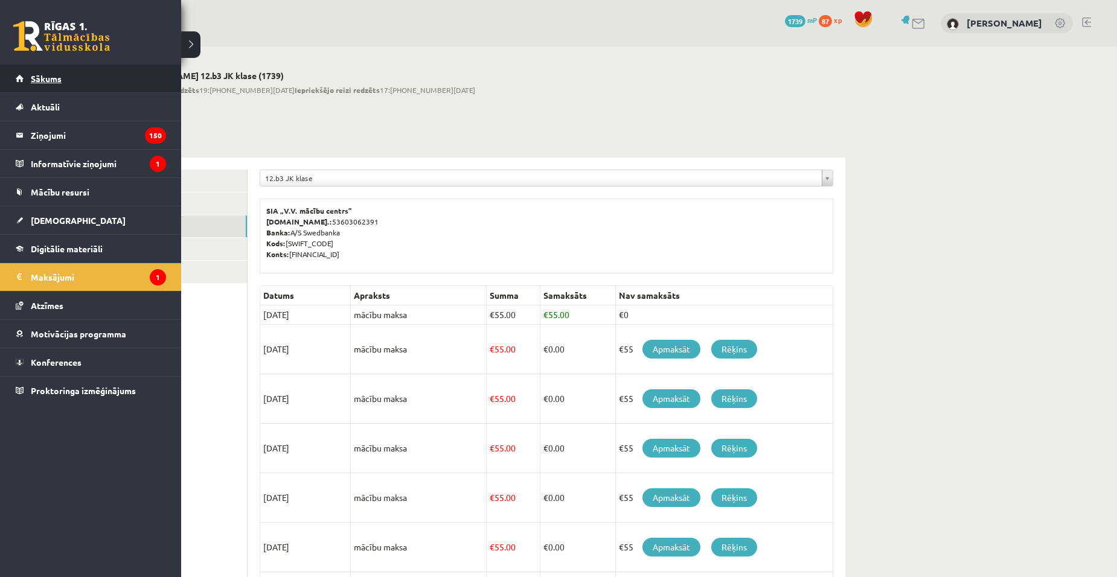
click at [51, 81] on span "Sākums" at bounding box center [46, 78] width 31 height 11
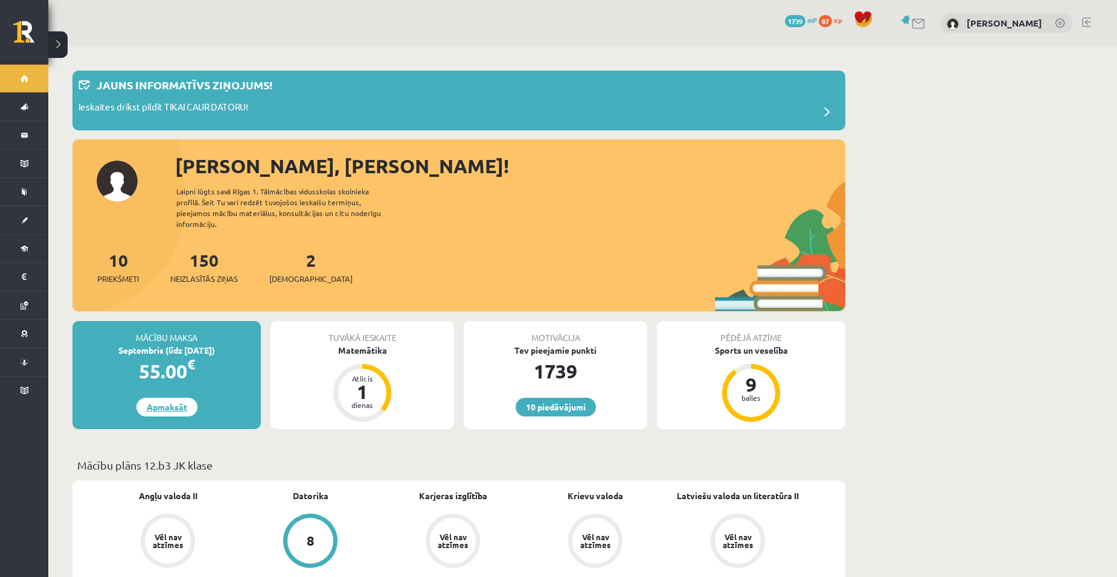
click at [167, 398] on link "Apmaksāt" at bounding box center [166, 407] width 61 height 19
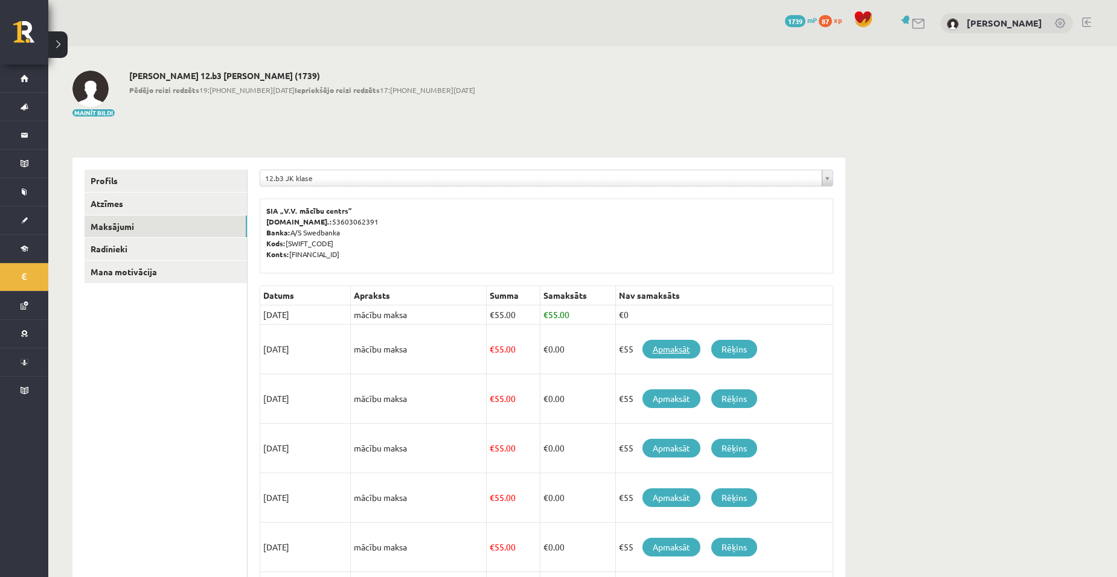
click at [668, 348] on link "Apmaksāt" at bounding box center [671, 349] width 58 height 19
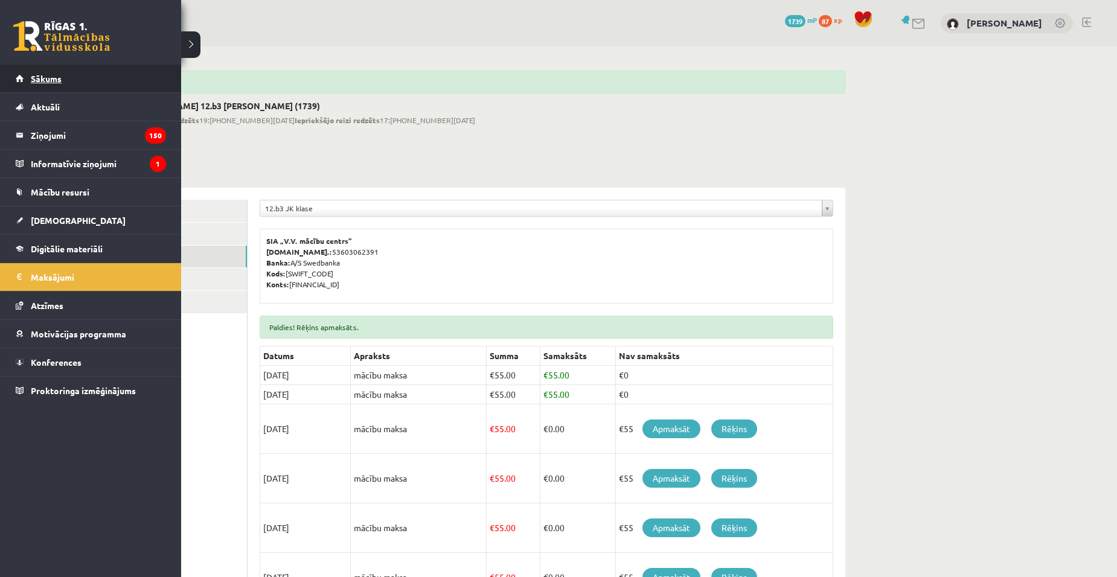
click at [23, 84] on link "Sākums" at bounding box center [91, 79] width 150 height 28
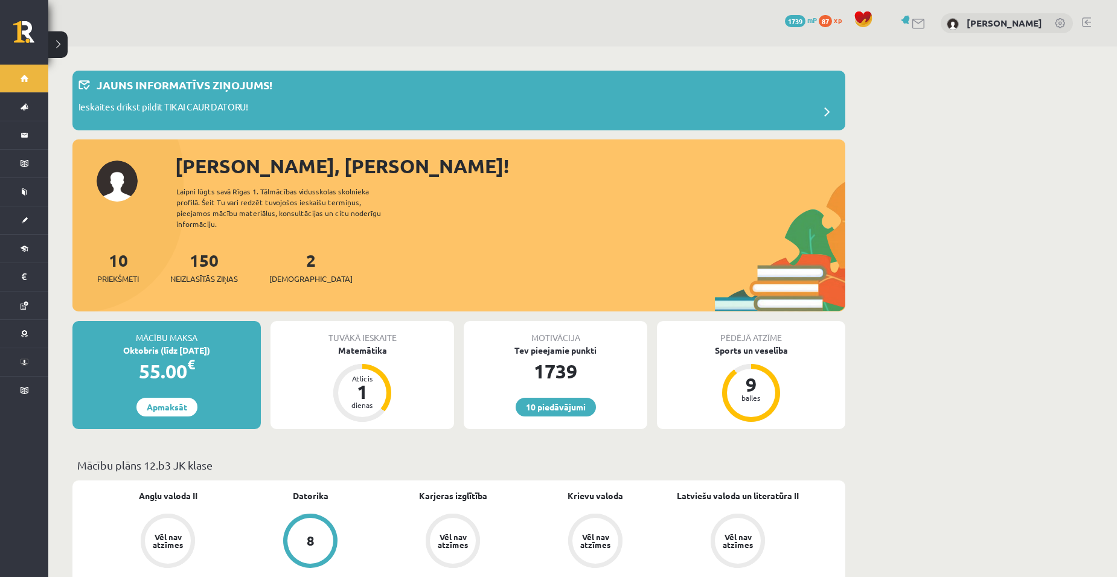
click at [298, 254] on div "2 Ieskaites" at bounding box center [310, 266] width 83 height 37
click at [293, 254] on link "2 Ieskaites" at bounding box center [310, 267] width 83 height 36
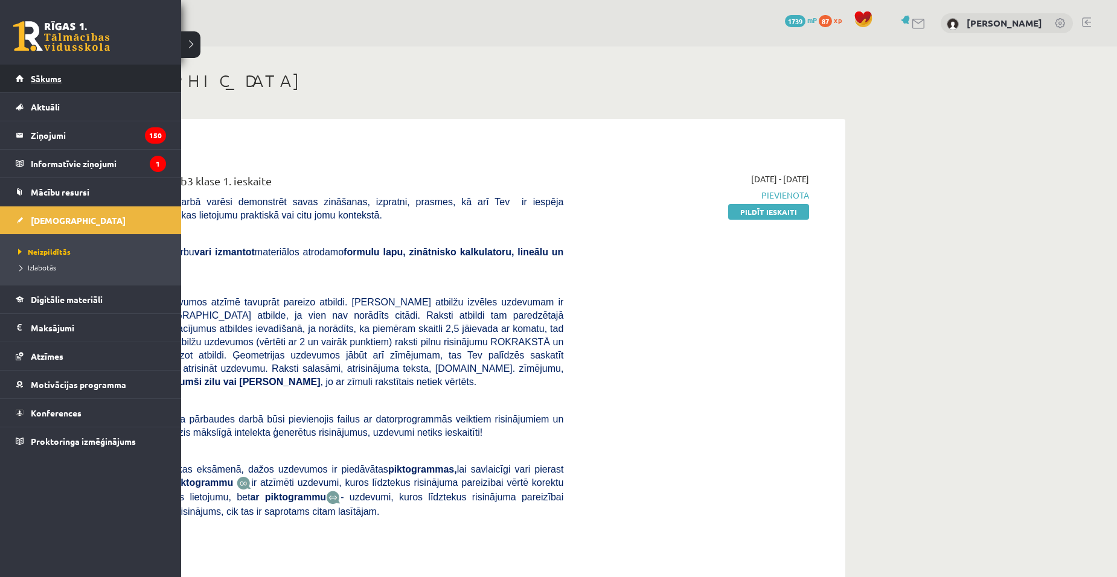
click at [29, 73] on link "Sākums" at bounding box center [91, 79] width 150 height 28
